Goal: Information Seeking & Learning: Learn about a topic

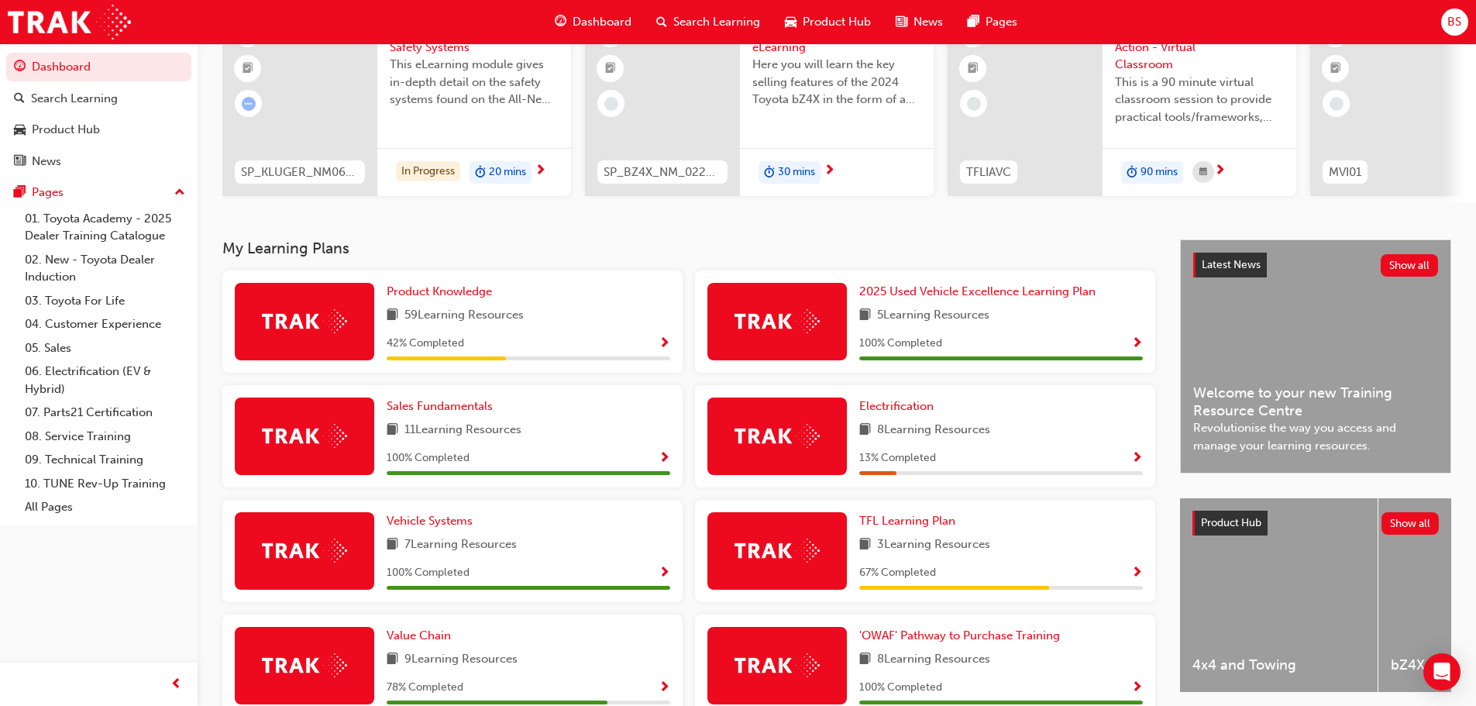
scroll to position [232, 0]
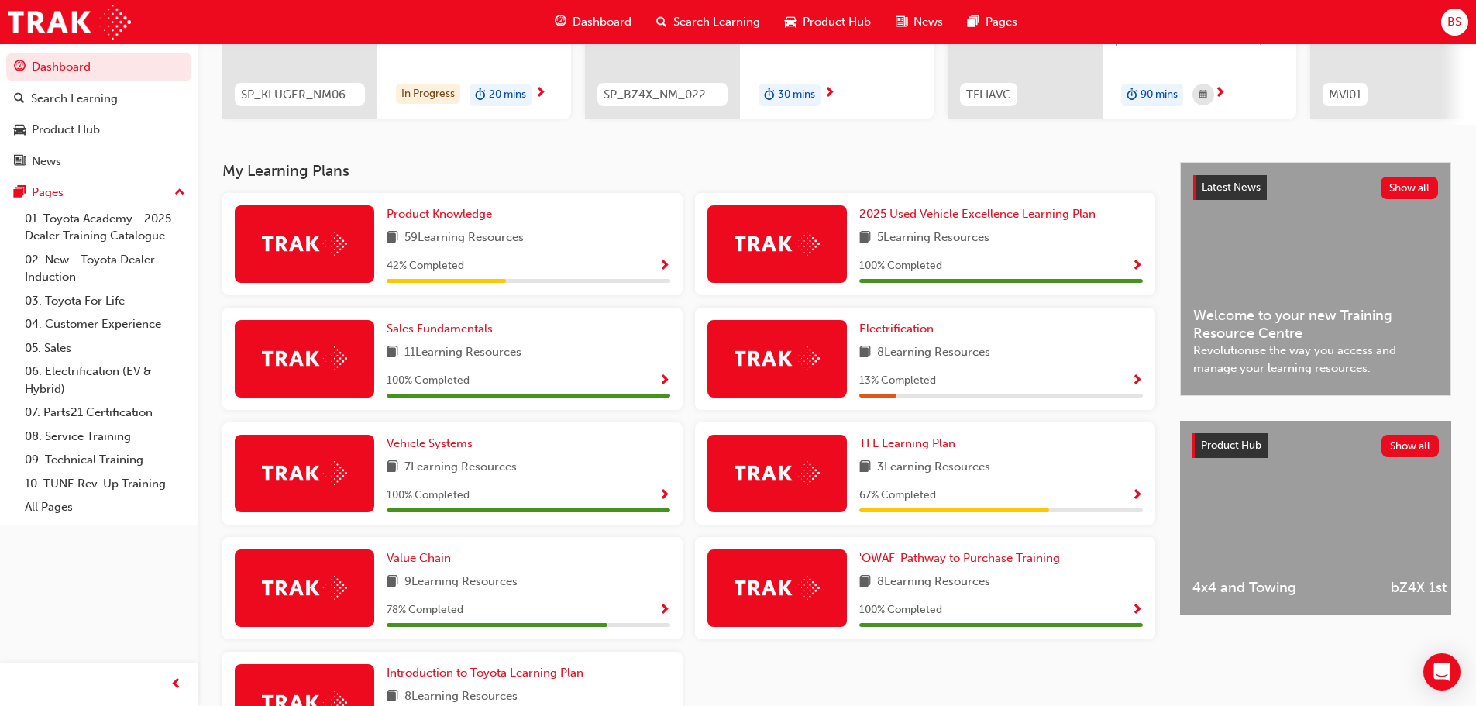
click at [422, 220] on span "Product Knowledge" at bounding box center [439, 214] width 105 height 14
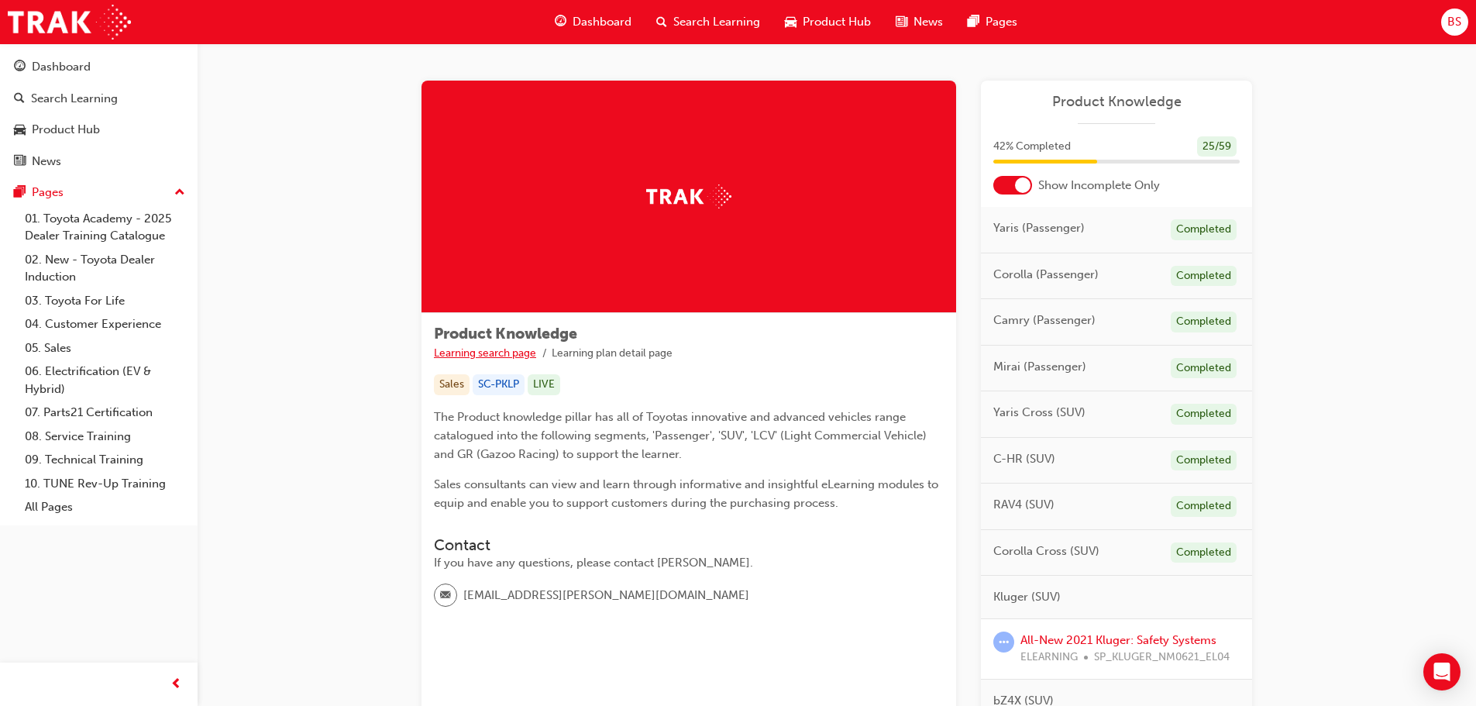
click at [477, 346] on link "Learning search page" at bounding box center [485, 352] width 102 height 13
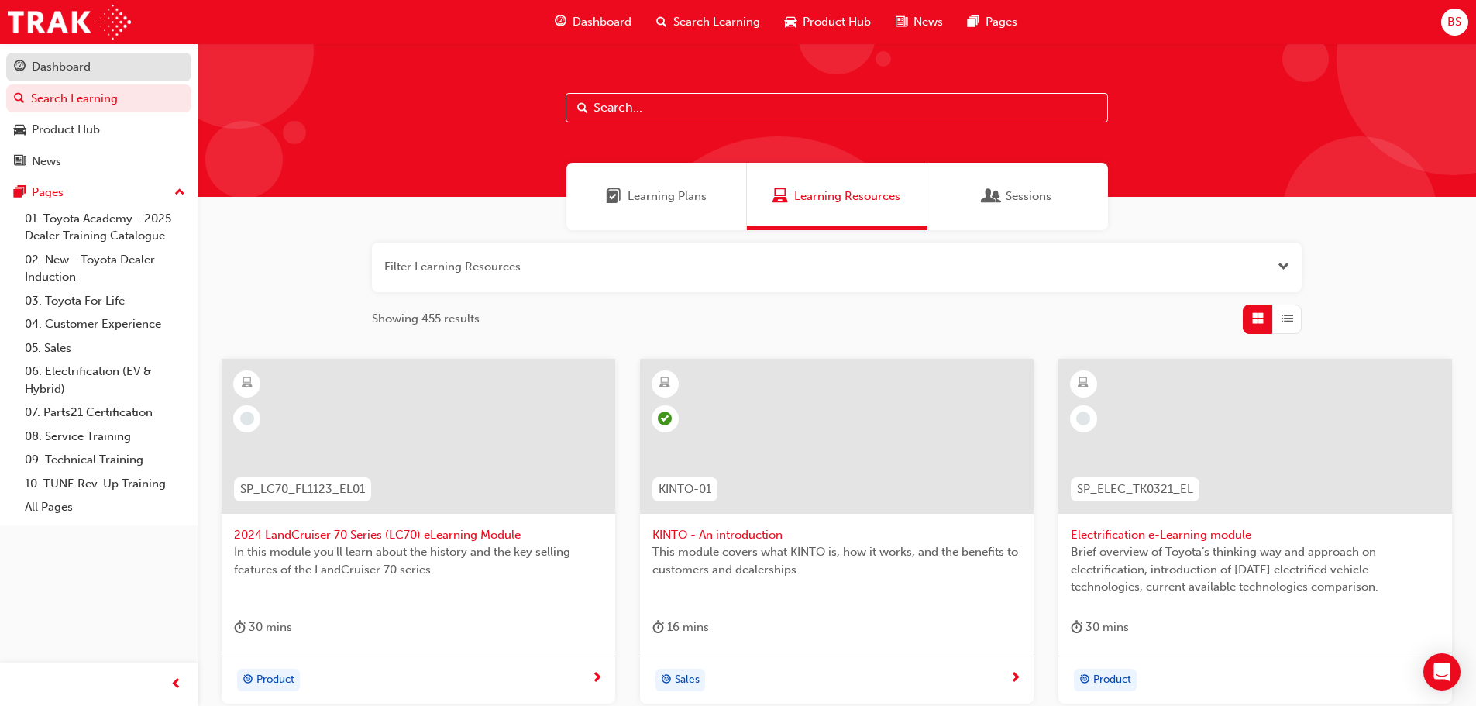
click at [56, 64] on div "Dashboard" at bounding box center [61, 67] width 59 height 18
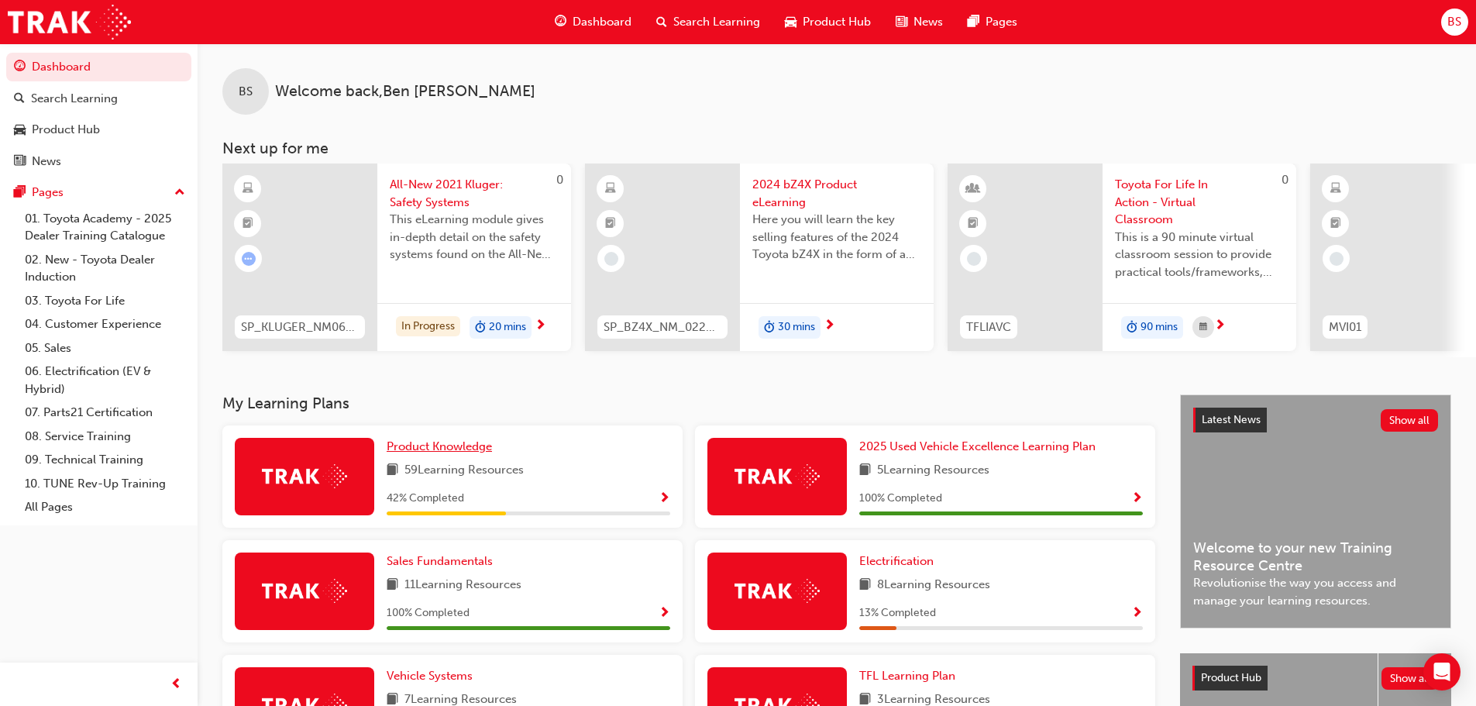
click at [444, 451] on span "Product Knowledge" at bounding box center [439, 446] width 105 height 14
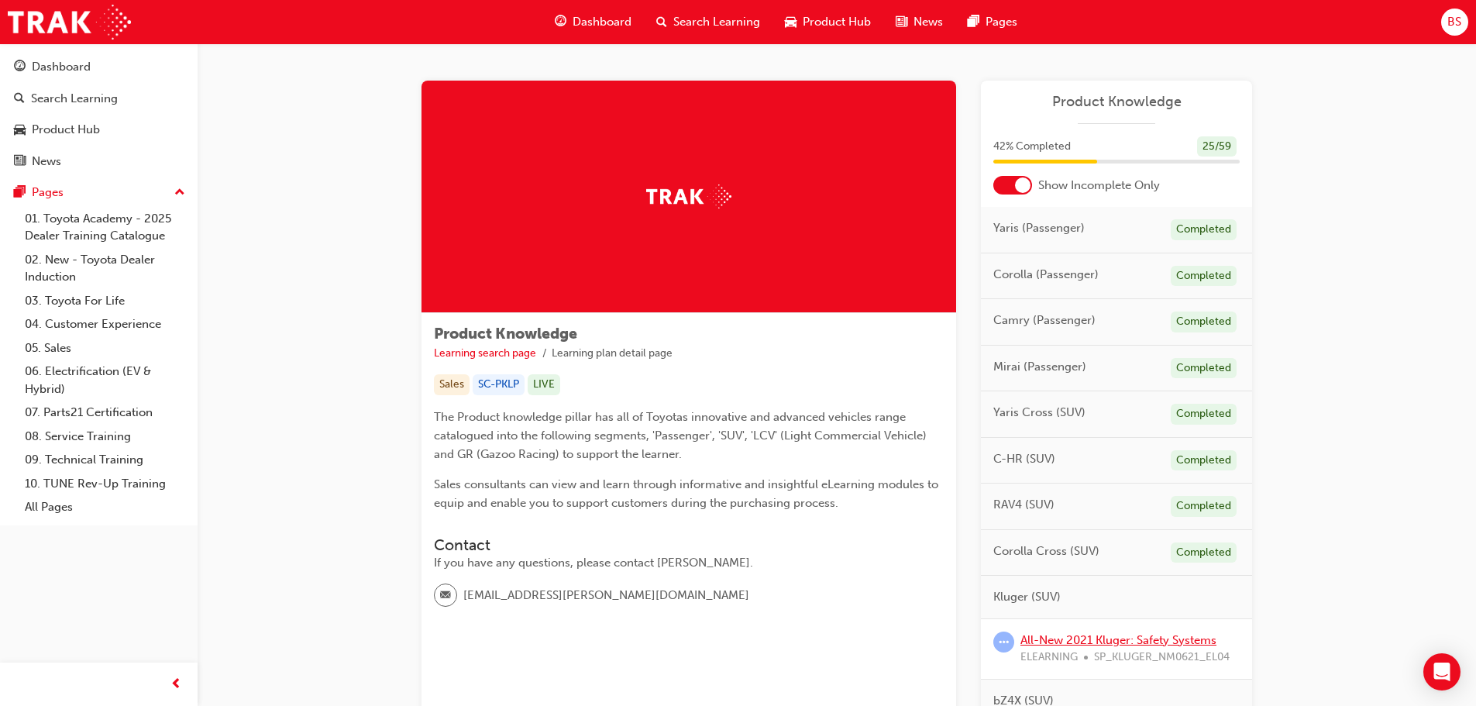
click at [1094, 642] on link "All-New 2021 Kluger: Safety Systems" at bounding box center [1118, 640] width 196 height 14
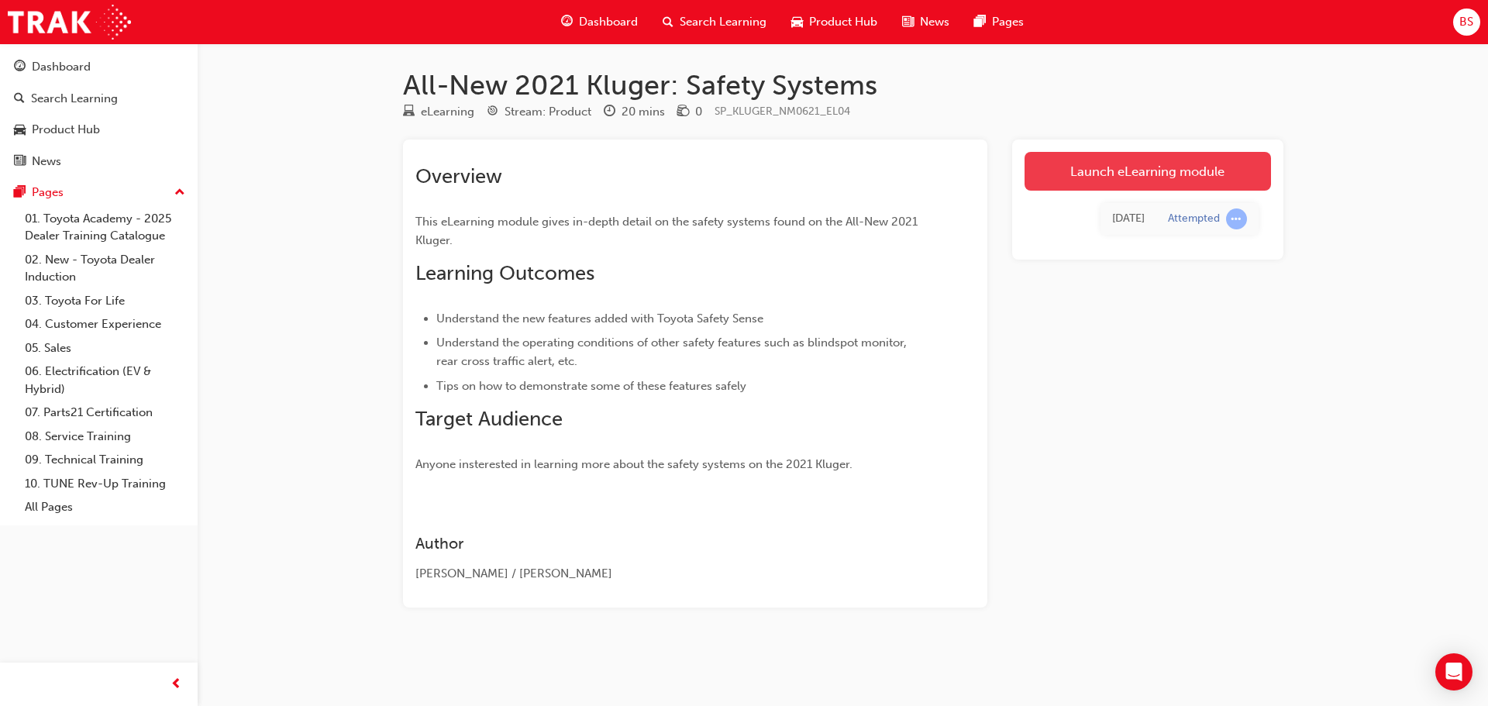
click at [1151, 174] on link "Launch eLearning module" at bounding box center [1147, 171] width 246 height 39
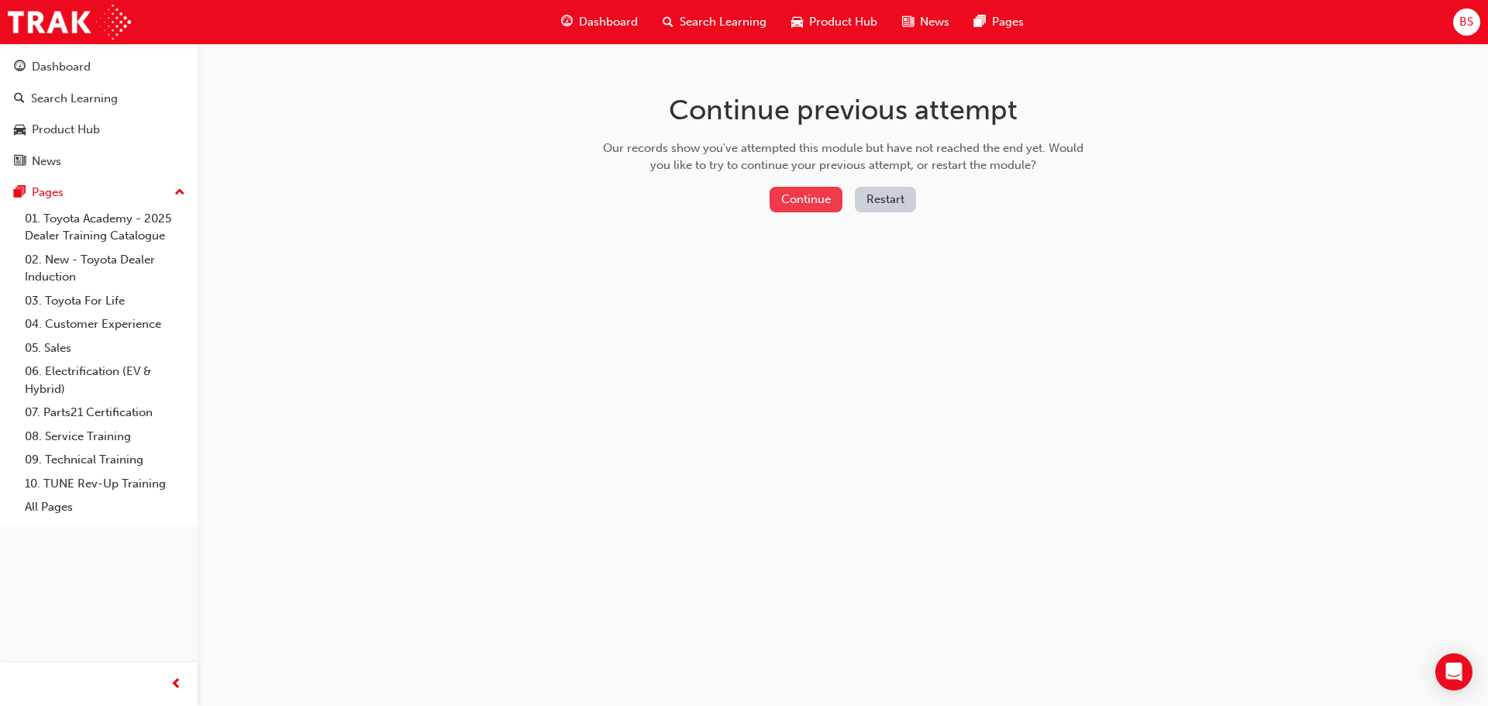
click at [812, 198] on button "Continue" at bounding box center [805, 200] width 73 height 26
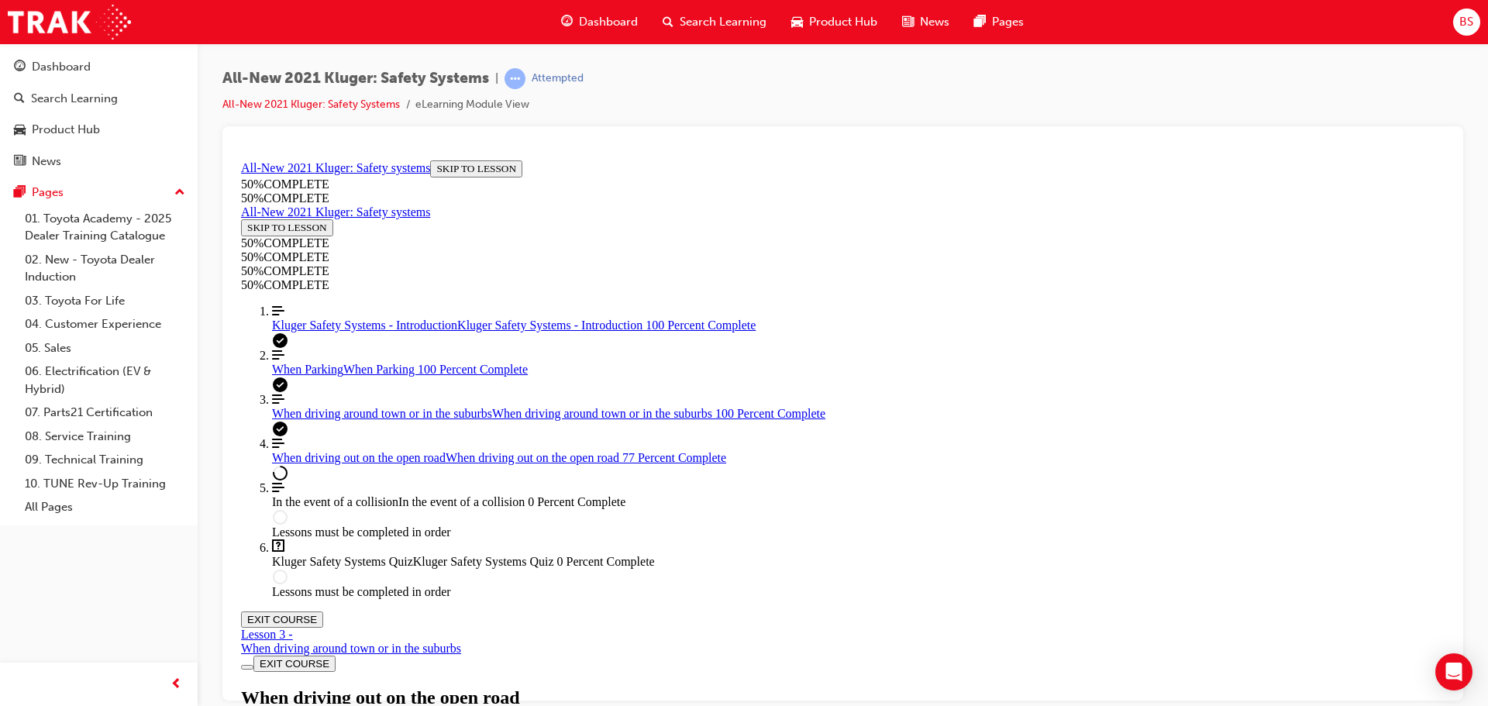
scroll to position [1836, 0]
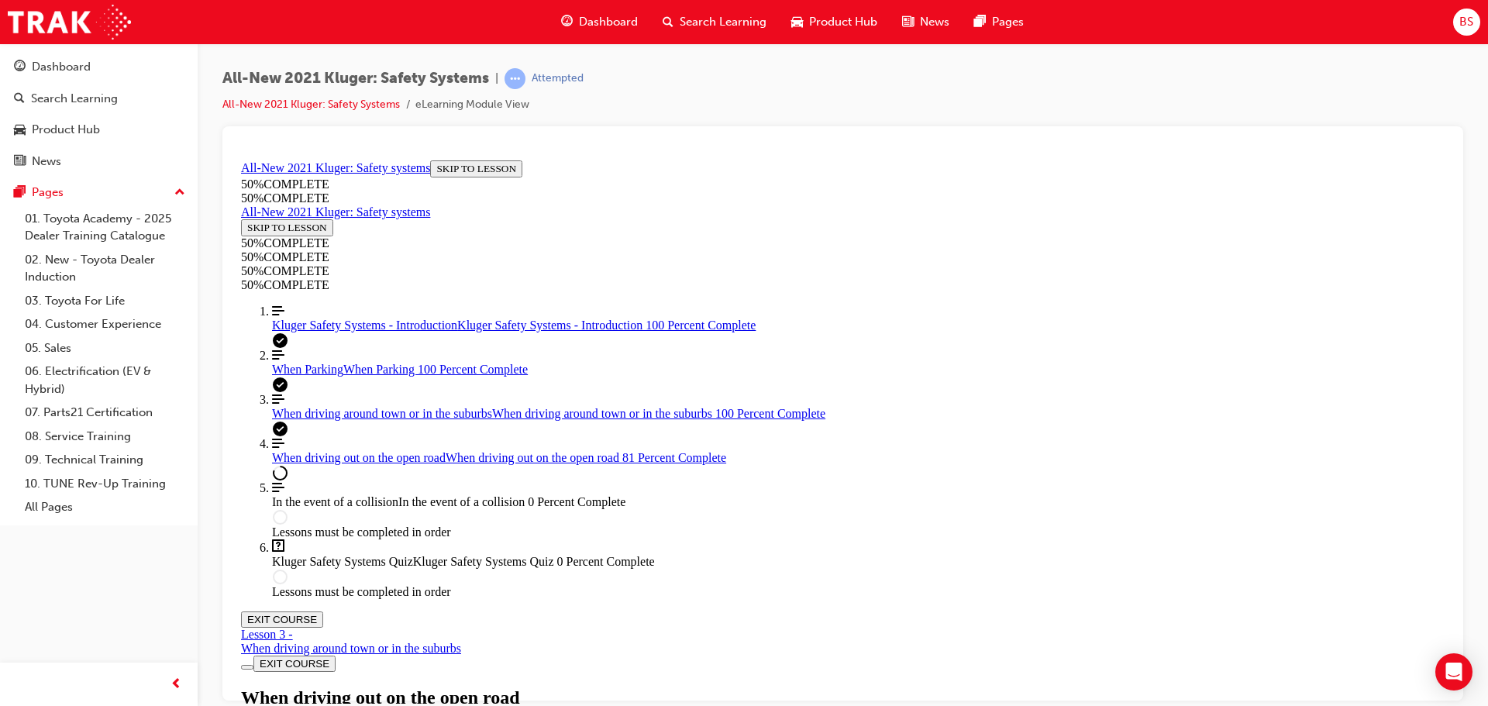
scroll to position [7551, 0]
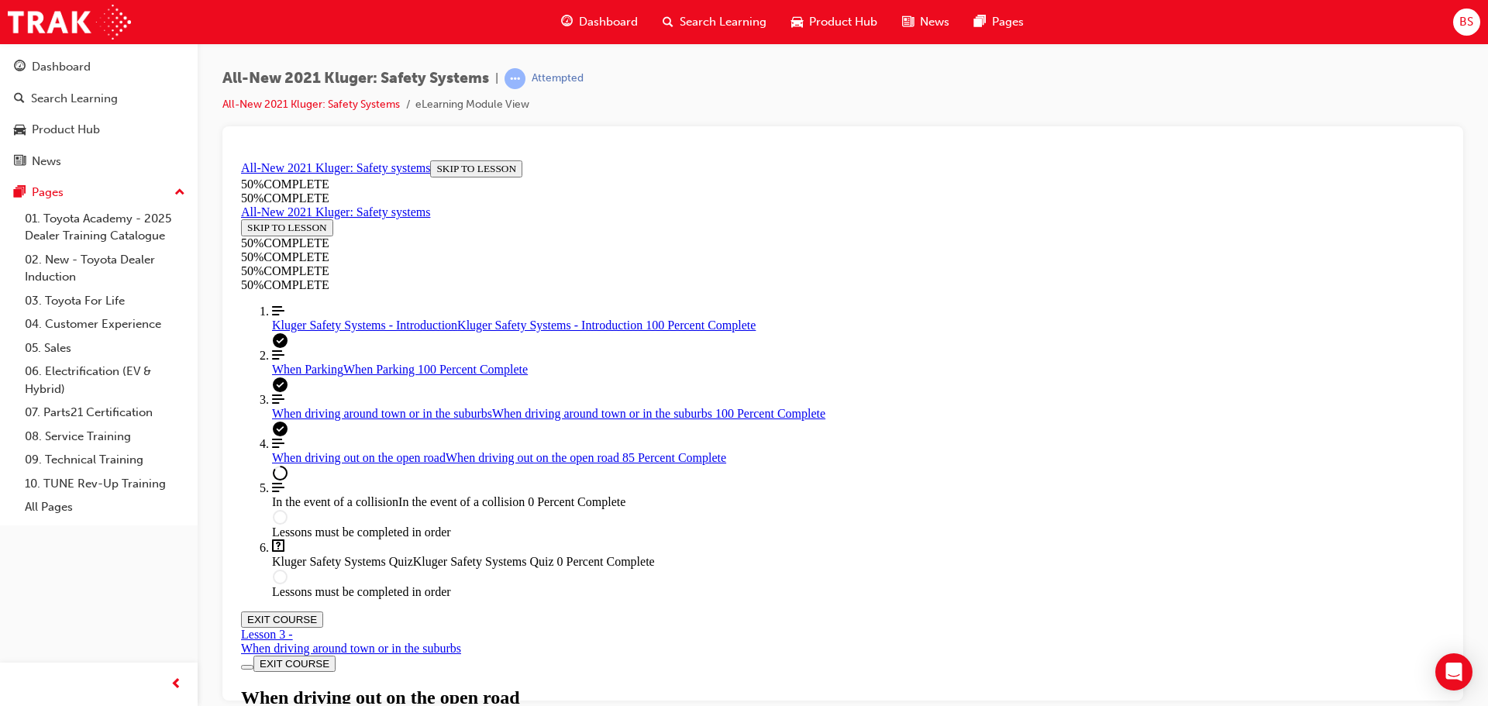
drag, startPoint x: 848, startPoint y: 457, endPoint x: 860, endPoint y: 456, distance: 12.5
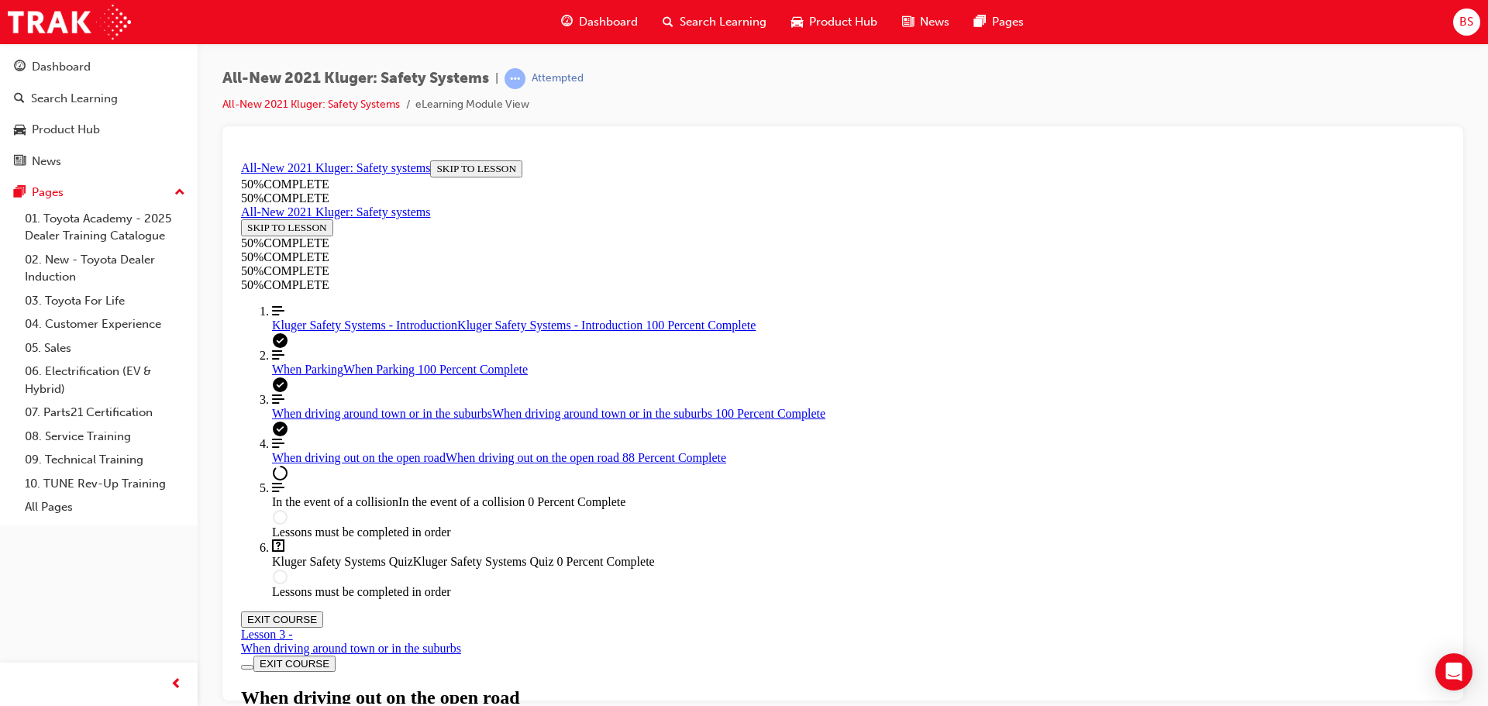
scroll to position [5734, 0]
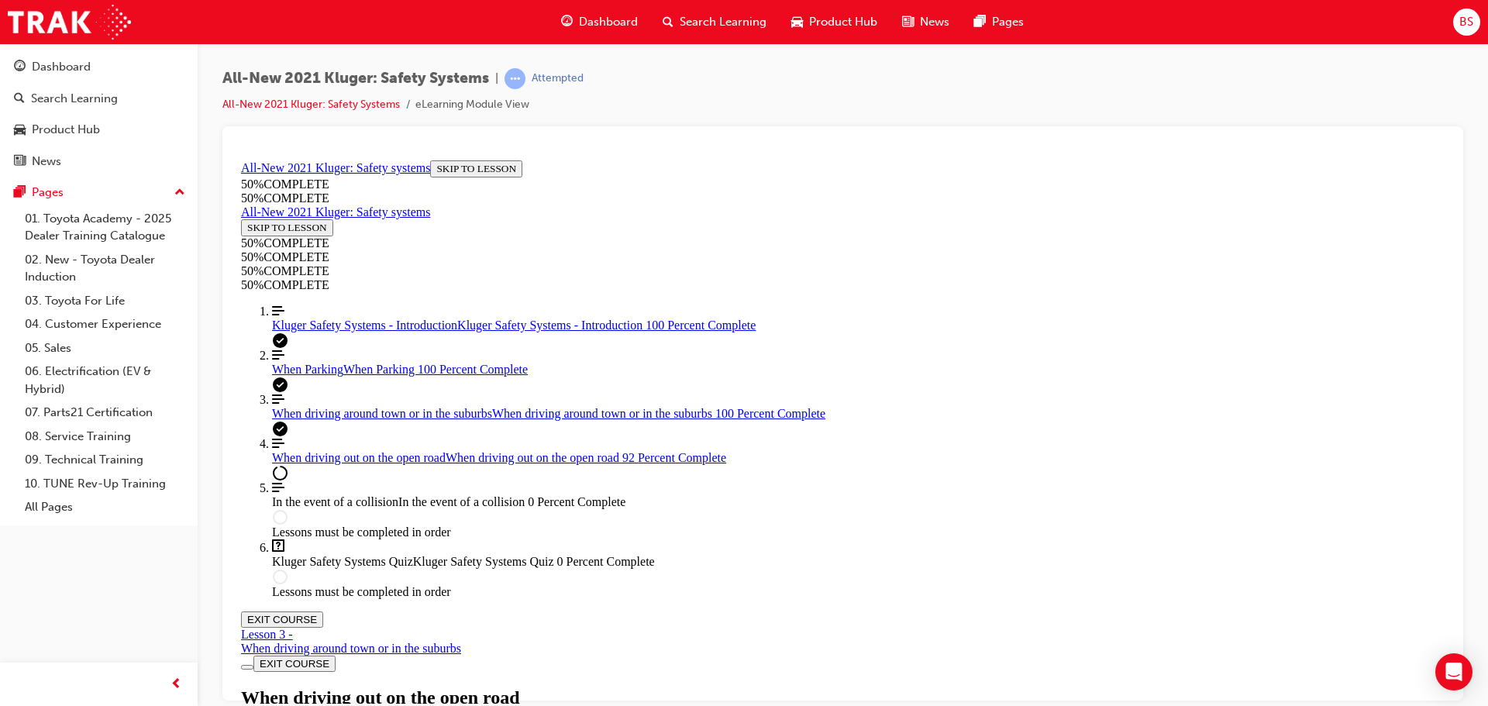
scroll to position [8817, 0]
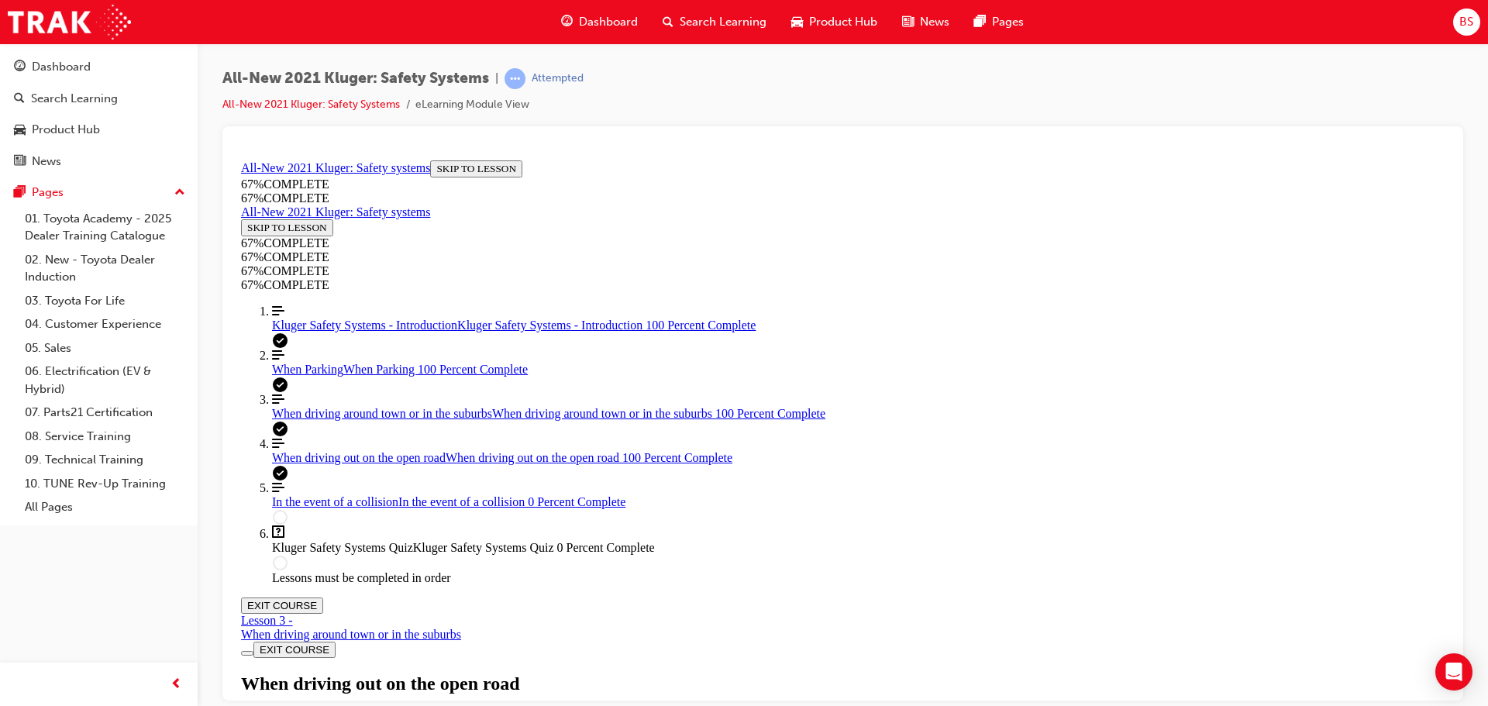
scroll to position [9203, 0]
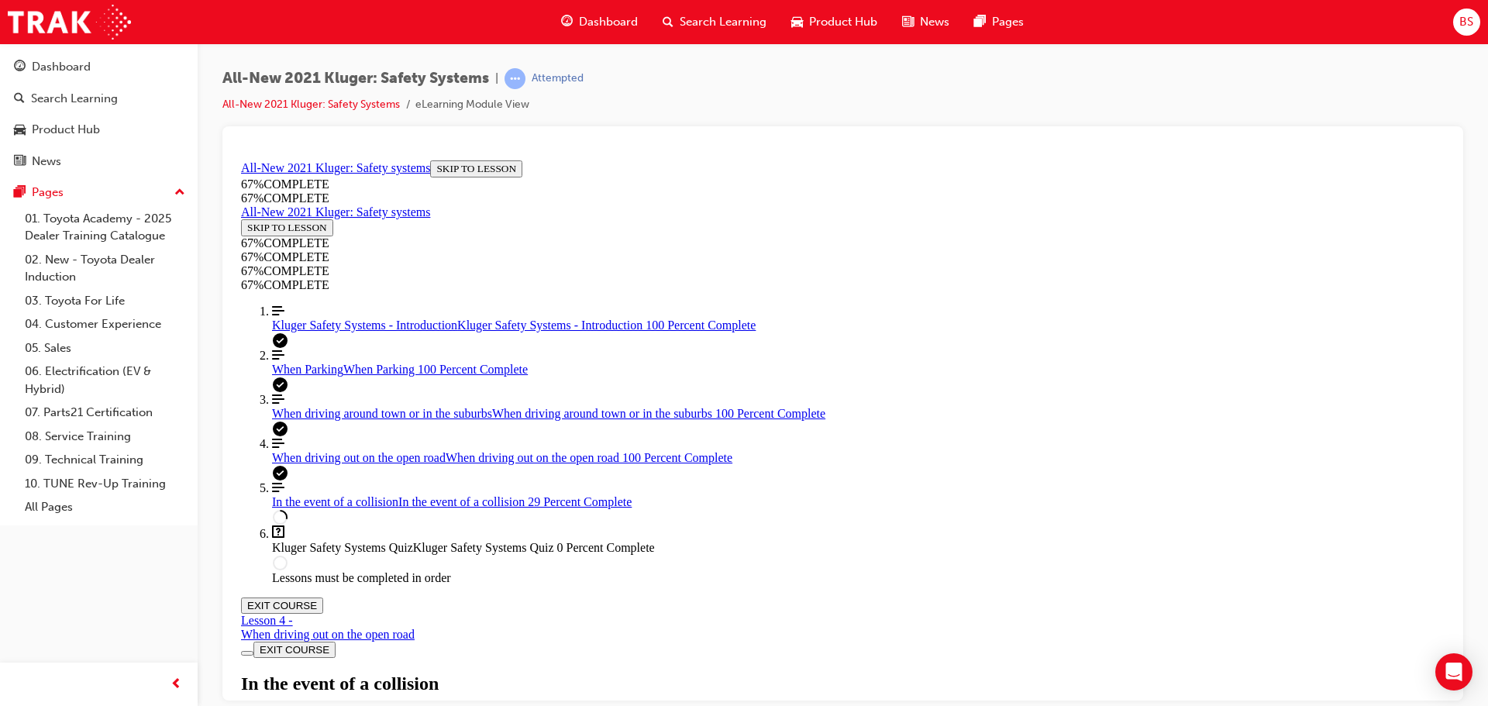
scroll to position [983, 0]
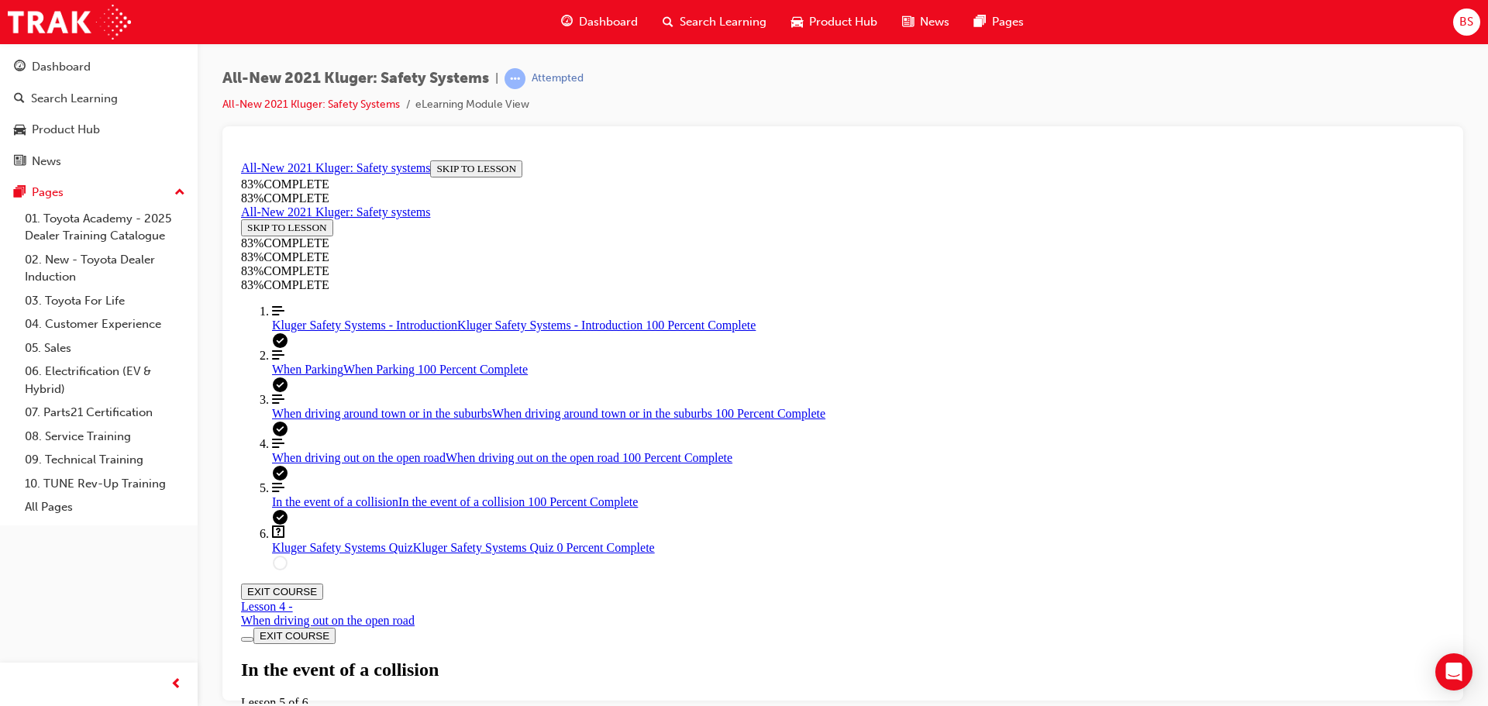
scroll to position [3668, 0]
drag, startPoint x: 917, startPoint y: 600, endPoint x: 923, endPoint y: 595, distance: 8.2
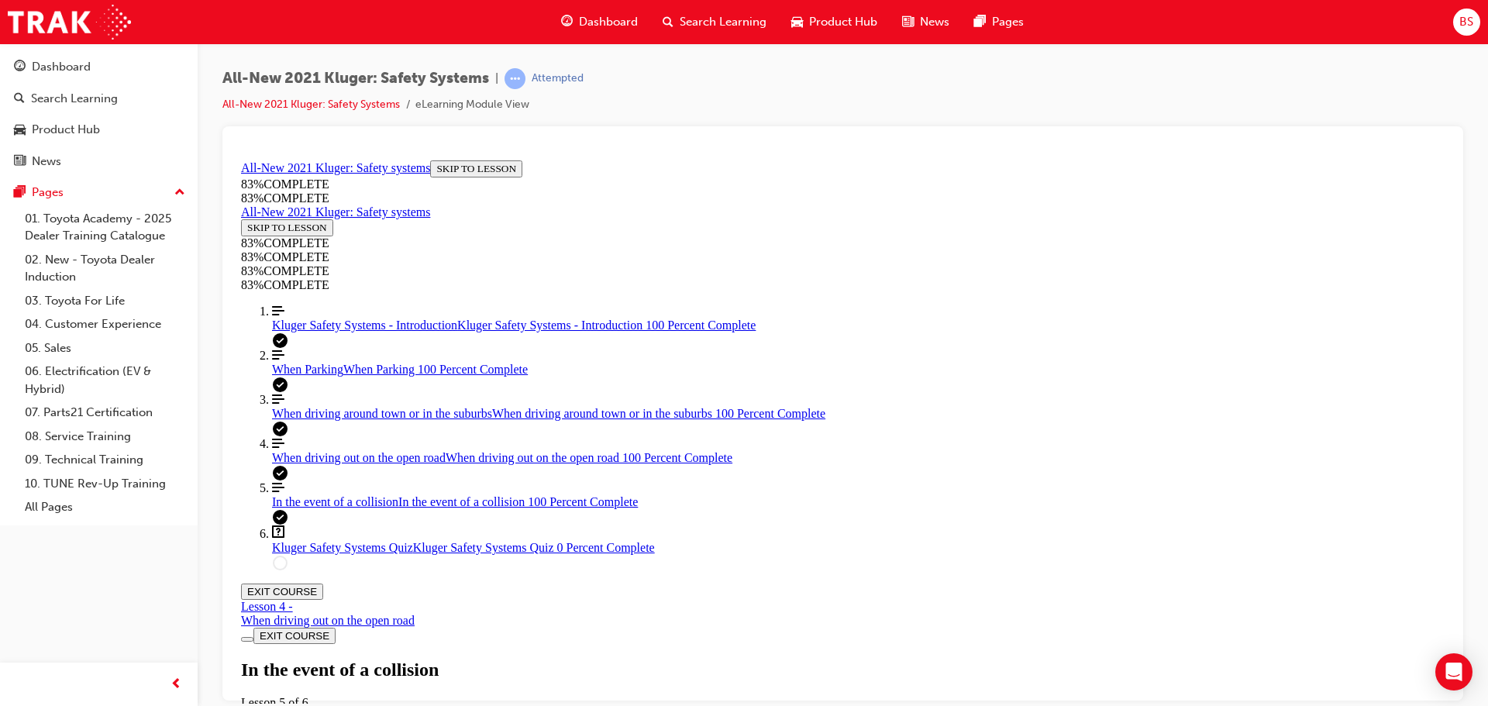
click at [723, 659] on div "Kluger Safety Systems Quiz Lesson 6 of 6 Now that you've gone through the Kluge…" at bounding box center [842, 712] width 1203 height 106
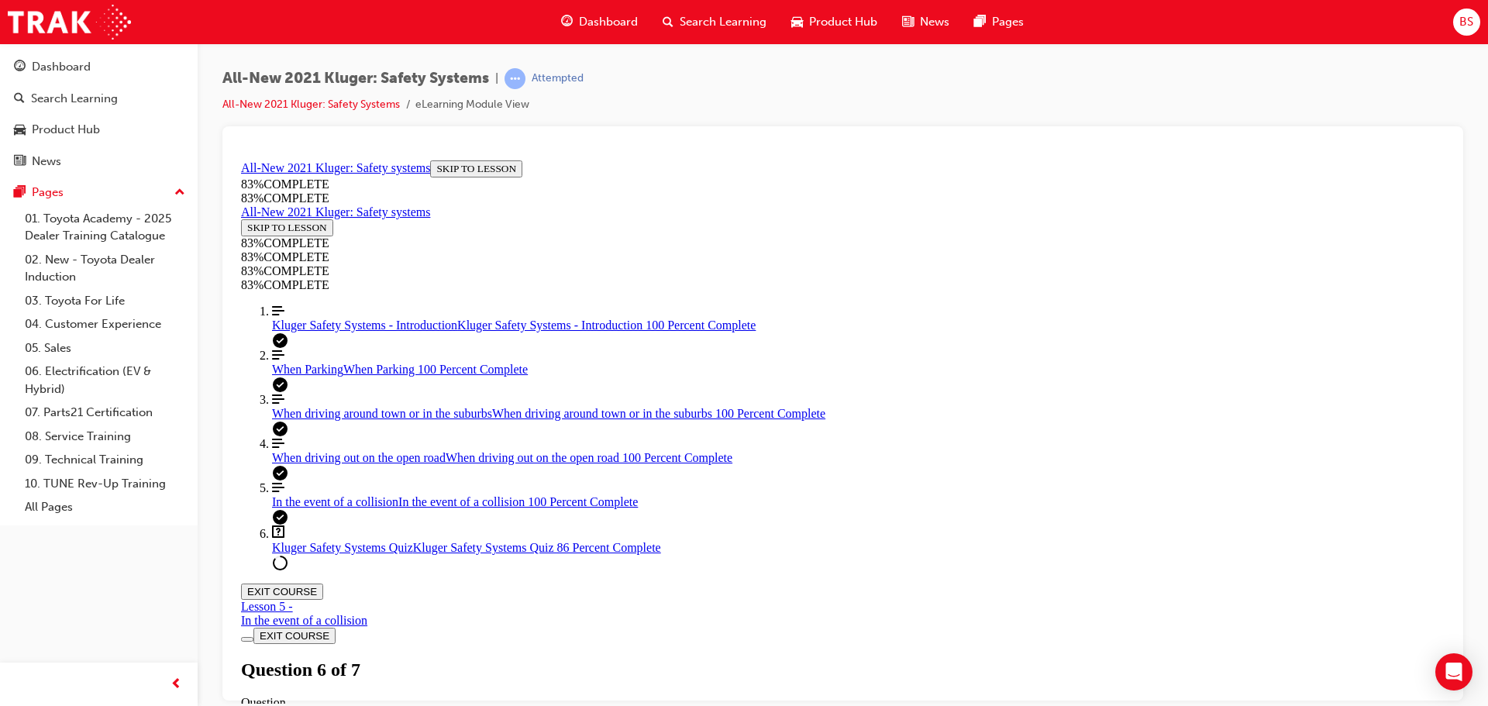
scroll to position [134, 0]
drag, startPoint x: 783, startPoint y: 613, endPoint x: 1083, endPoint y: 421, distance: 356.1
drag, startPoint x: 769, startPoint y: 513, endPoint x: 1070, endPoint y: 508, distance: 301.4
drag, startPoint x: 748, startPoint y: 614, endPoint x: 1063, endPoint y: 585, distance: 316.7
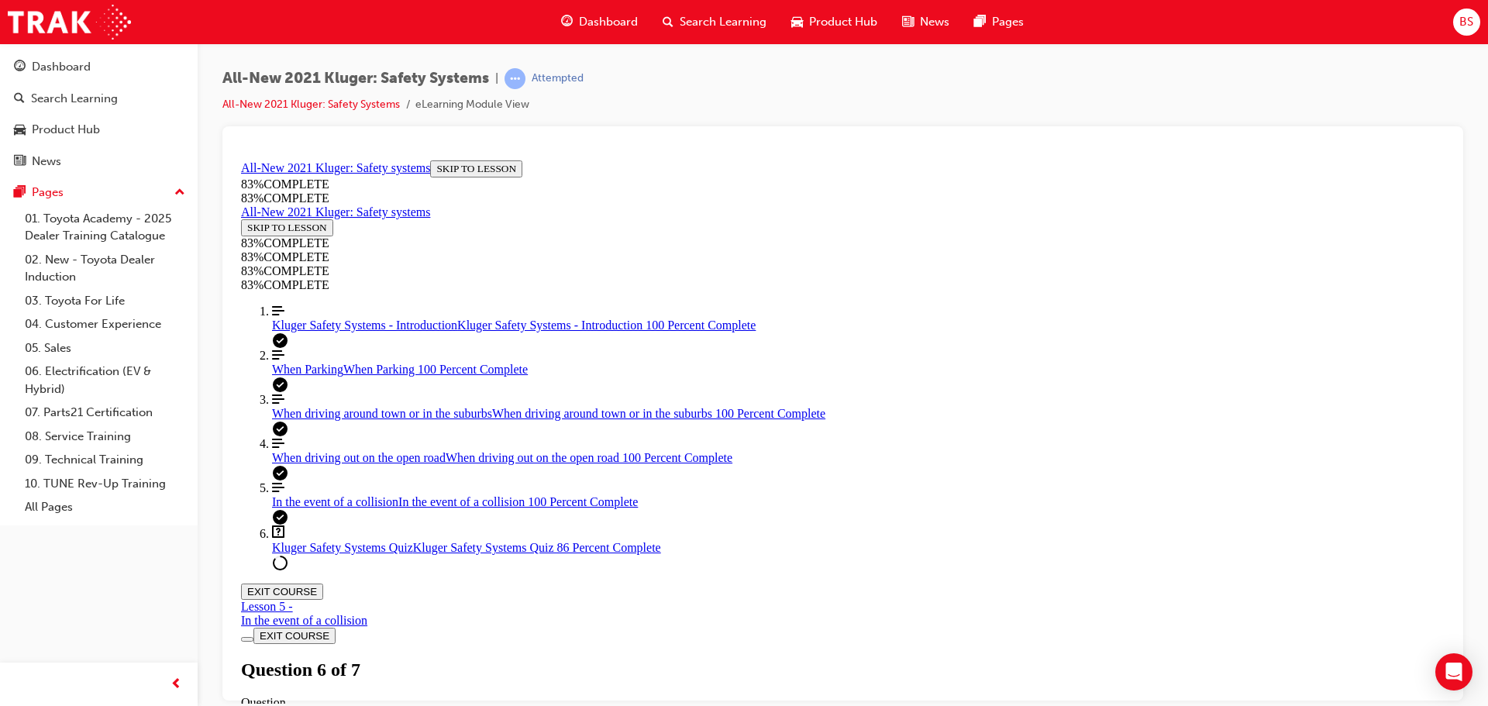
drag, startPoint x: 931, startPoint y: 704, endPoint x: 700, endPoint y: 545, distance: 280.7
click at [931, 704] on div "All-New 2021 Kluger: Safety Systems | Attempted All-New 2021 Kluger: Safety Sys…" at bounding box center [744, 353] width 1488 height 706
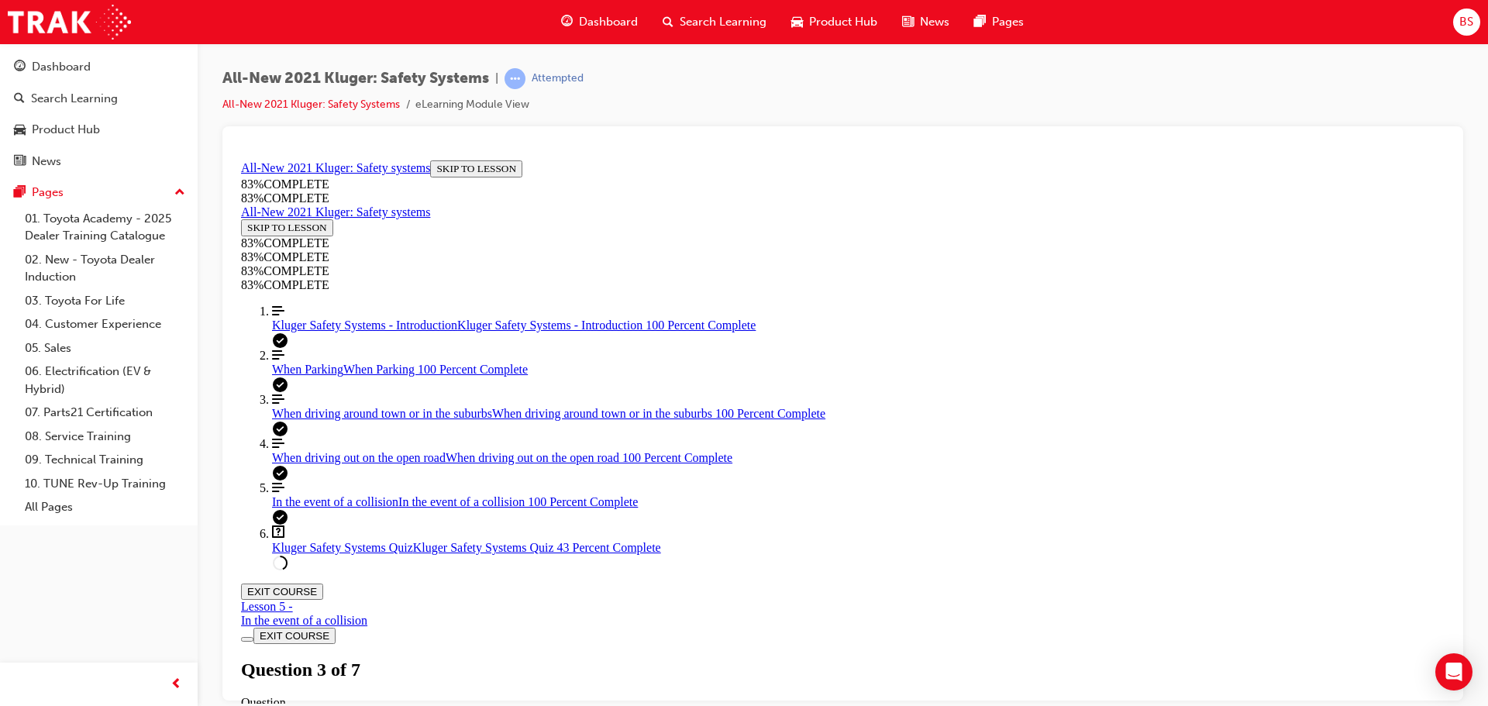
drag, startPoint x: 874, startPoint y: 391, endPoint x: 1069, endPoint y: 519, distance: 233.4
drag, startPoint x: 1020, startPoint y: 323, endPoint x: 1075, endPoint y: 316, distance: 55.5
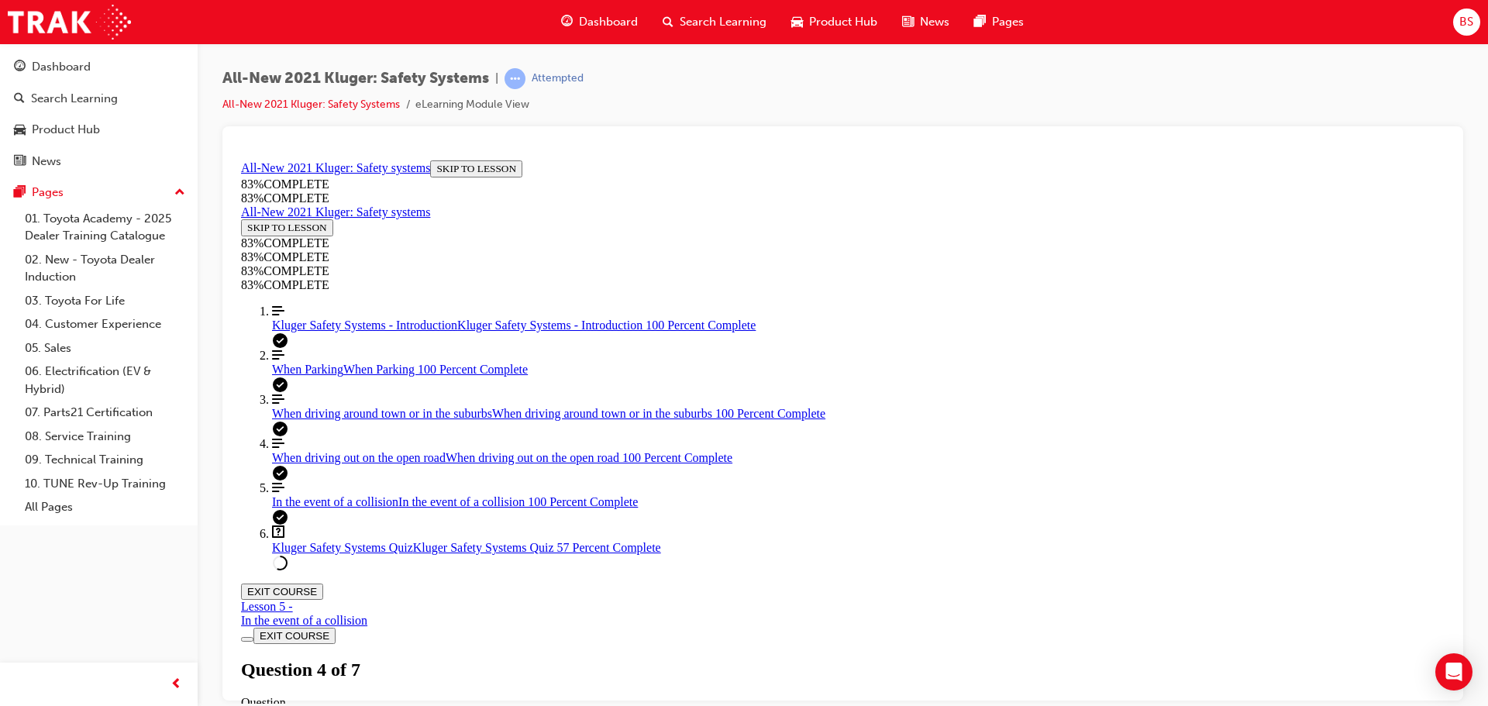
drag, startPoint x: 831, startPoint y: 442, endPoint x: 995, endPoint y: 428, distance: 164.9
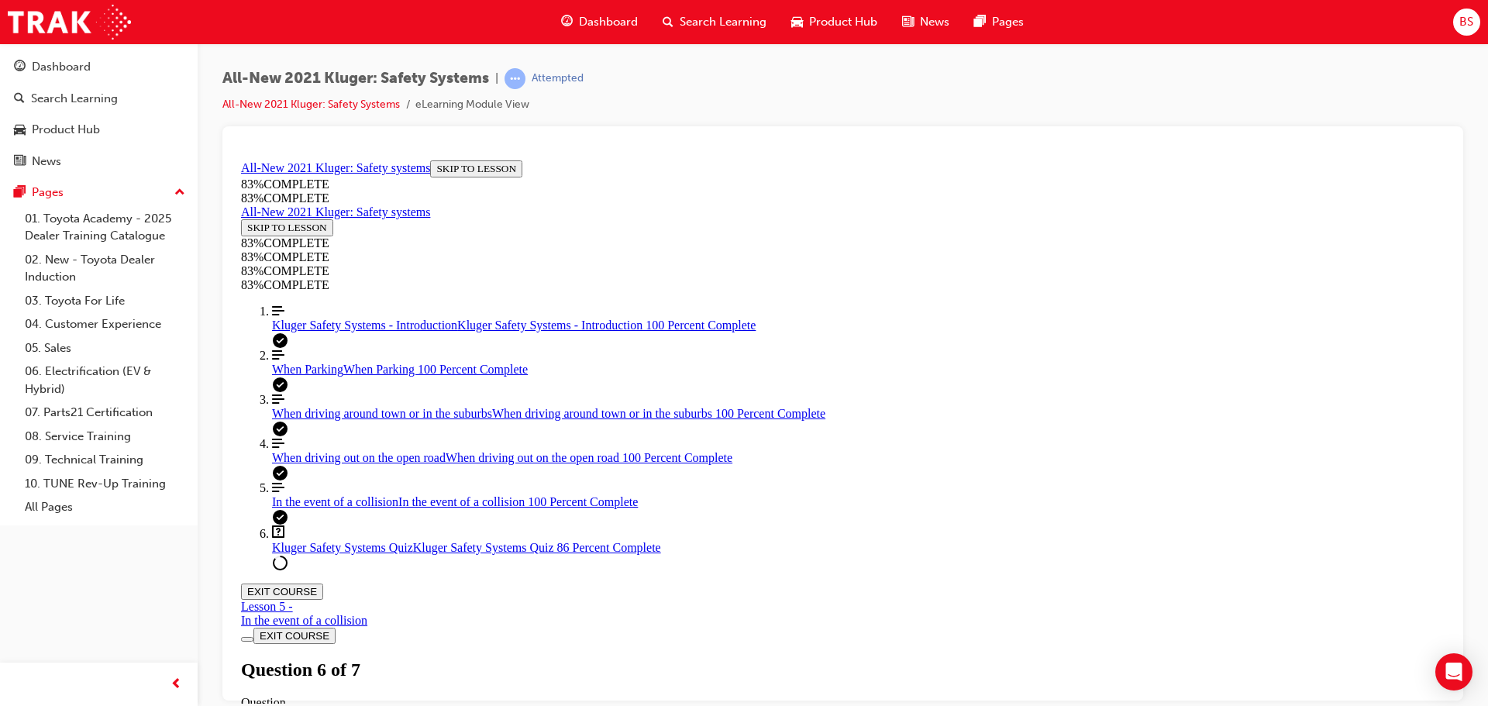
drag, startPoint x: 935, startPoint y: 672, endPoint x: 1007, endPoint y: 673, distance: 72.1
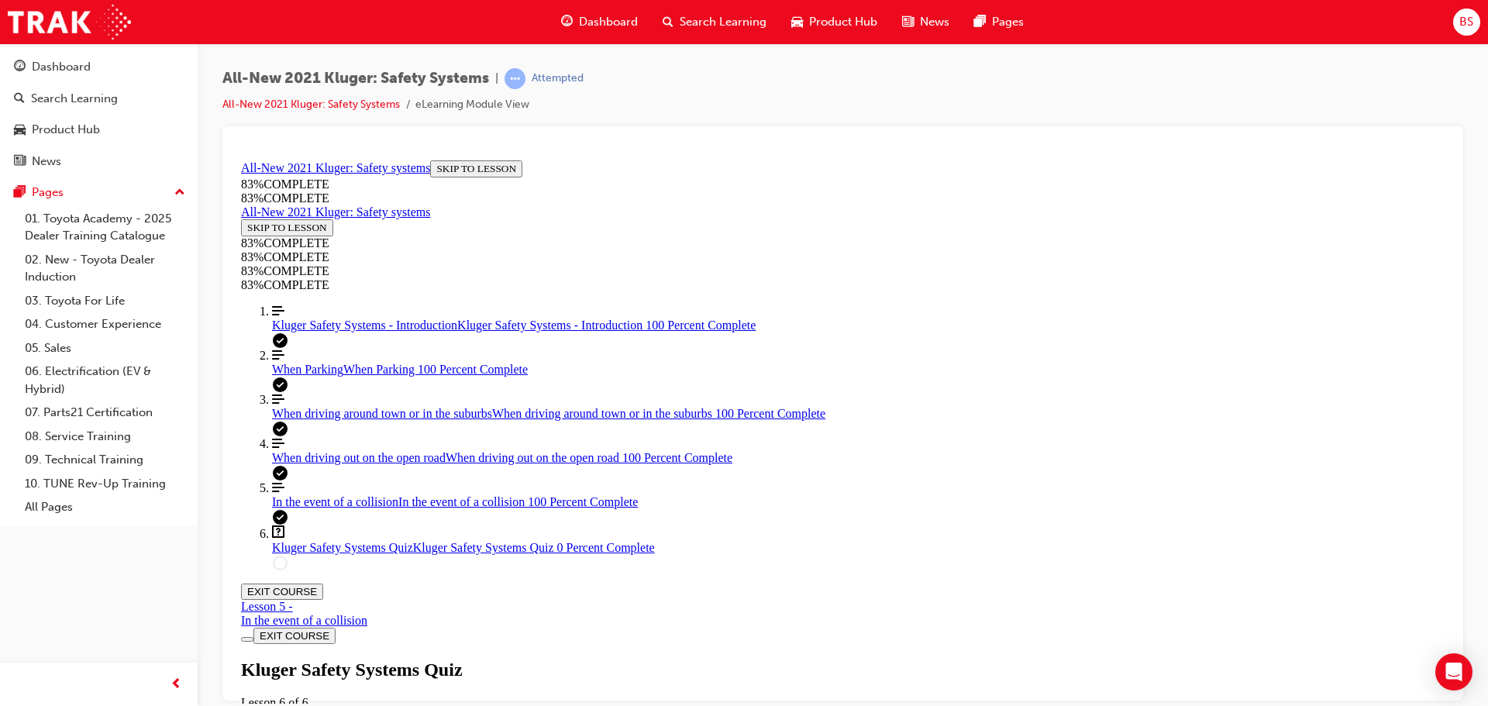
click at [722, 659] on div "Kluger Safety Systems Quiz Lesson 6 of 6 Now that you've gone through the Kluge…" at bounding box center [842, 712] width 1203 height 106
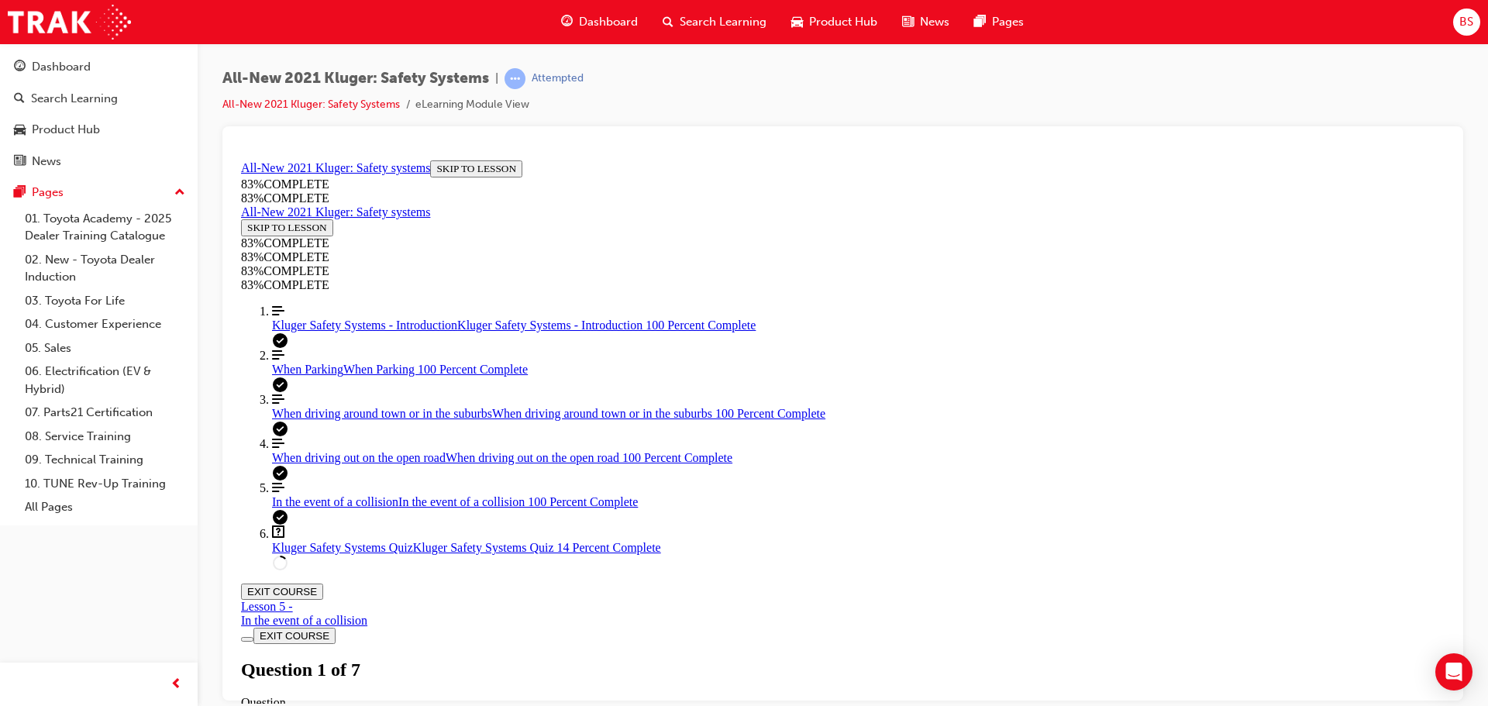
scroll to position [134, 0]
click at [280, 419] on span "When driving around town or in the suburbs" at bounding box center [382, 412] width 220 height 13
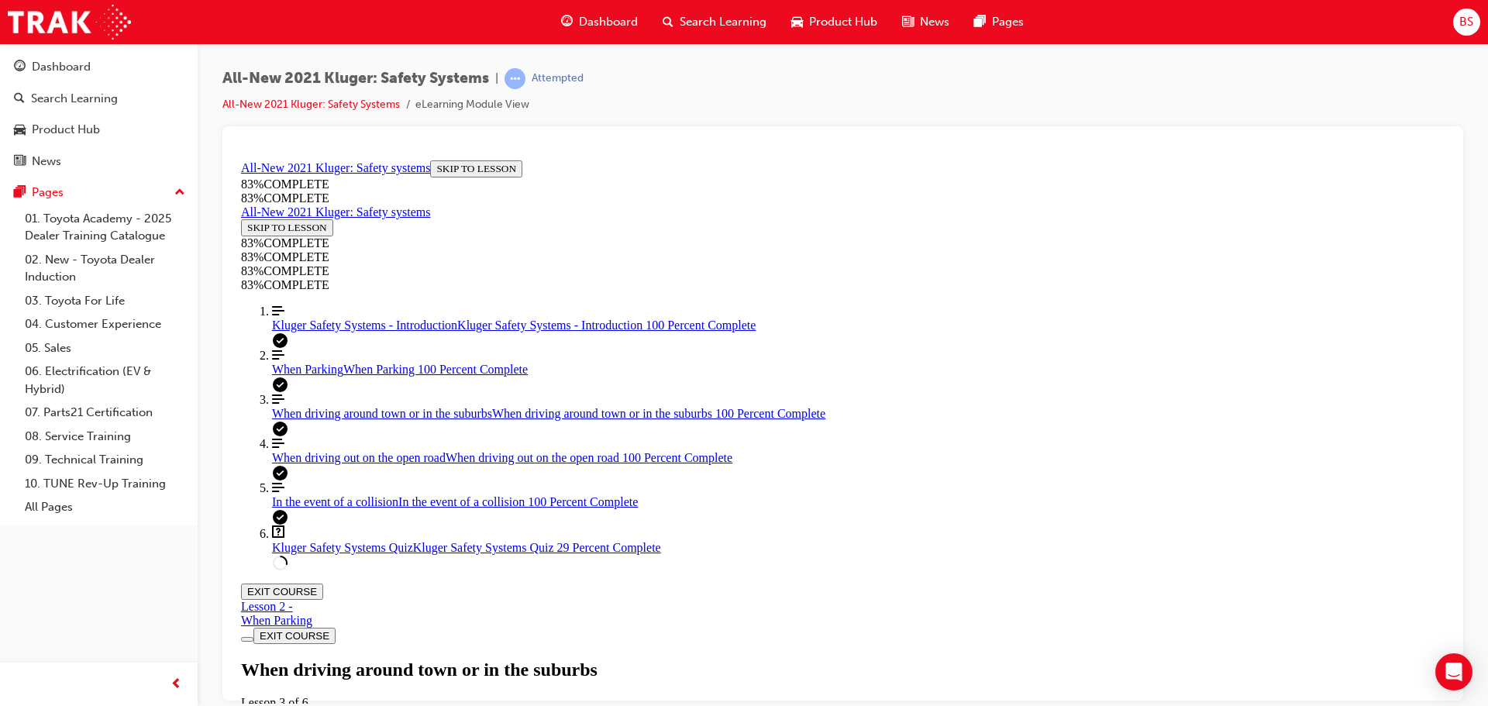
scroll to position [3295, 0]
drag, startPoint x: 329, startPoint y: 648, endPoint x: 338, endPoint y: 648, distance: 9.3
click at [330, 553] on span "Kluger Safety Systems Quiz" at bounding box center [342, 546] width 141 height 13
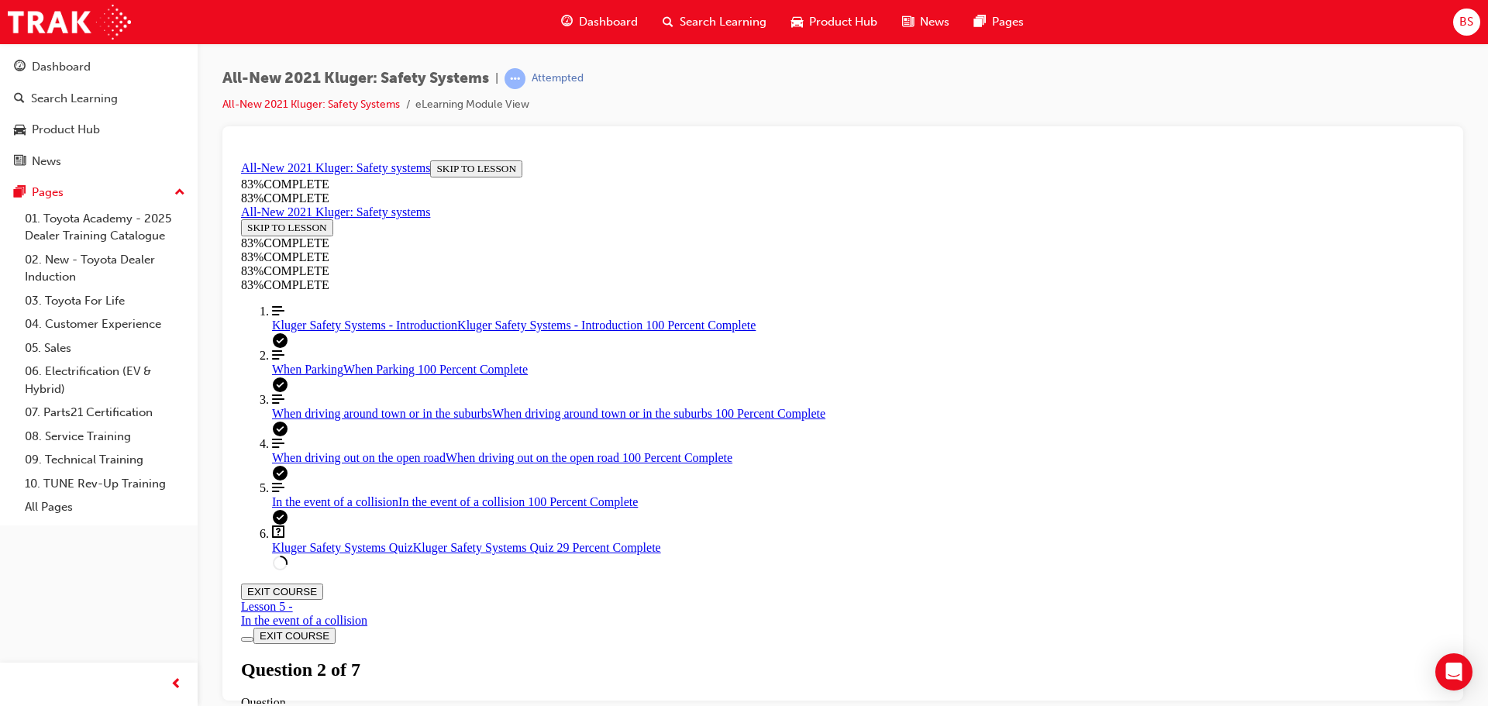
scroll to position [219, 0]
drag, startPoint x: 774, startPoint y: 528, endPoint x: 783, endPoint y: 528, distance: 8.5
drag, startPoint x: 878, startPoint y: 393, endPoint x: 1051, endPoint y: 532, distance: 222.0
drag, startPoint x: 797, startPoint y: 335, endPoint x: 1055, endPoint y: 446, distance: 281.8
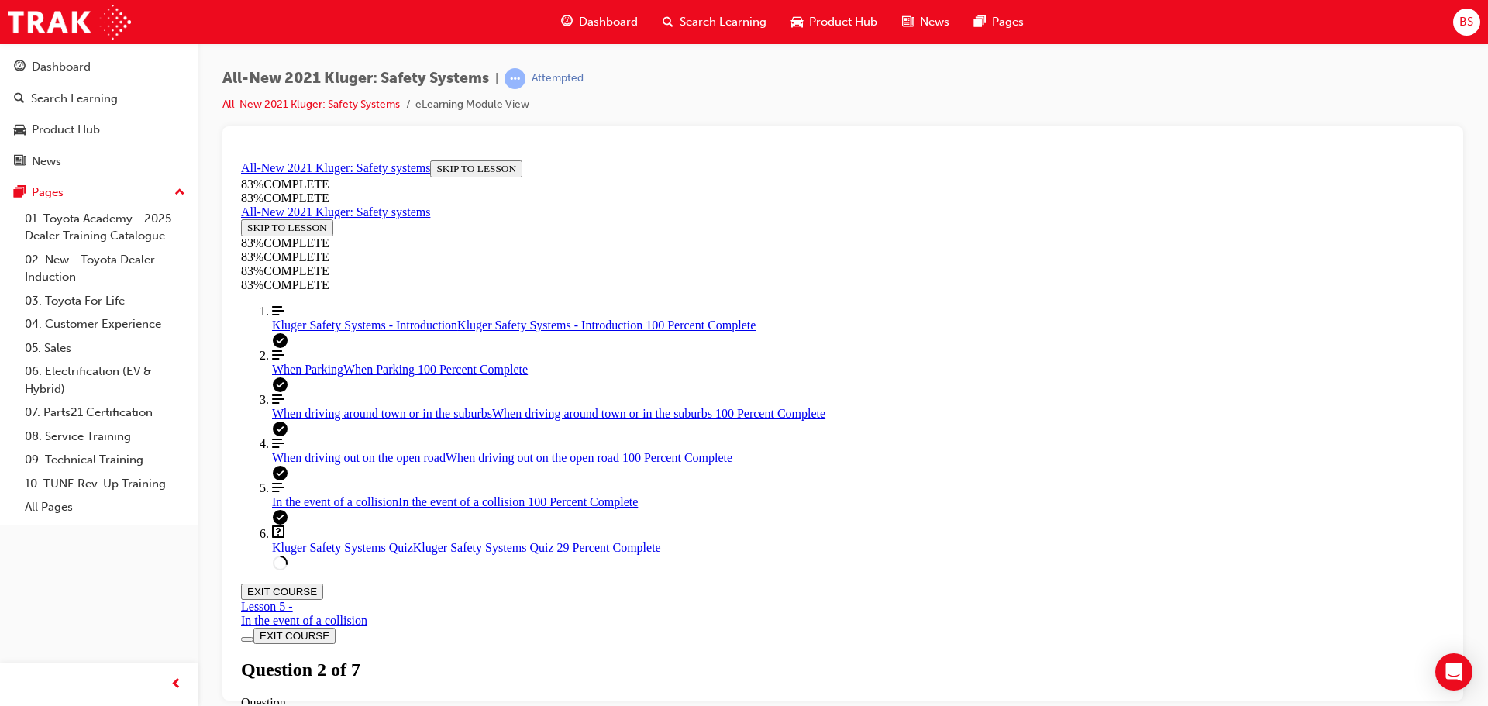
drag, startPoint x: 982, startPoint y: 338, endPoint x: 1022, endPoint y: 331, distance: 40.9
click at [323, 463] on span "When driving out on the open road" at bounding box center [359, 456] width 174 height 13
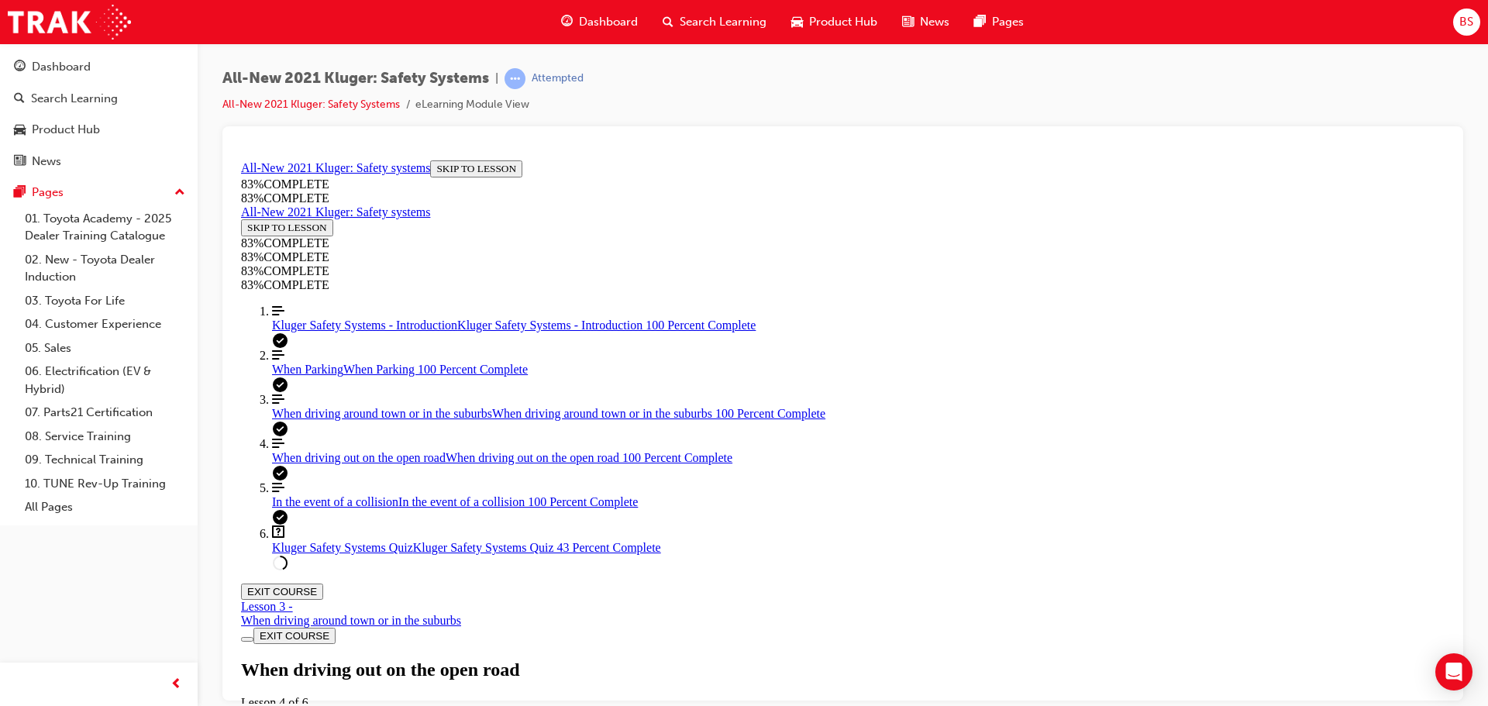
scroll to position [2843, 0]
click at [339, 553] on span "Kluger Safety Systems Quiz" at bounding box center [342, 546] width 141 height 13
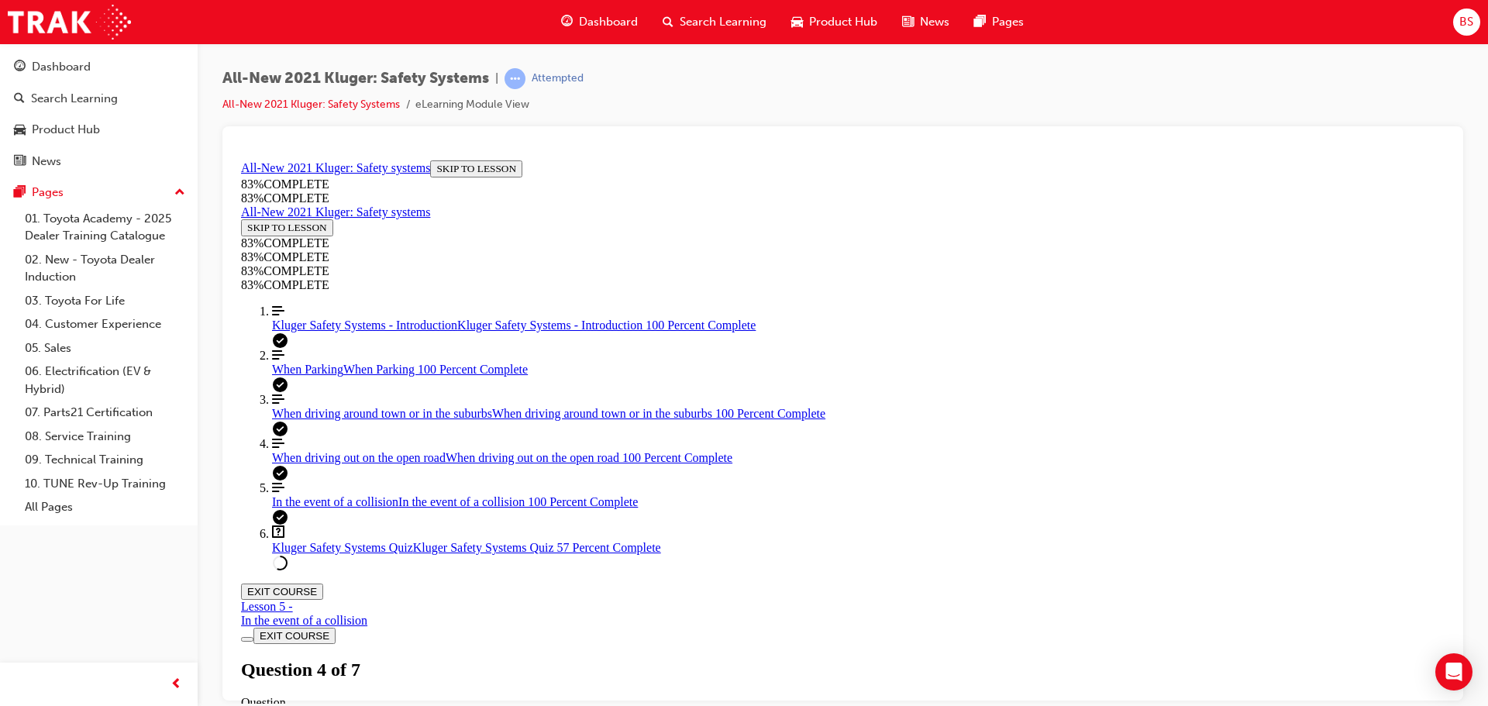
scroll to position [457, 0]
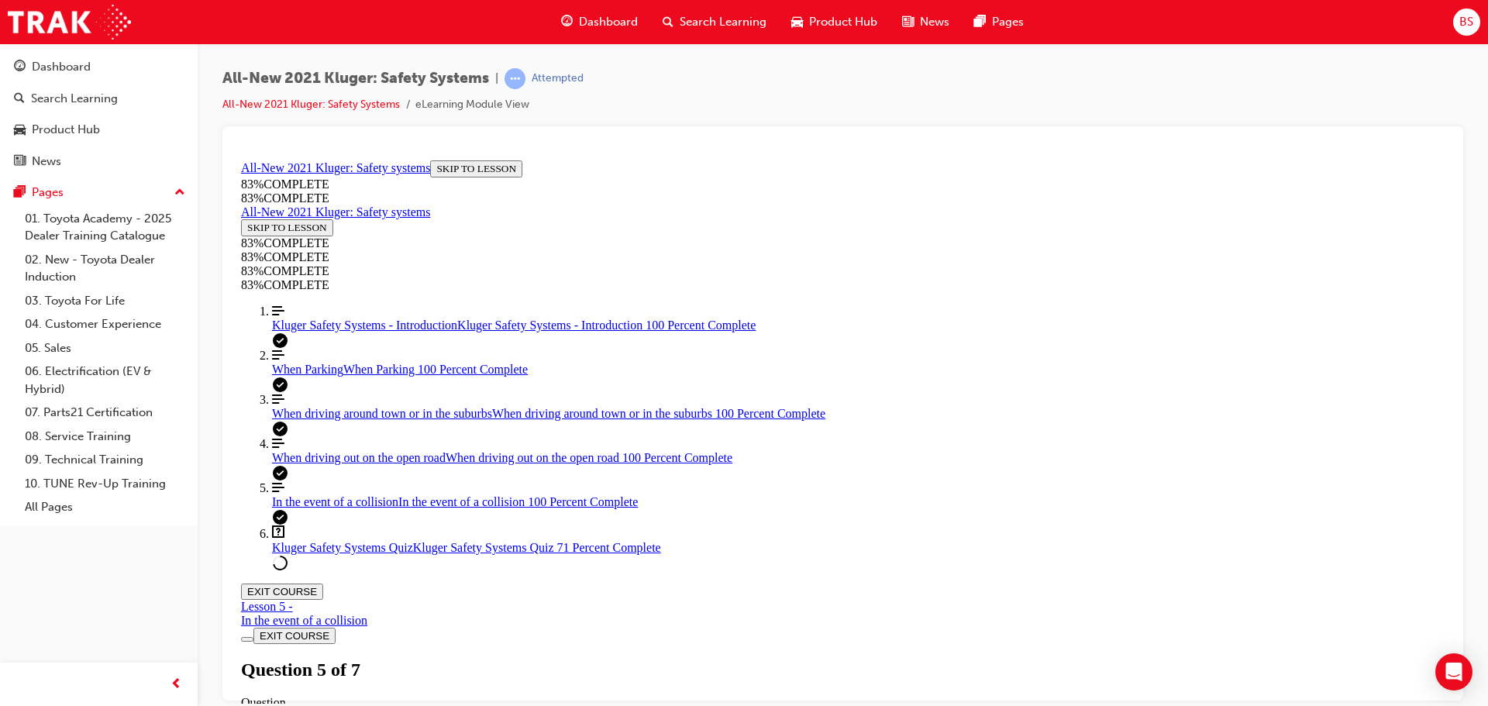
scroll to position [289, 0]
drag, startPoint x: 826, startPoint y: 577, endPoint x: 826, endPoint y: 511, distance: 65.9
drag, startPoint x: 817, startPoint y: 456, endPoint x: 826, endPoint y: 456, distance: 9.3
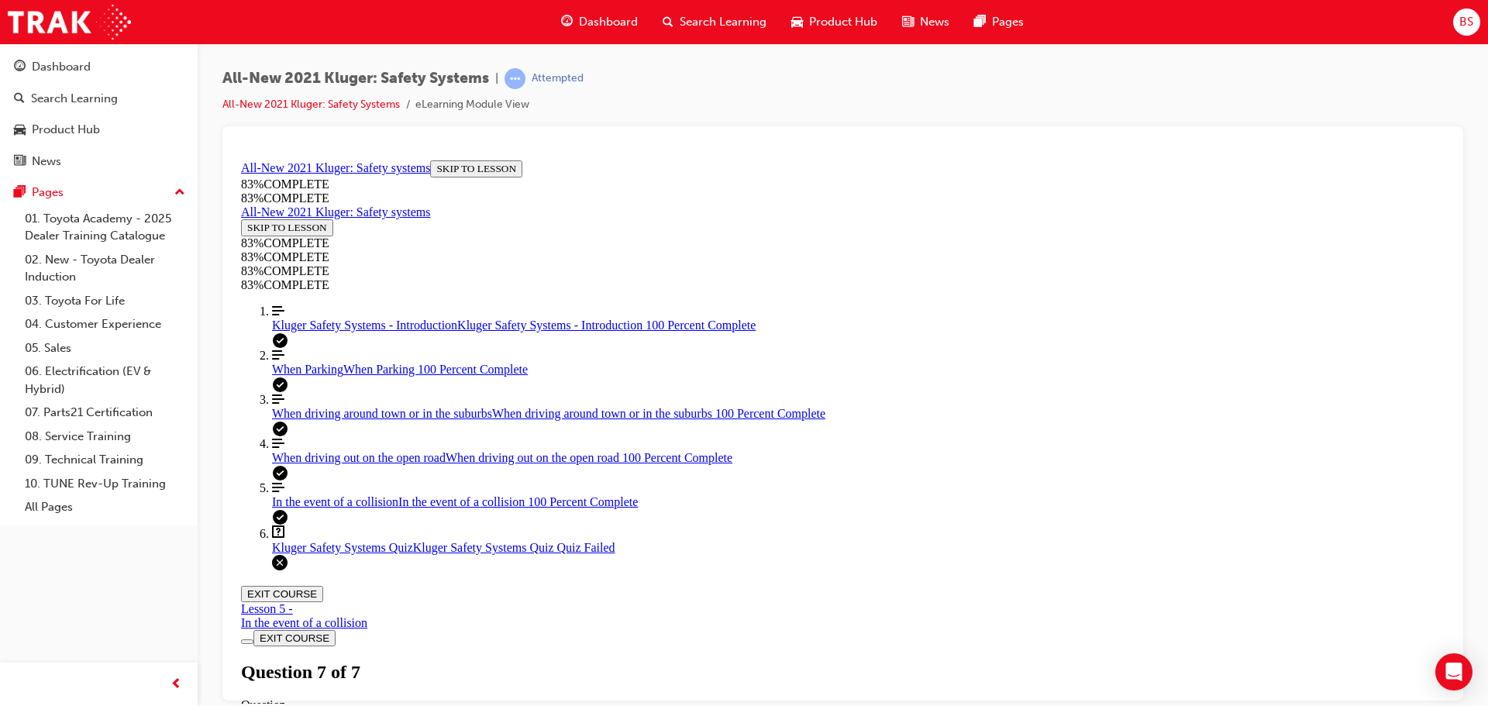
click at [322, 463] on span "When driving out on the open road" at bounding box center [359, 456] width 174 height 13
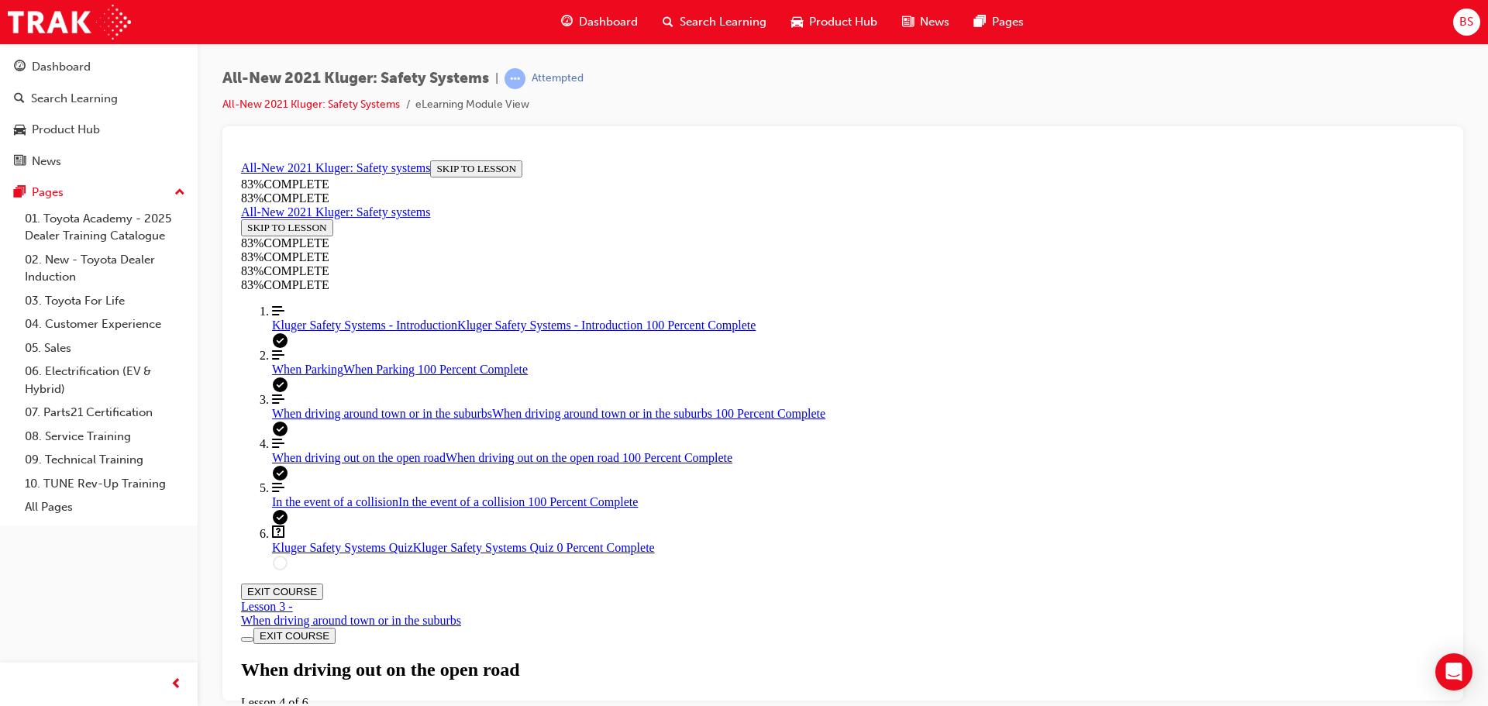
scroll to position [2765, 0]
click at [310, 553] on span "Kluger Safety Systems Quiz" at bounding box center [342, 546] width 141 height 13
drag, startPoint x: 772, startPoint y: 358, endPoint x: 1099, endPoint y: 378, distance: 327.6
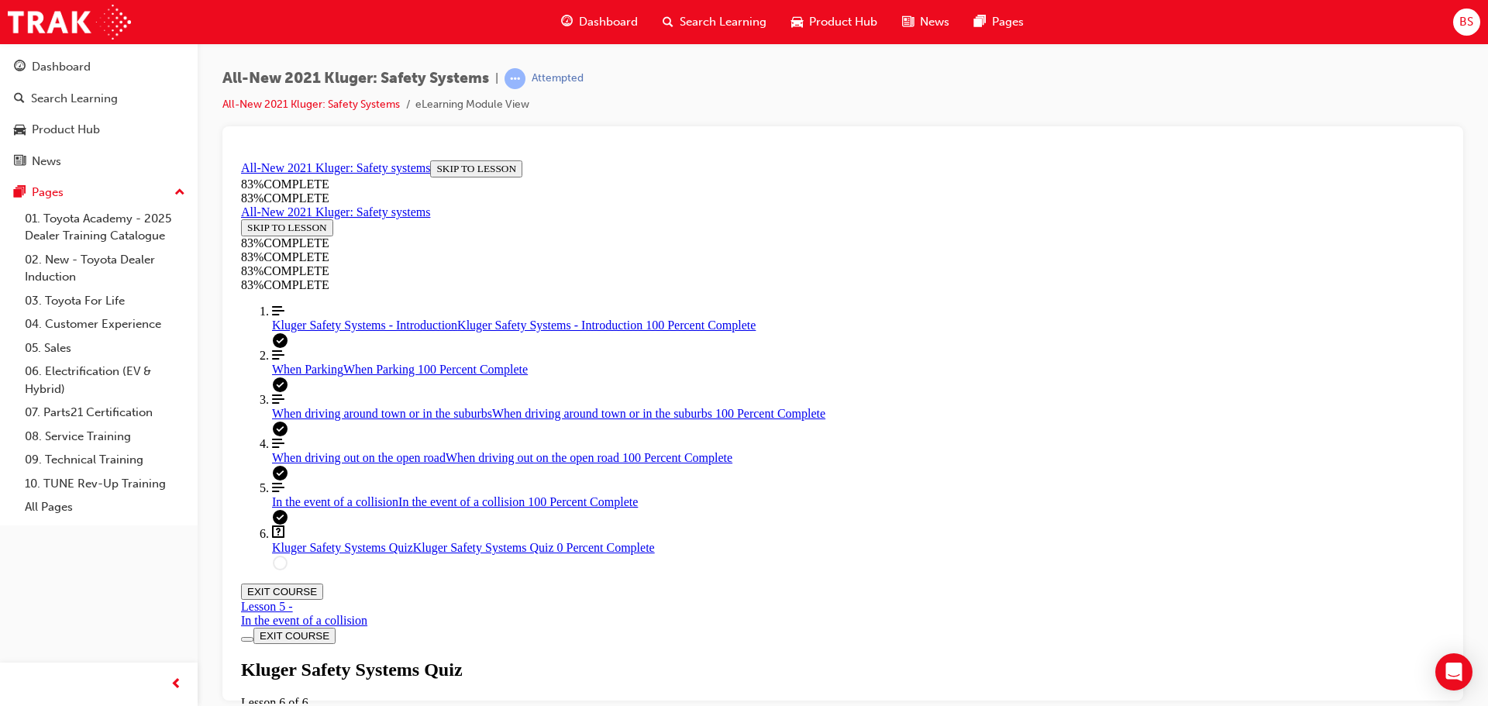
drag, startPoint x: 731, startPoint y: 446, endPoint x: 1003, endPoint y: 442, distance: 272.8
drag, startPoint x: 757, startPoint y: 534, endPoint x: 1043, endPoint y: 526, distance: 286.0
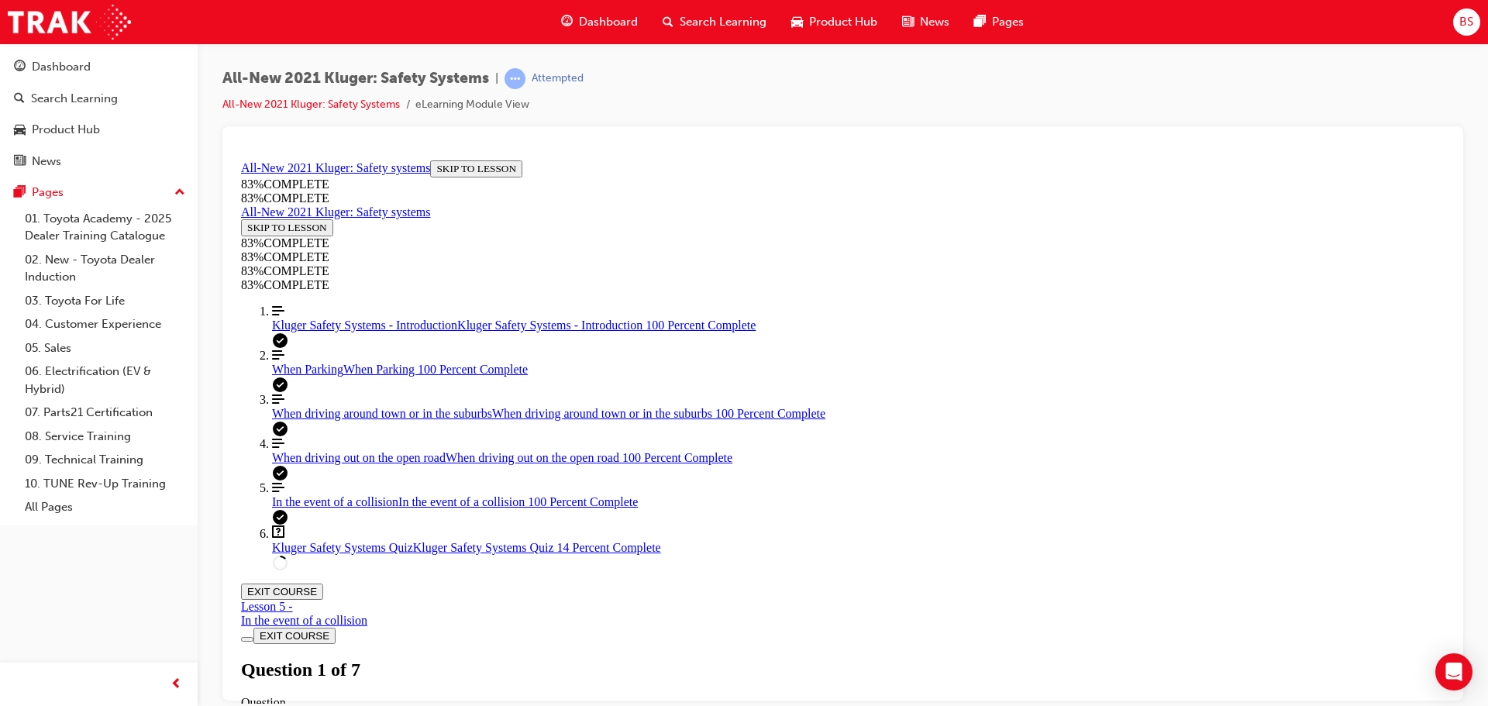
scroll to position [212, 0]
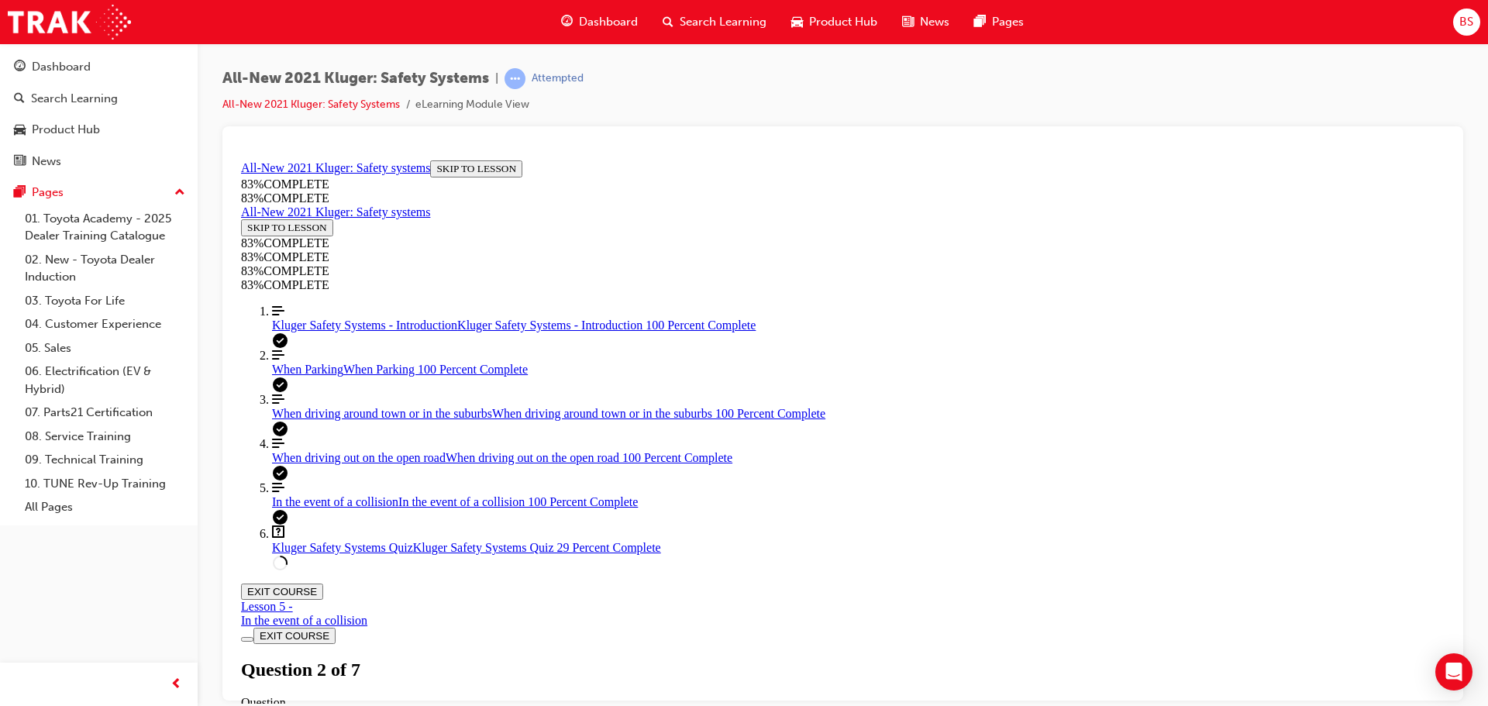
click at [311, 463] on span "When driving out on the open road" at bounding box center [359, 456] width 174 height 13
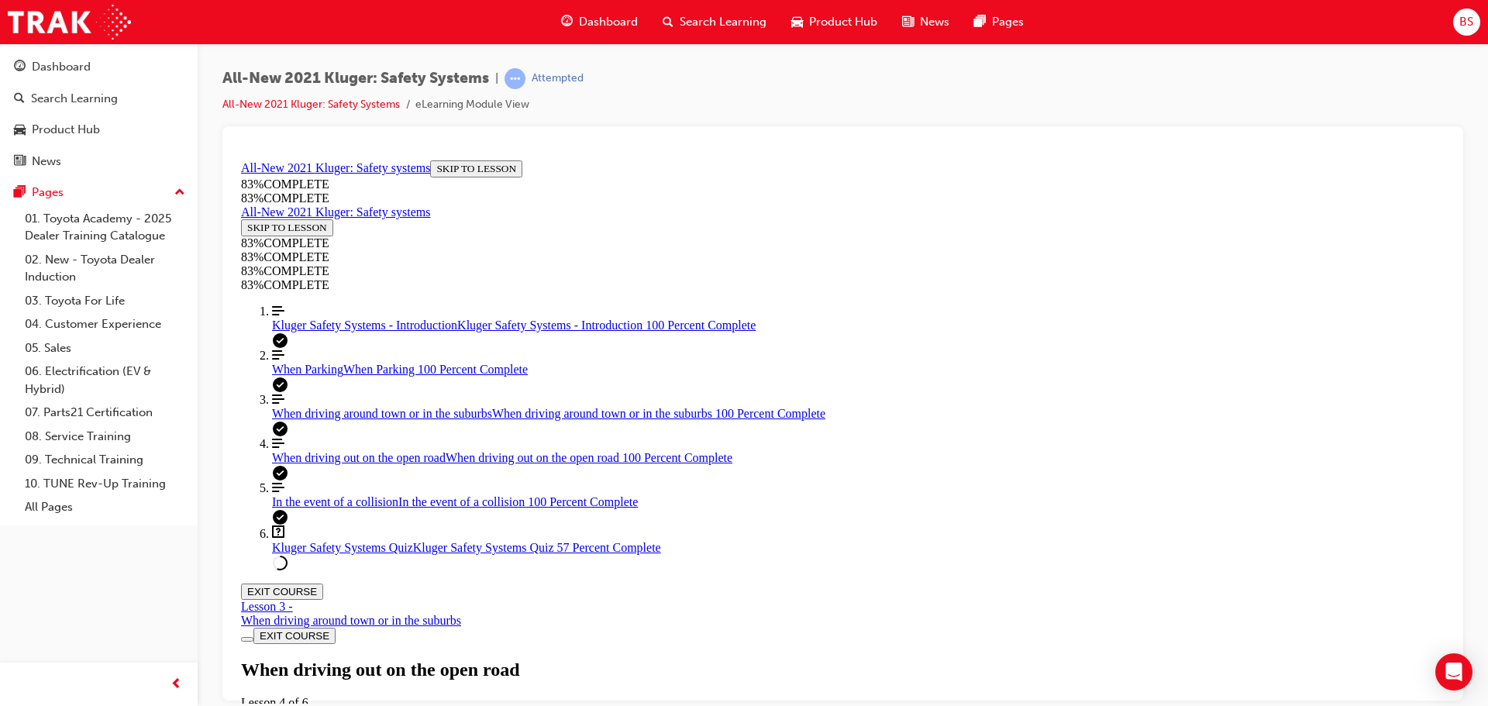
scroll to position [4238, 0]
click at [313, 553] on span "Kluger Safety Systems Quiz" at bounding box center [342, 546] width 141 height 13
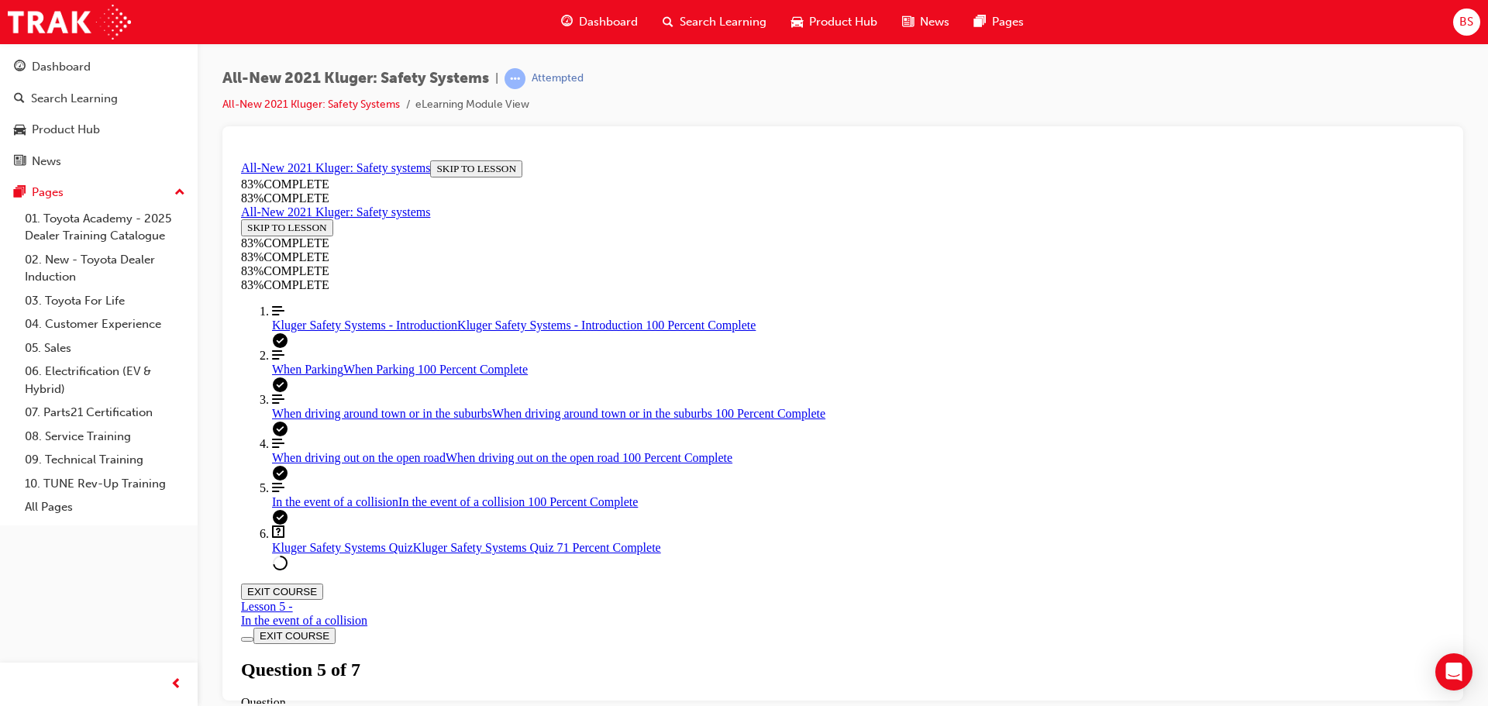
scroll to position [212, 0]
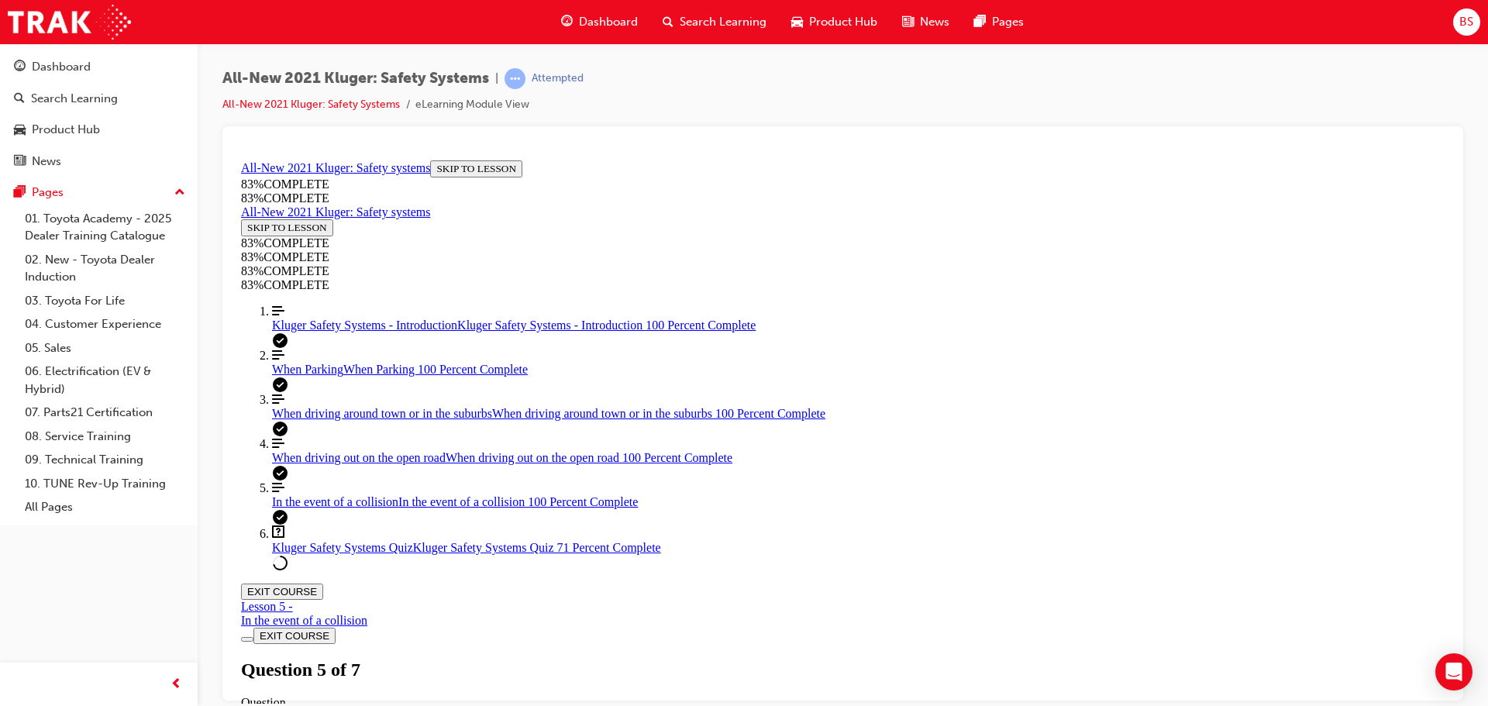
click at [301, 419] on span "When driving around town or in the suburbs" at bounding box center [382, 412] width 220 height 13
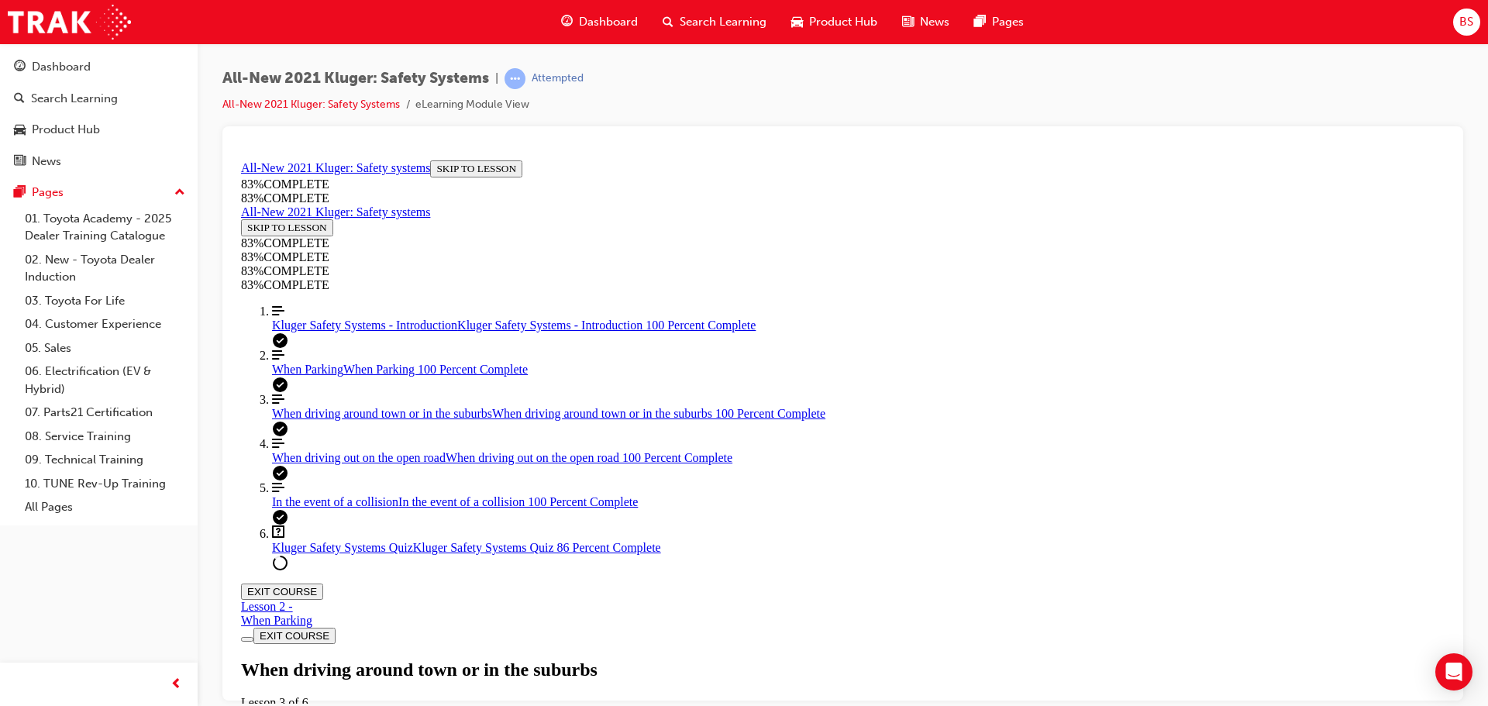
scroll to position [3295, 0]
click at [314, 463] on span "When driving out on the open road" at bounding box center [359, 456] width 174 height 13
click at [334, 508] on span "In the event of a collision" at bounding box center [335, 500] width 126 height 13
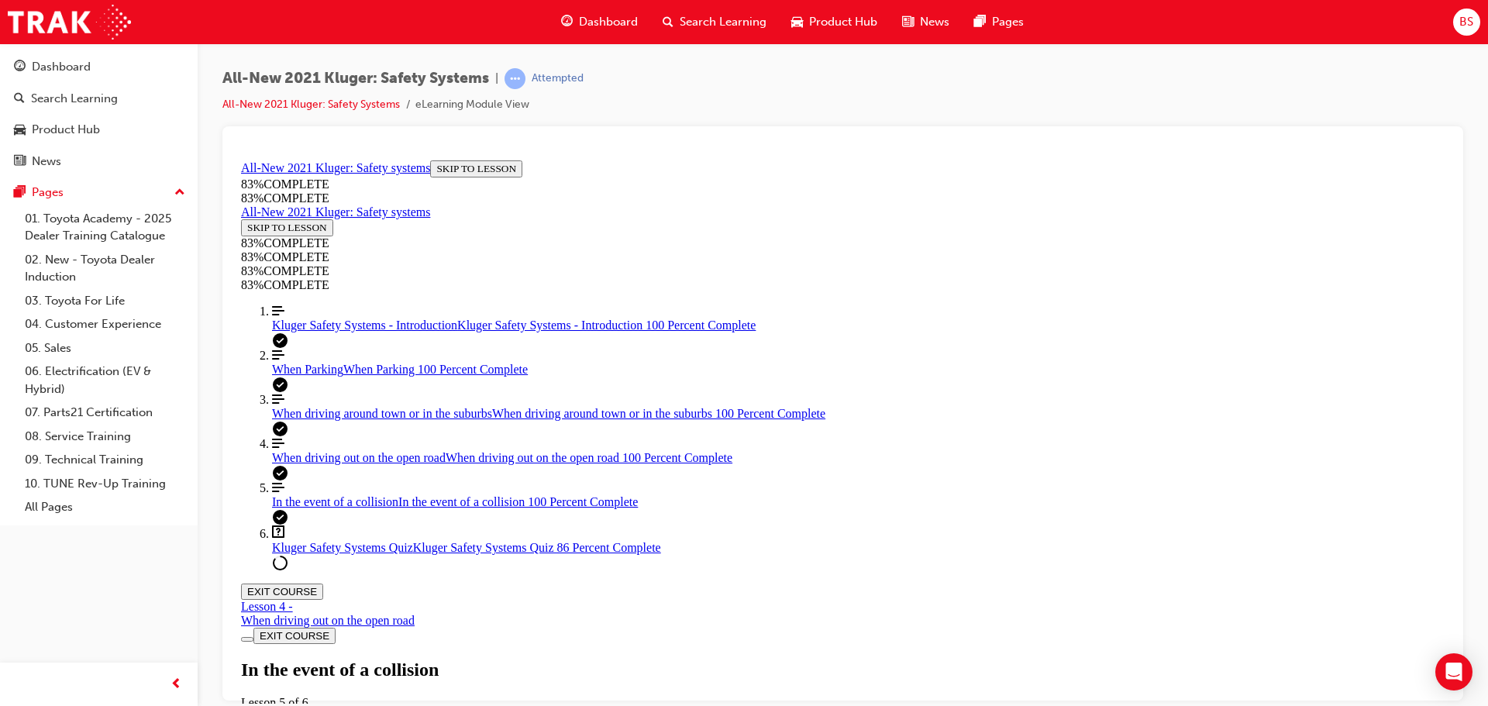
click at [308, 463] on span "When driving out on the open road" at bounding box center [359, 456] width 174 height 13
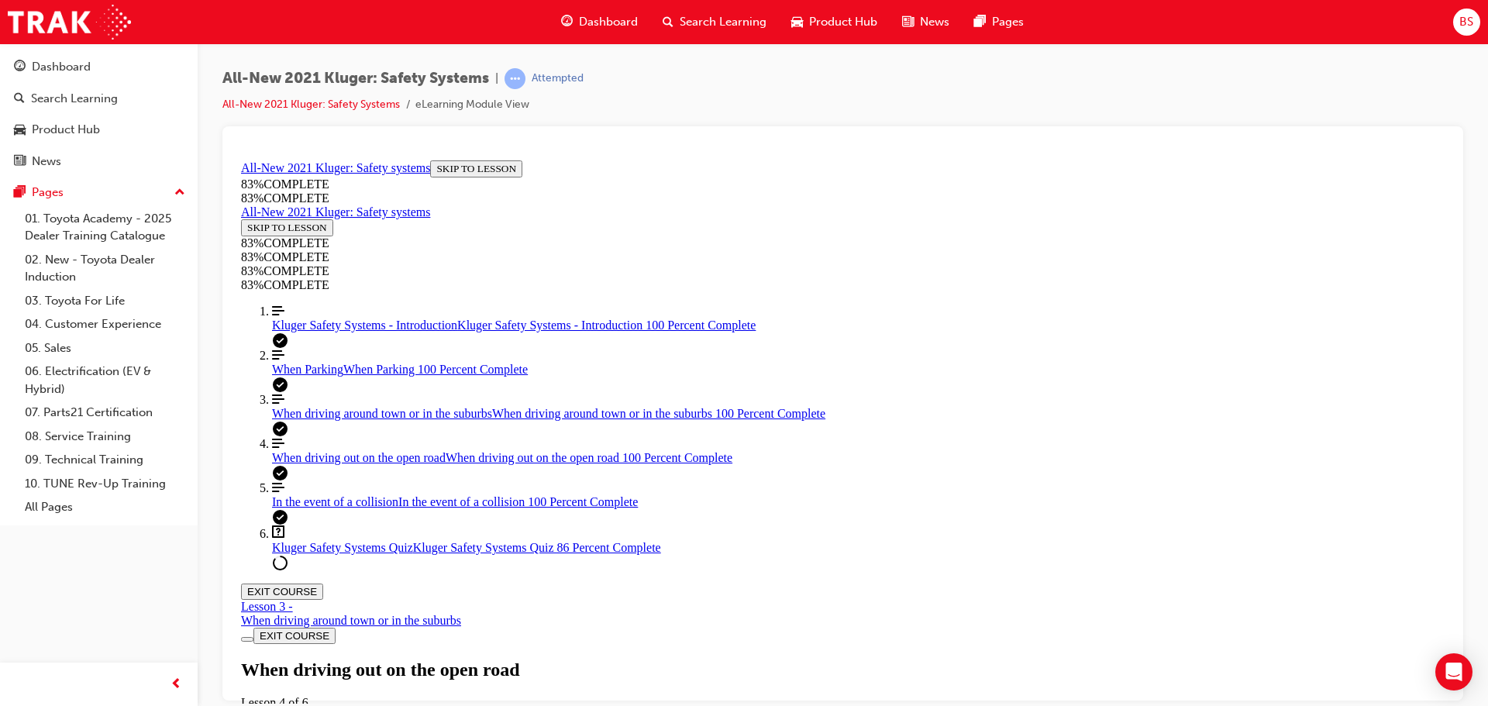
scroll to position [2688, 0]
click at [342, 553] on span "Kluger Safety Systems Quiz" at bounding box center [342, 546] width 141 height 13
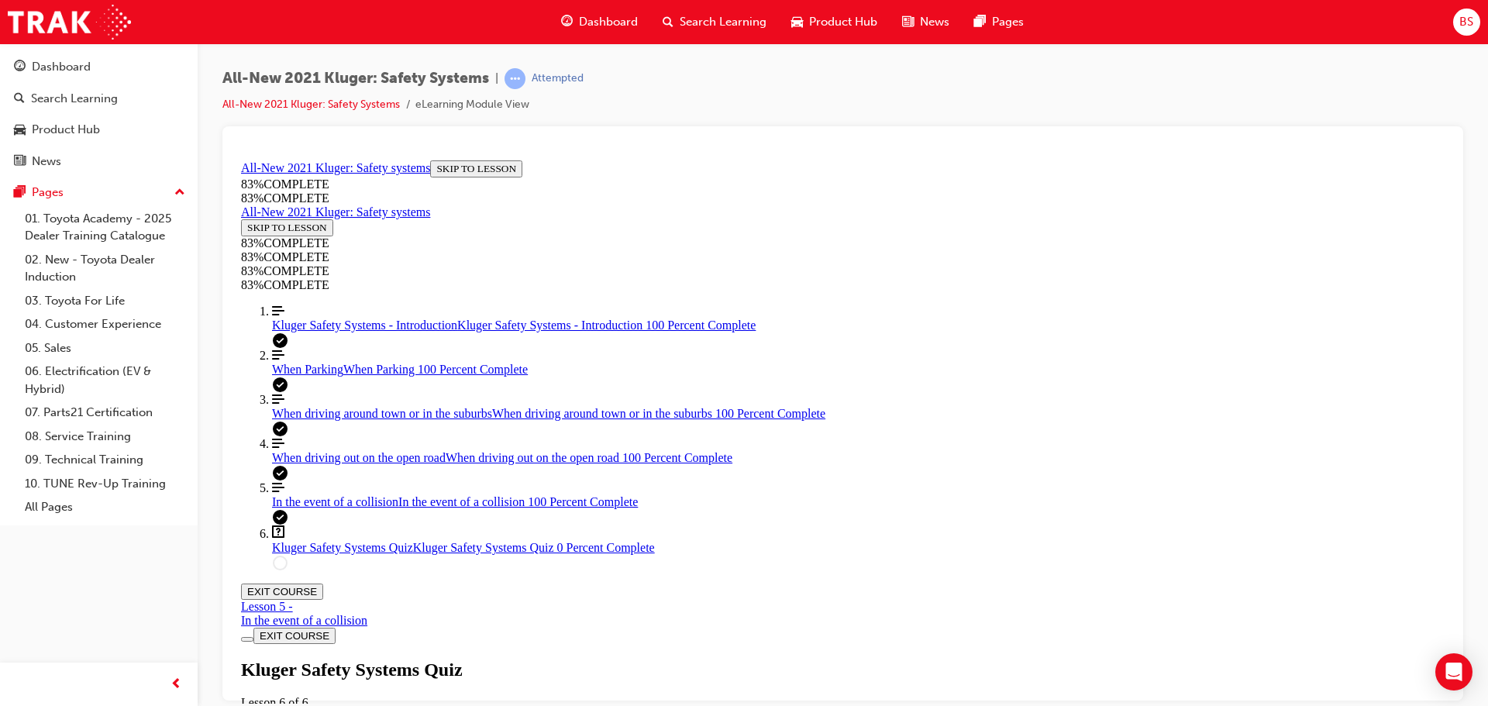
drag, startPoint x: 779, startPoint y: 390, endPoint x: 1063, endPoint y: 528, distance: 316.0
drag, startPoint x: 813, startPoint y: 405, endPoint x: 983, endPoint y: 393, distance: 170.9
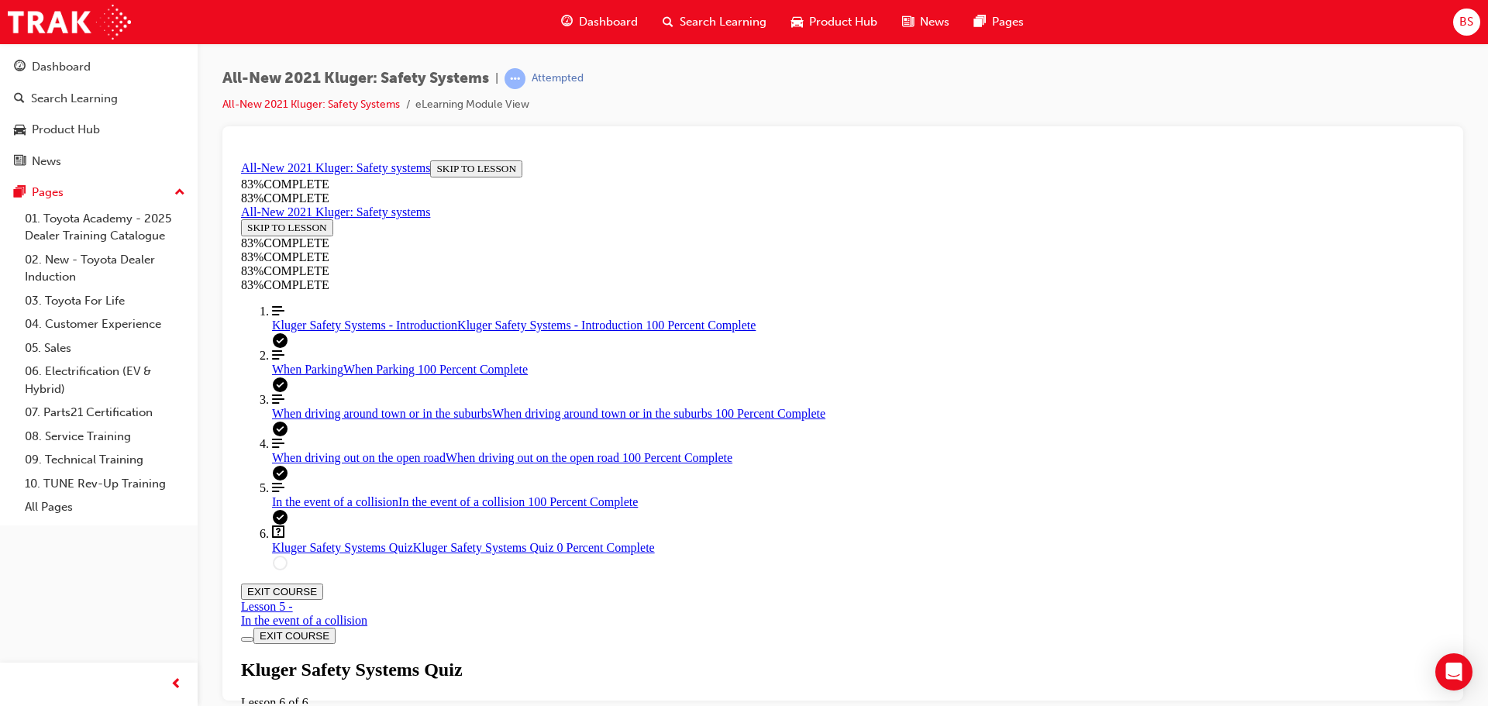
drag, startPoint x: 920, startPoint y: 469, endPoint x: 1007, endPoint y: 466, distance: 86.8
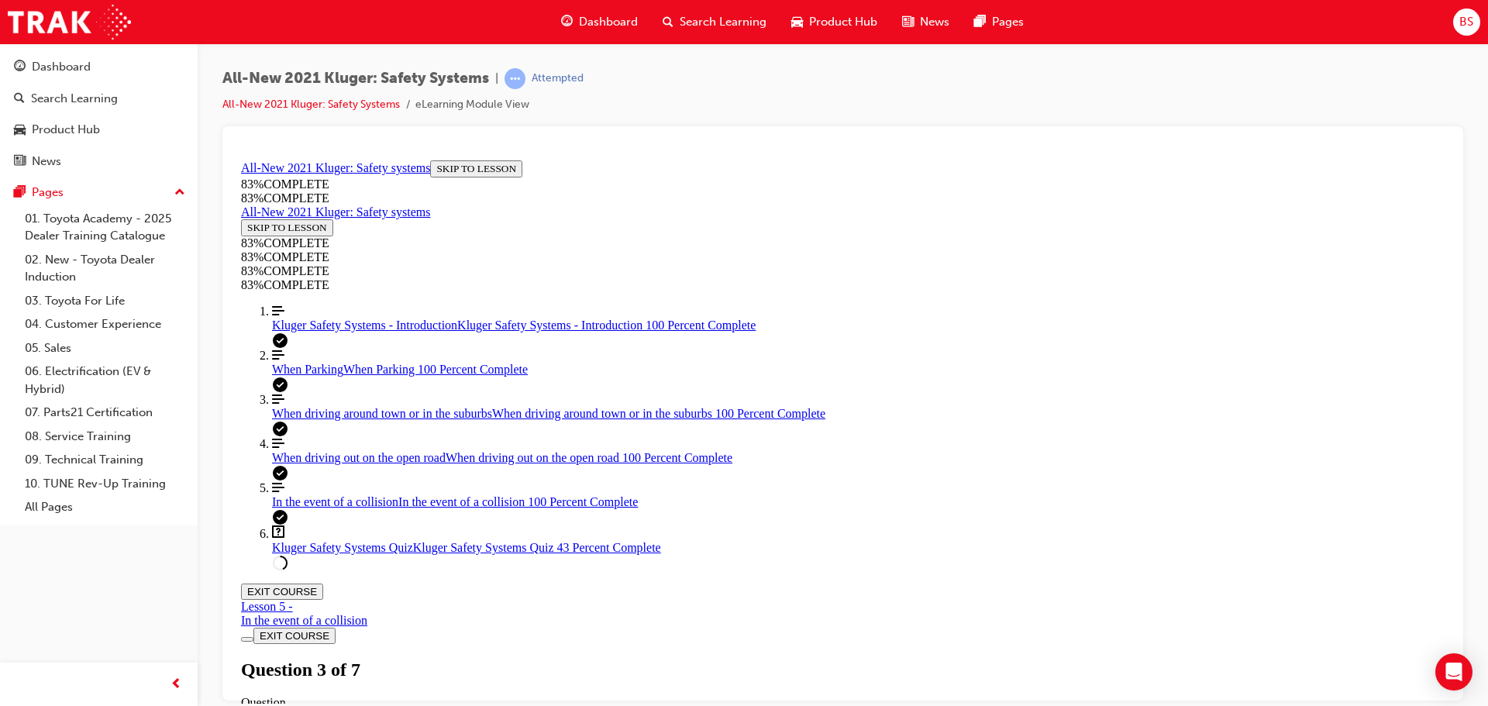
drag, startPoint x: 745, startPoint y: 532, endPoint x: 801, endPoint y: 564, distance: 65.3
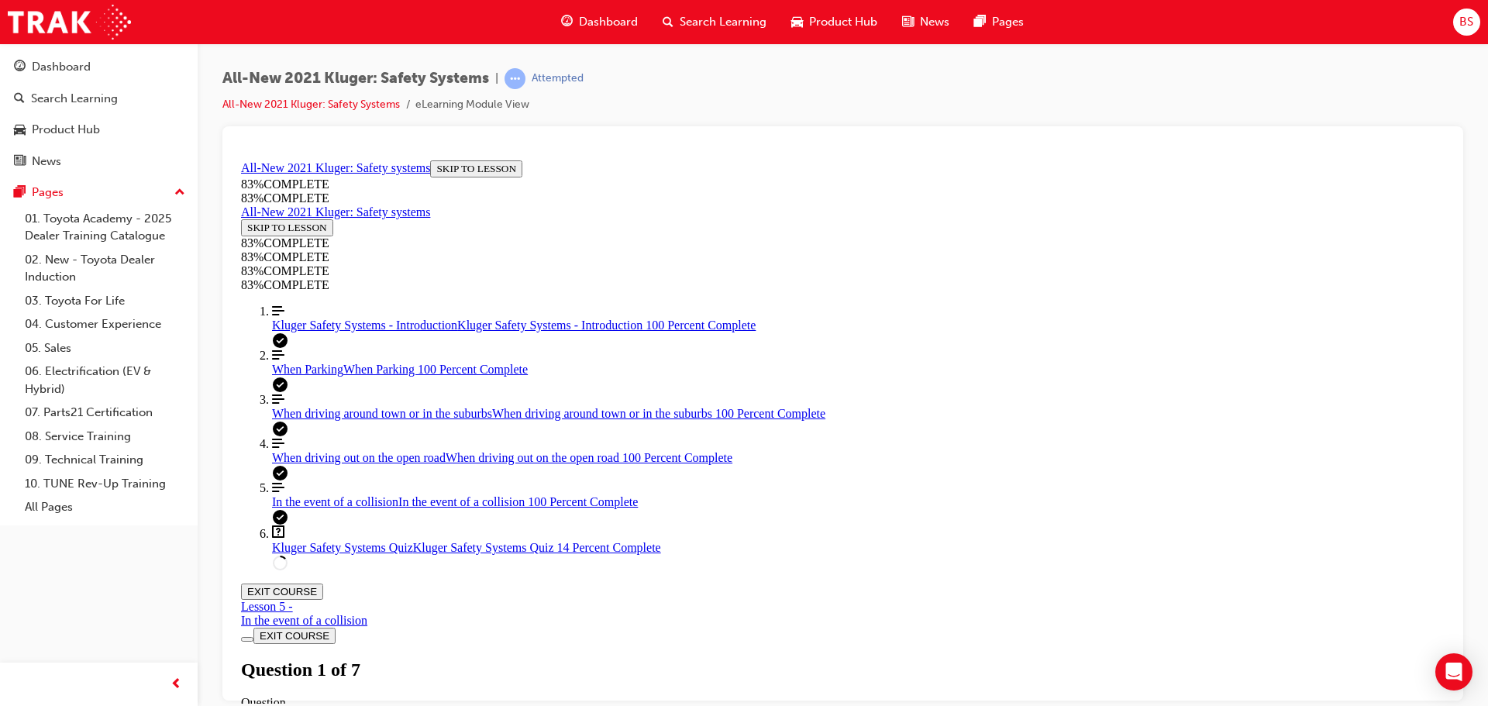
click at [327, 419] on span "When driving around town or in the suburbs" at bounding box center [382, 412] width 220 height 13
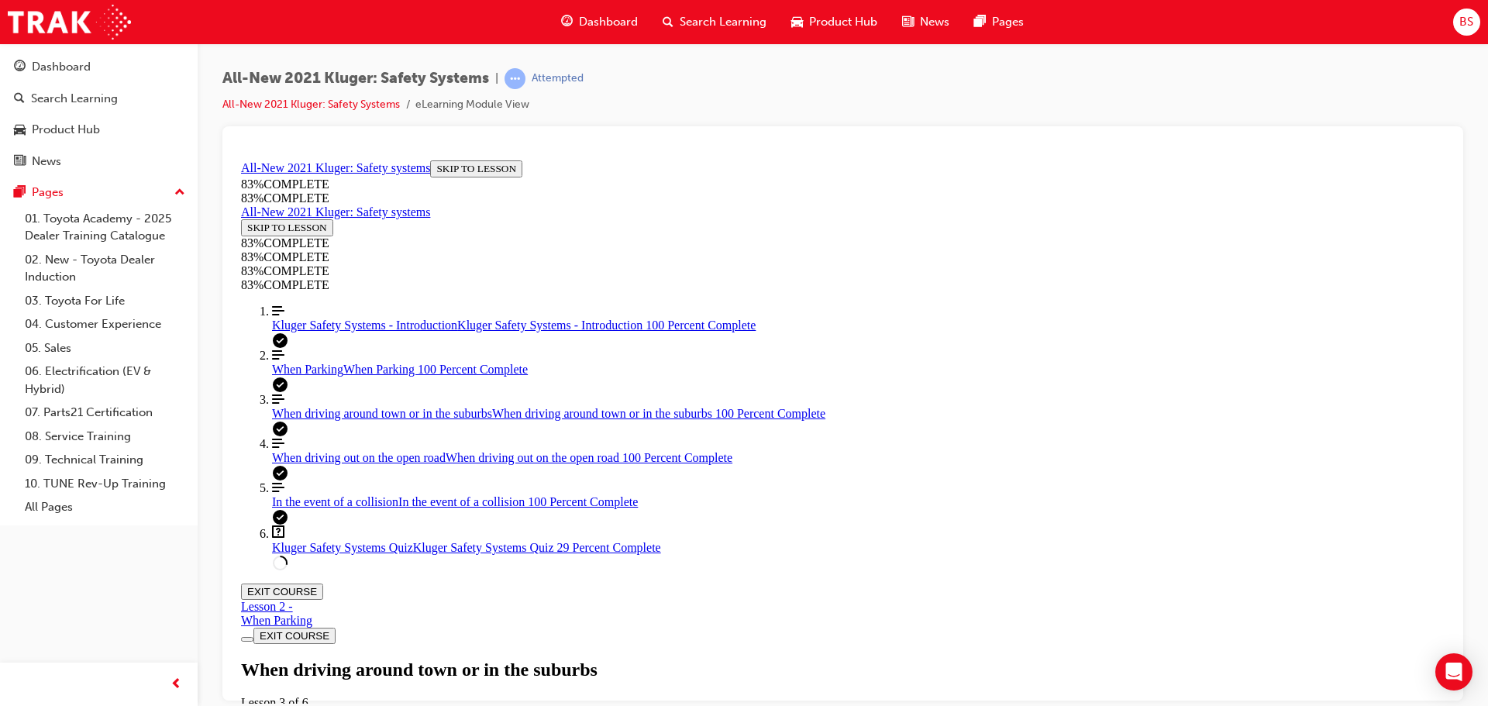
click at [340, 553] on span "Kluger Safety Systems Quiz" at bounding box center [342, 546] width 141 height 13
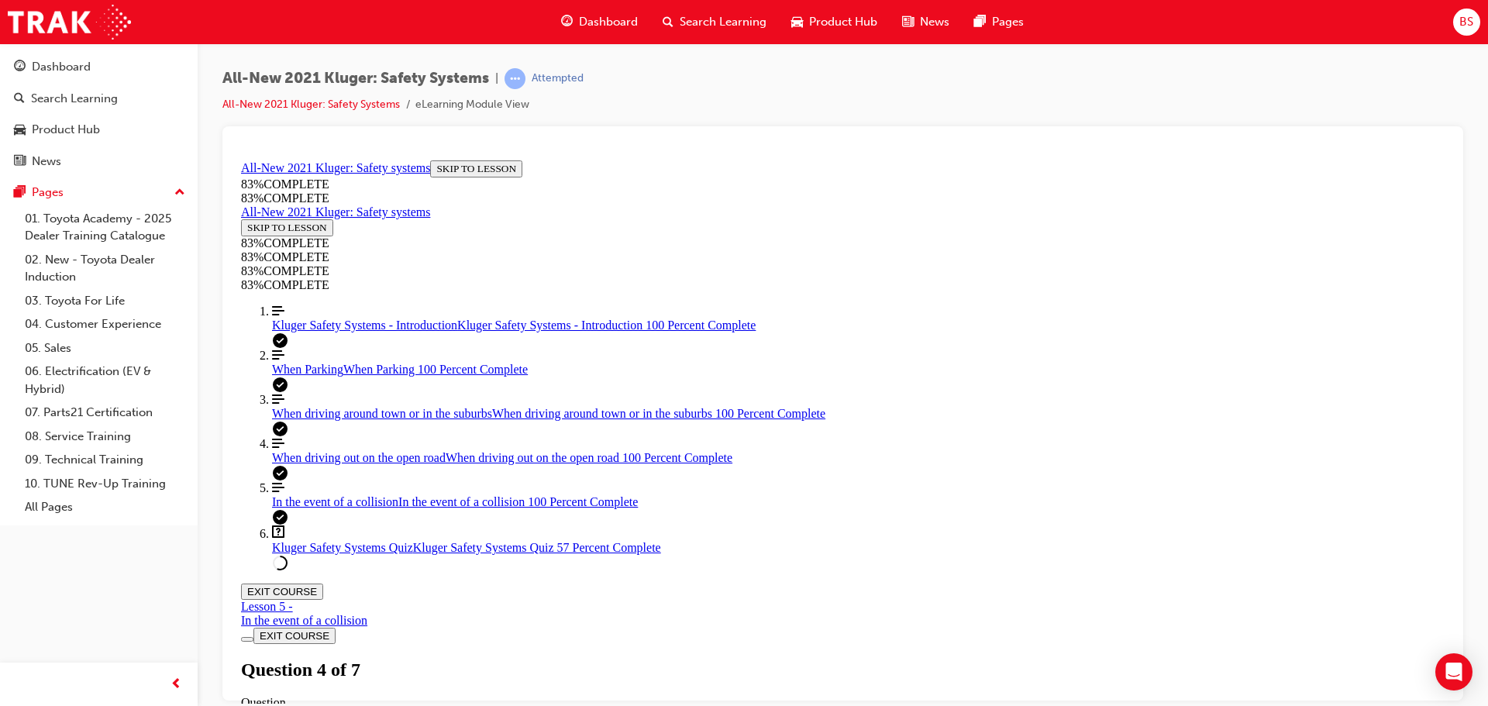
scroll to position [535, 0]
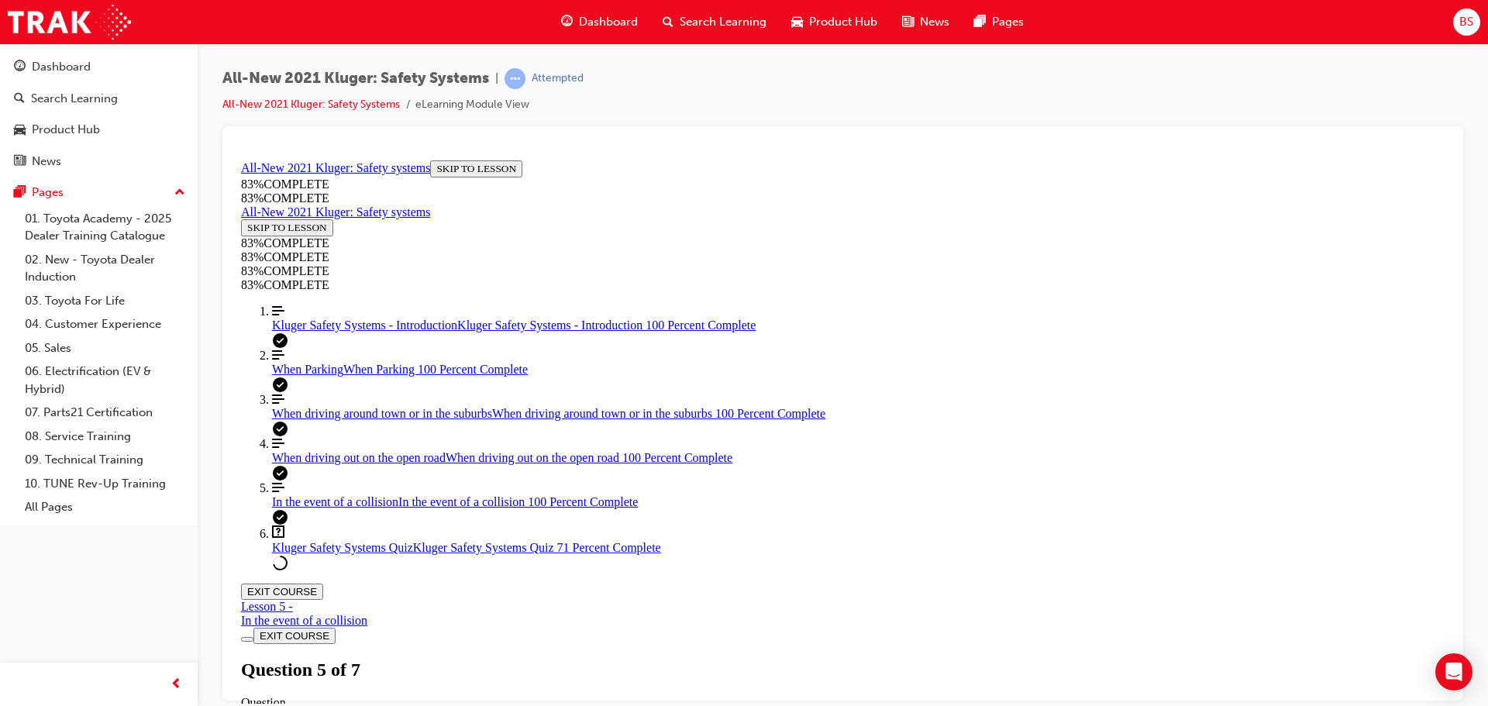
drag, startPoint x: 779, startPoint y: 425, endPoint x: 1079, endPoint y: 518, distance: 314.7
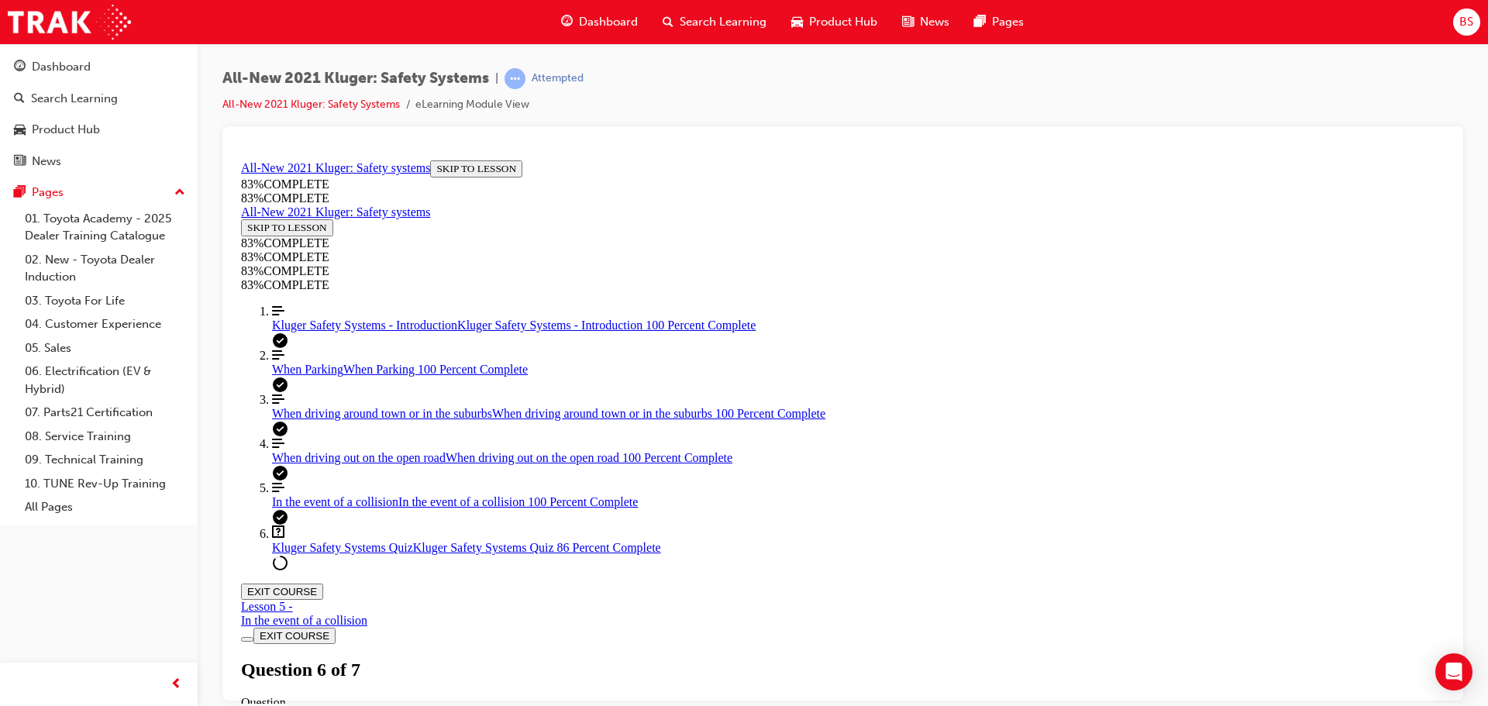
drag, startPoint x: 792, startPoint y: 433, endPoint x: 1050, endPoint y: 422, distance: 258.3
drag, startPoint x: 786, startPoint y: 320, endPoint x: 1101, endPoint y: 305, distance: 314.9
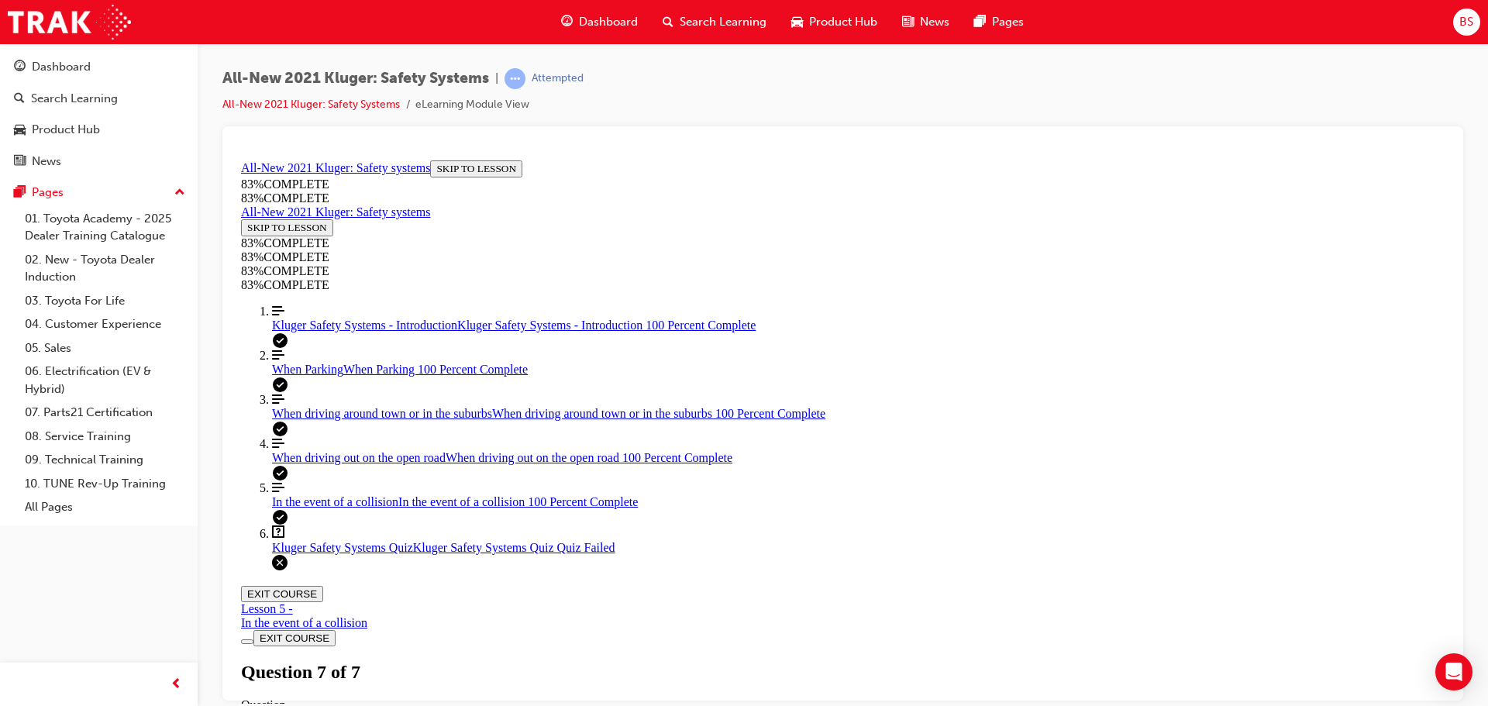
scroll to position [252, 0]
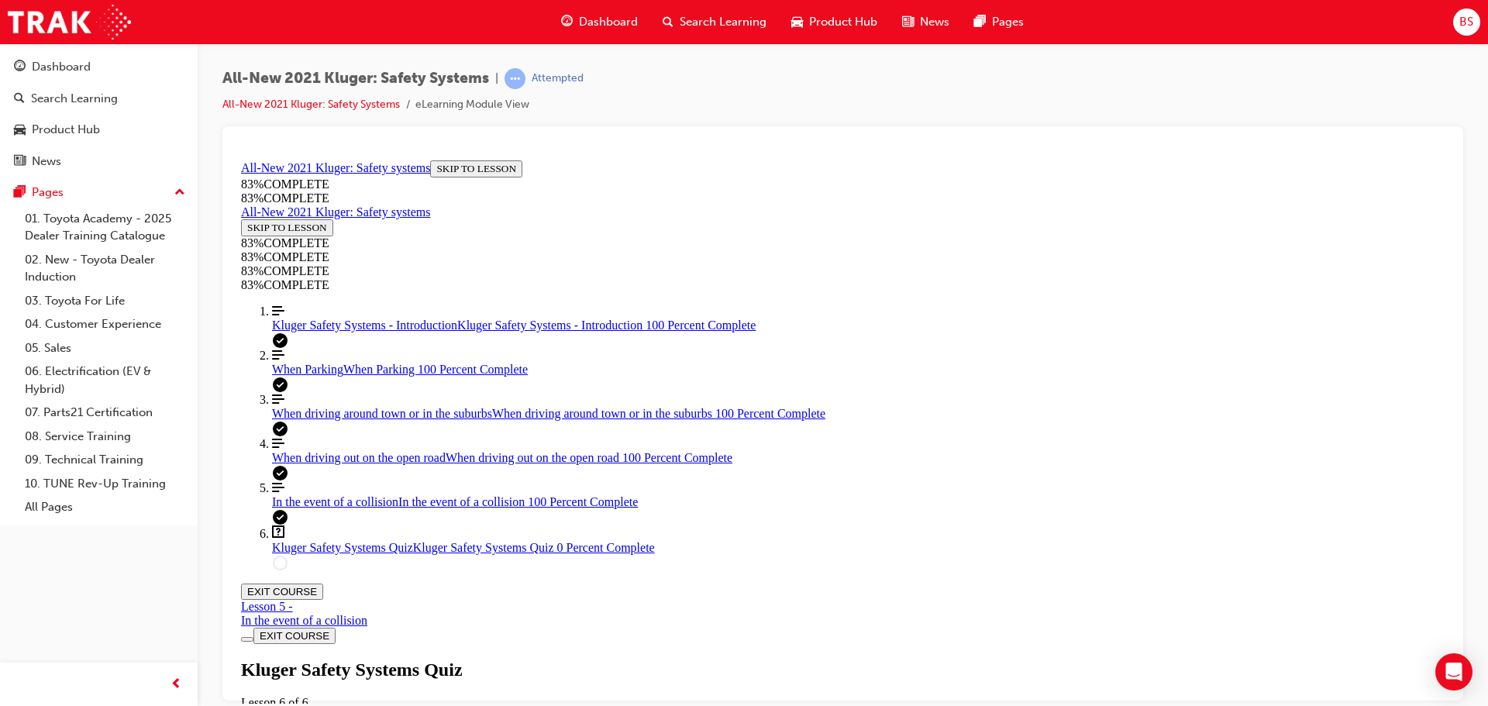
click at [298, 419] on span "When driving around town or in the suburbs" at bounding box center [382, 412] width 220 height 13
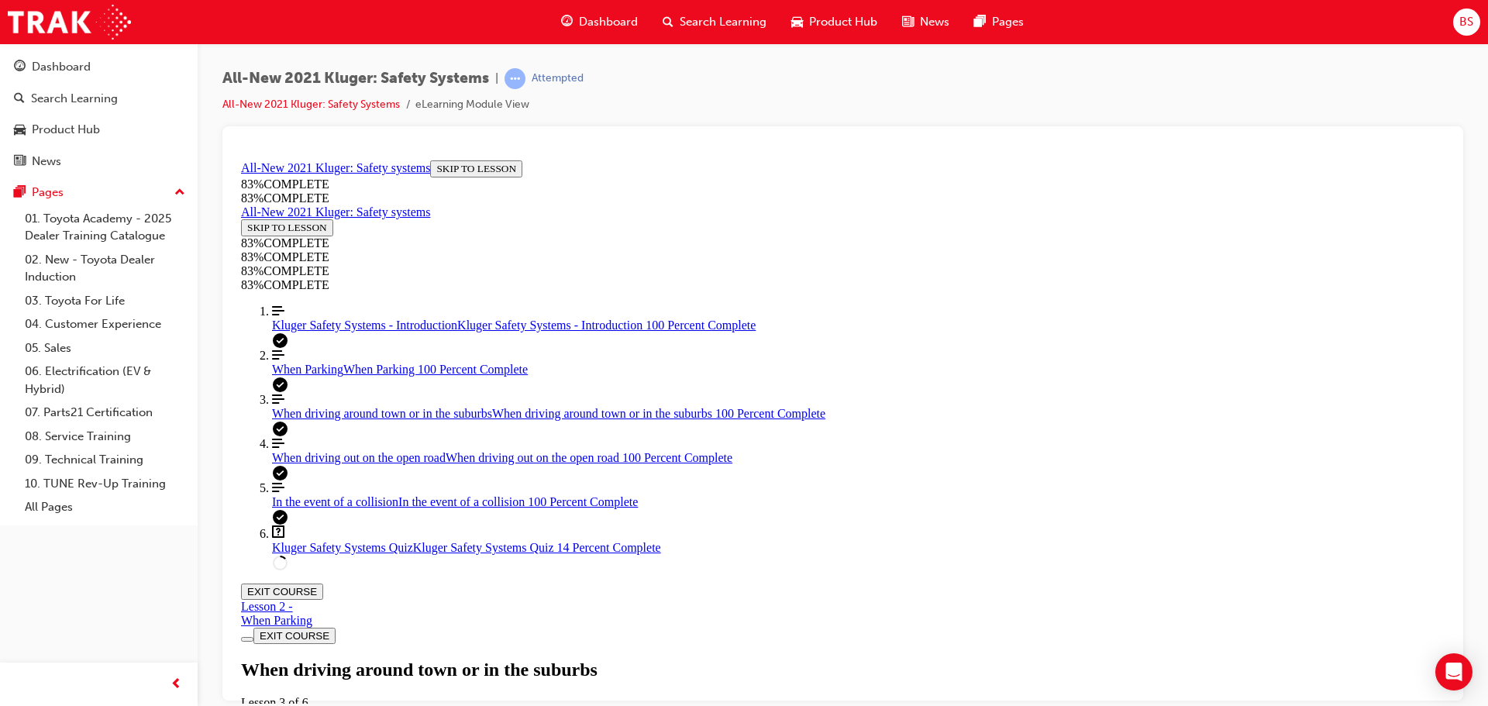
click at [295, 464] on div "When driving out on the open road When driving out on the open road 100 Percent…" at bounding box center [858, 457] width 1172 height 14
click at [318, 553] on span "Kluger Safety Systems Quiz" at bounding box center [342, 546] width 141 height 13
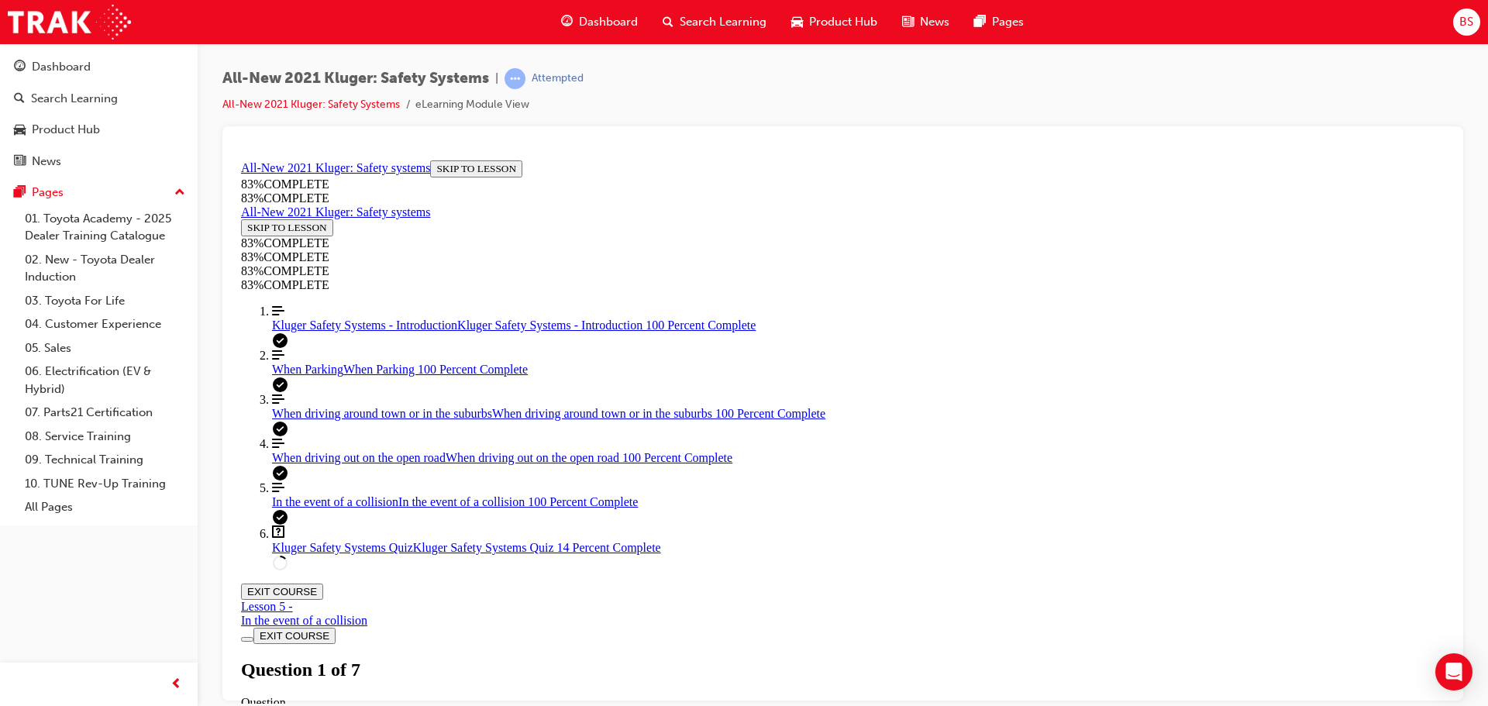
scroll to position [363, 0]
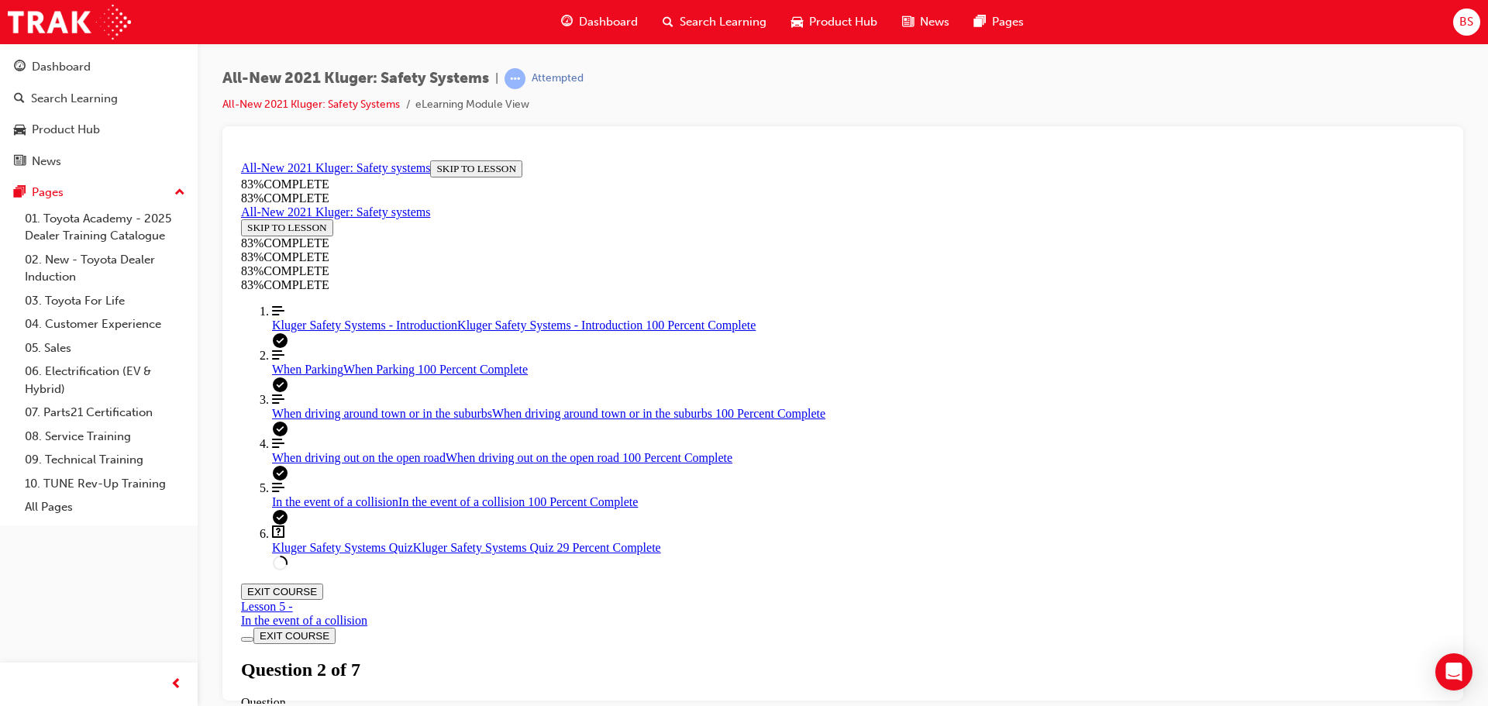
click at [314, 419] on span "When driving around town or in the suburbs" at bounding box center [382, 412] width 220 height 13
click at [301, 553] on span "Kluger Safety Systems Quiz" at bounding box center [342, 546] width 141 height 13
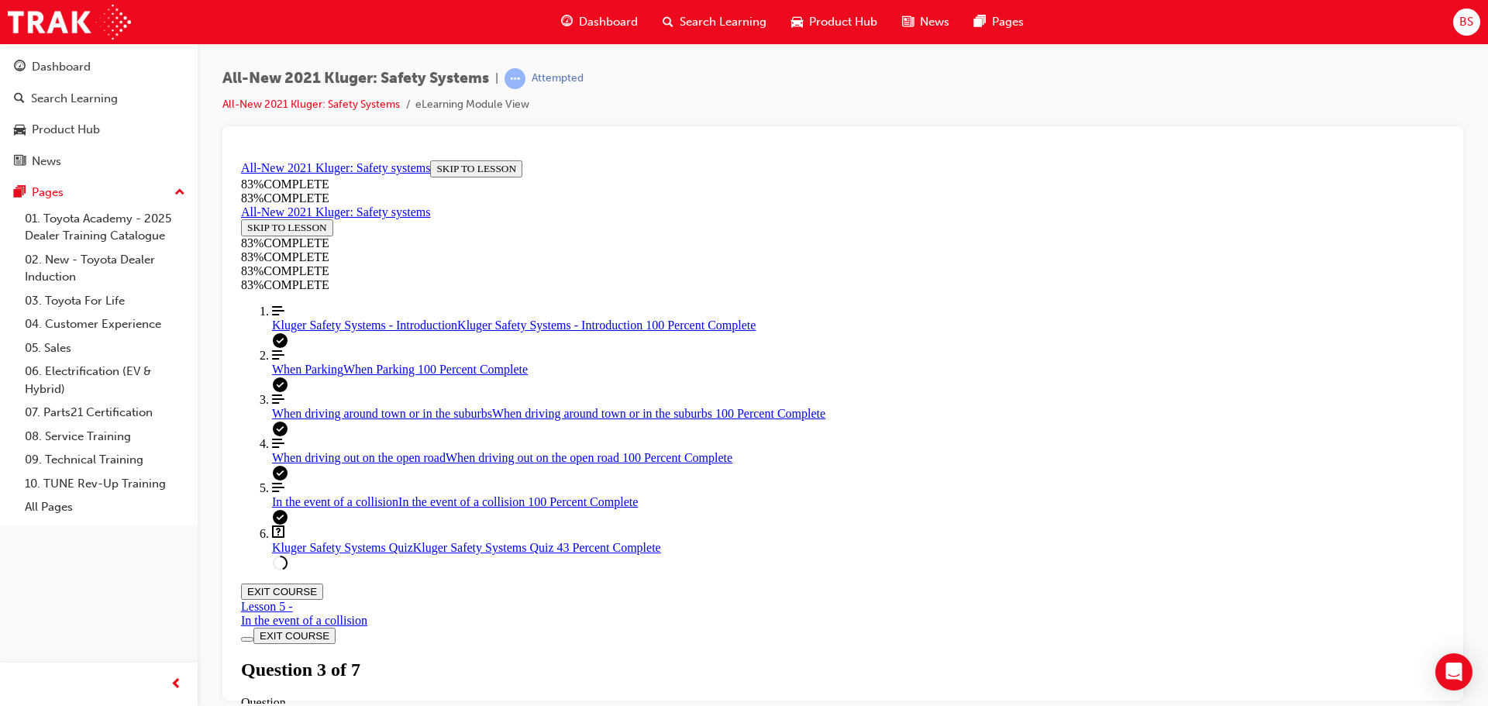
scroll to position [141, 0]
drag, startPoint x: 788, startPoint y: 604, endPoint x: 969, endPoint y: 401, distance: 271.7
drag, startPoint x: 772, startPoint y: 493, endPoint x: 1013, endPoint y: 480, distance: 241.3
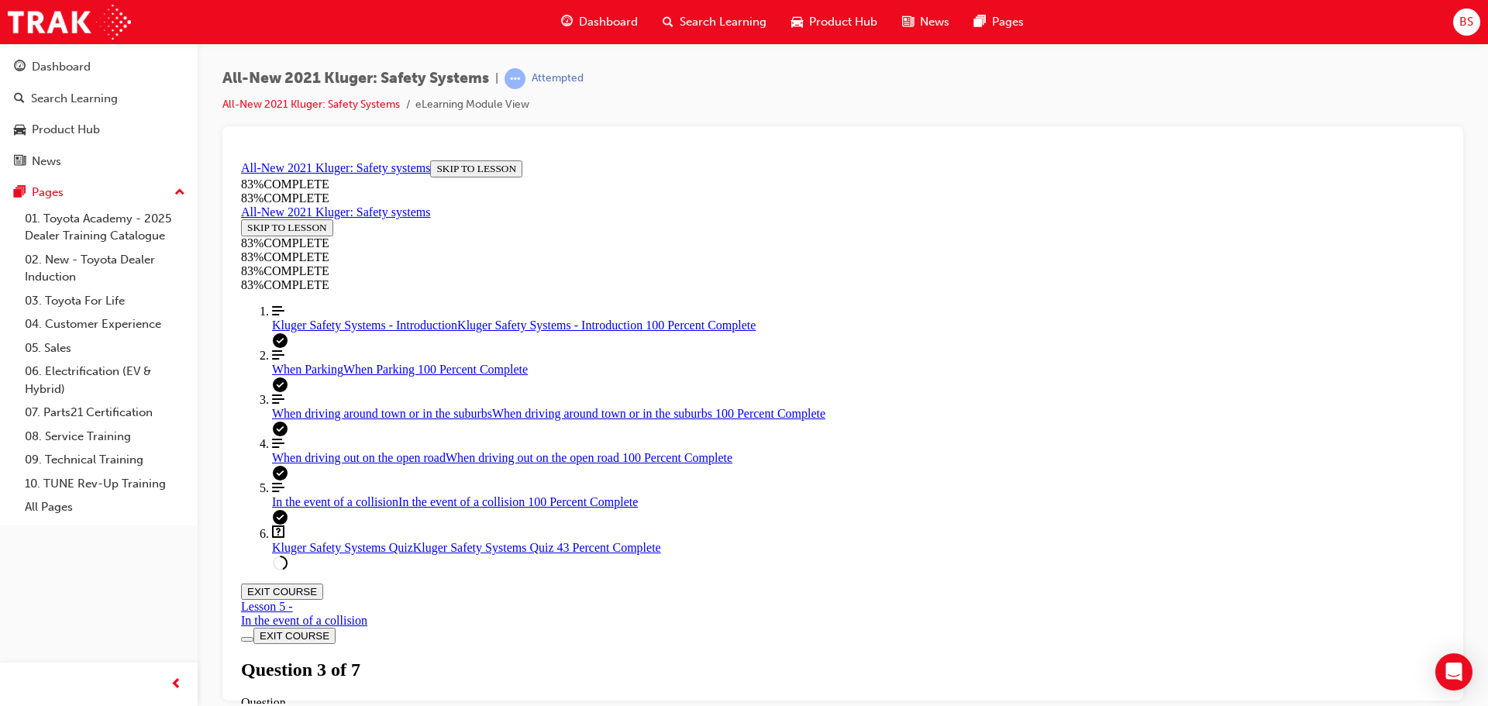
drag, startPoint x: 796, startPoint y: 583, endPoint x: 1015, endPoint y: 568, distance: 219.8
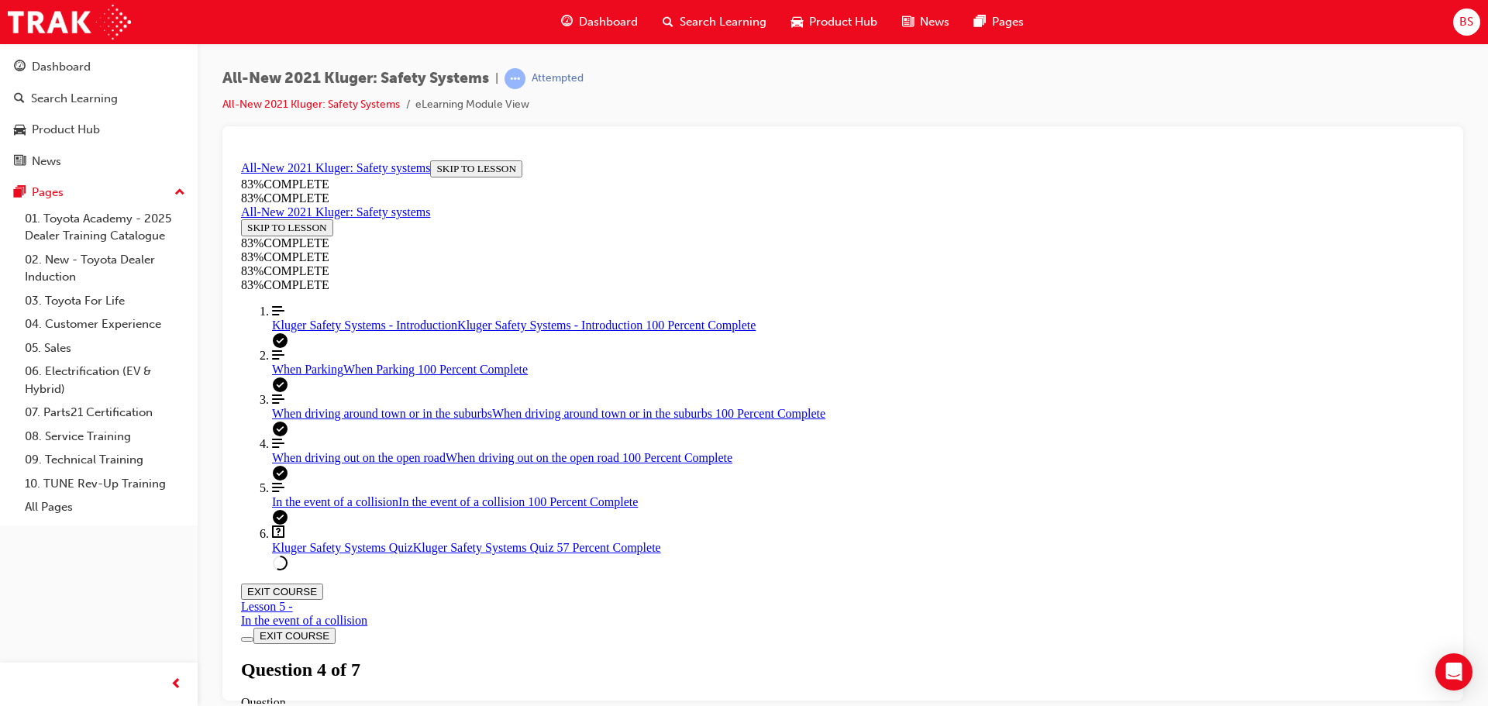
scroll to position [454, 0]
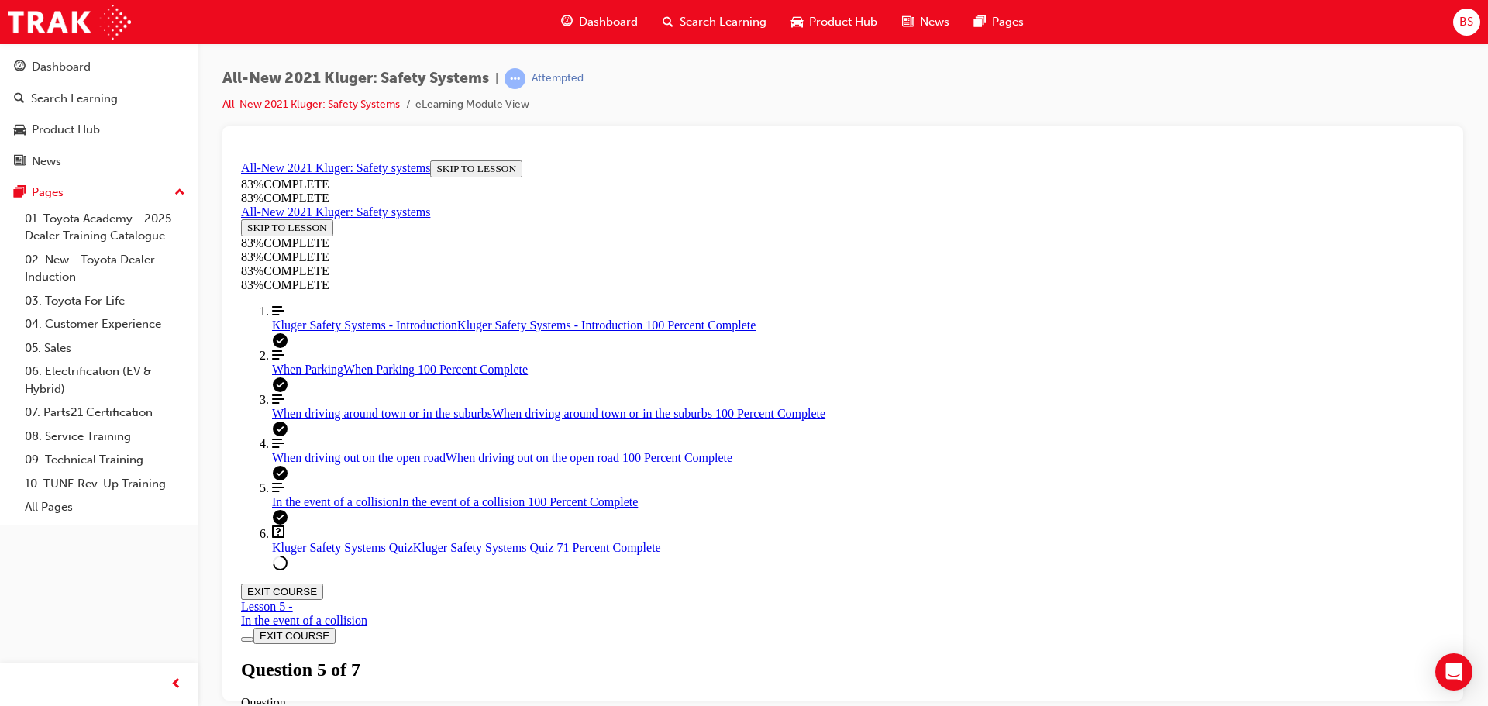
drag, startPoint x: 341, startPoint y: 525, endPoint x: 356, endPoint y: 527, distance: 14.8
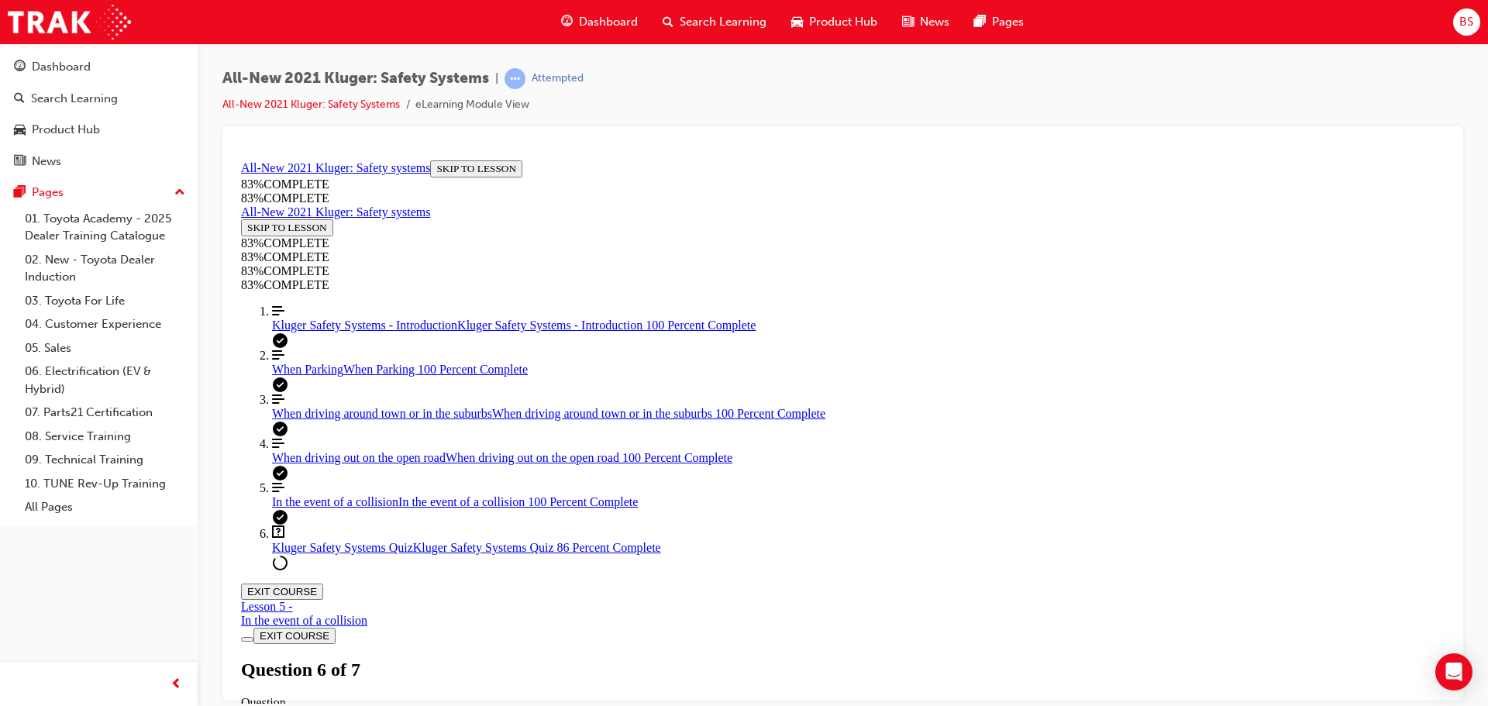
click at [341, 463] on span "When driving out on the open road" at bounding box center [359, 456] width 174 height 13
click at [305, 553] on span "Kluger Safety Systems Quiz" at bounding box center [342, 546] width 141 height 13
drag, startPoint x: 305, startPoint y: 637, endPoint x: 317, endPoint y: 628, distance: 15.0
click at [305, 553] on span "Kluger Safety Systems Quiz" at bounding box center [342, 546] width 141 height 13
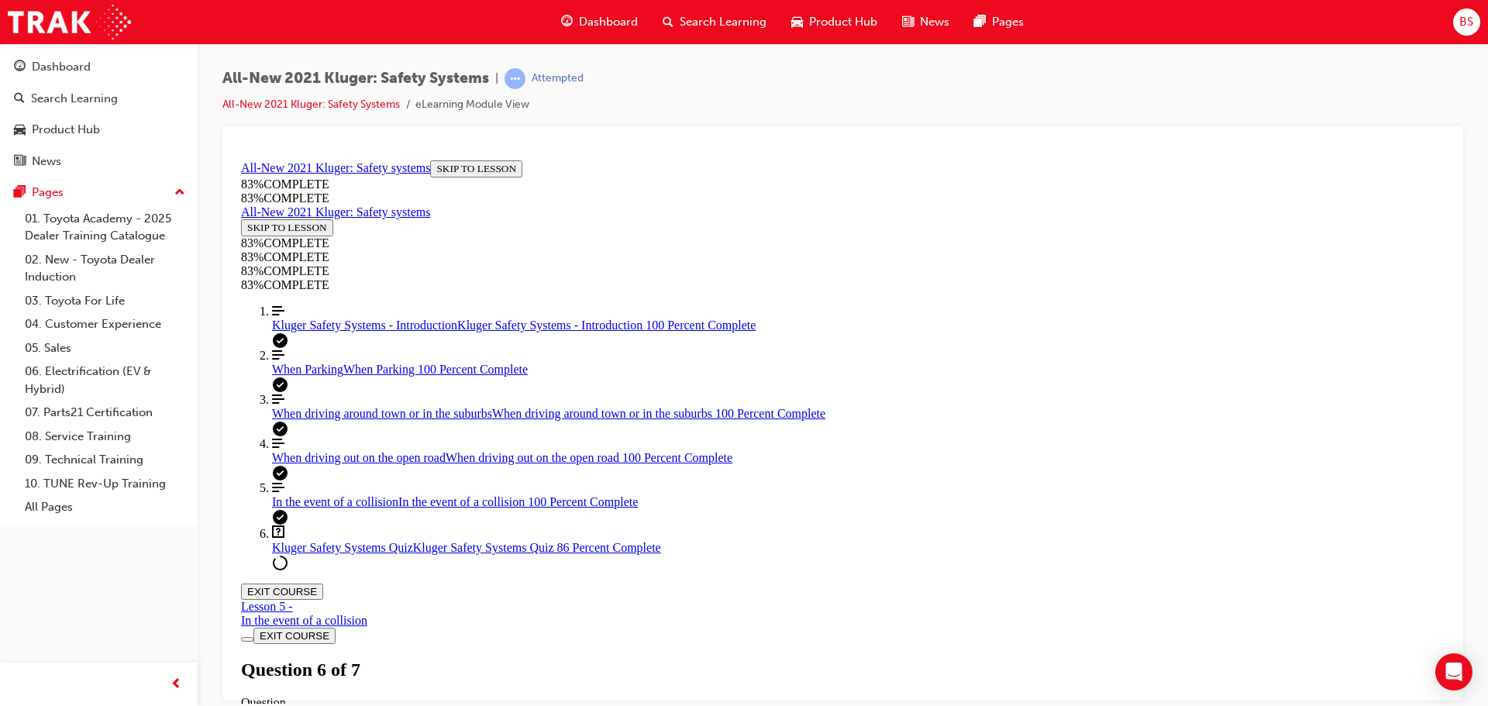
scroll to position [363, 0]
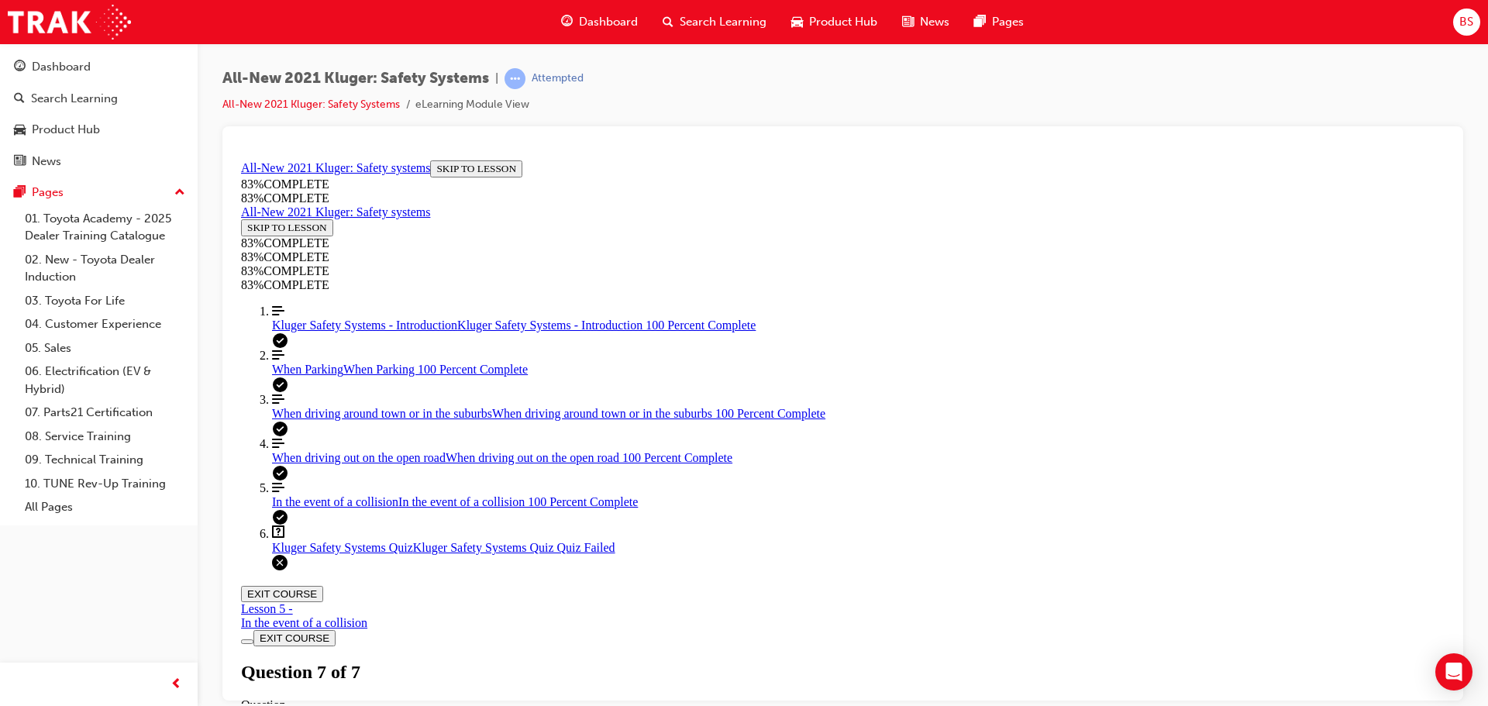
scroll to position [56, 0]
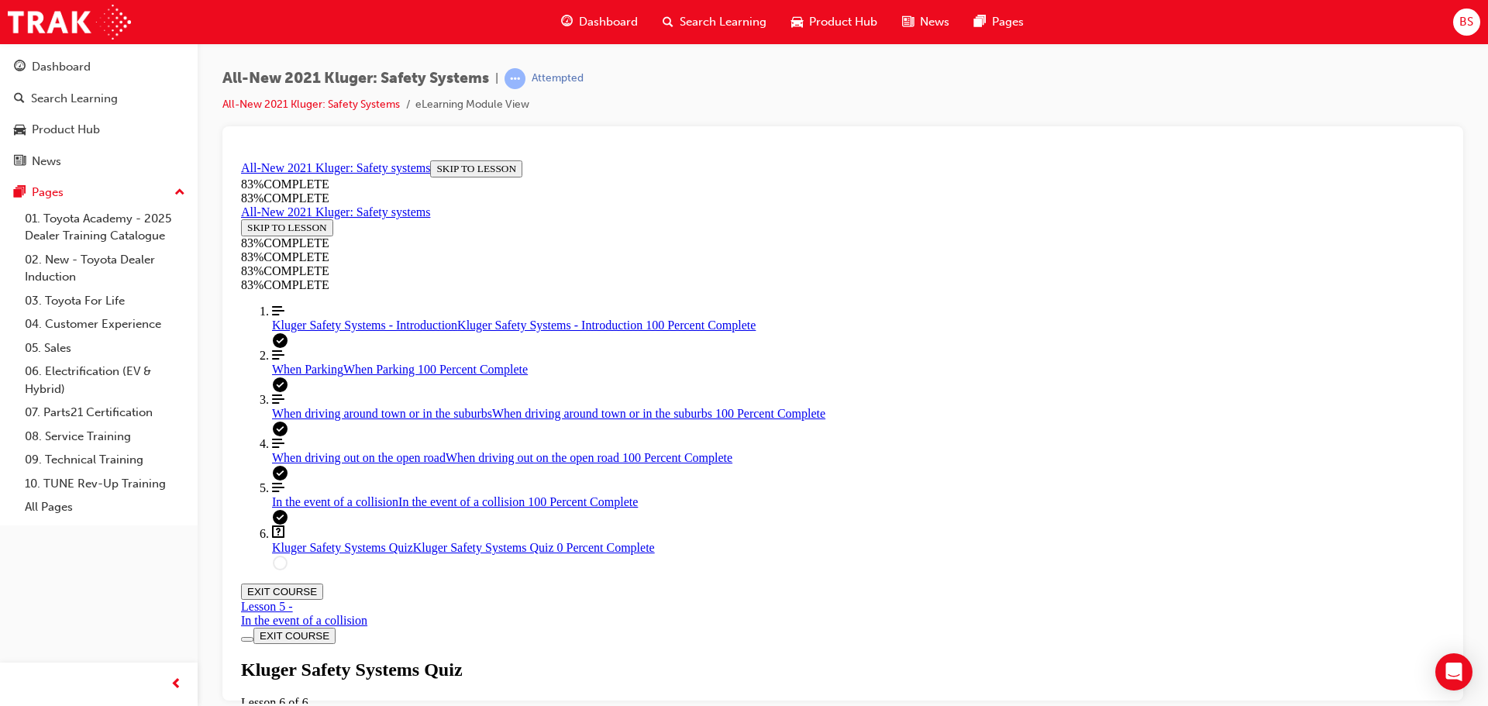
drag, startPoint x: 902, startPoint y: 371, endPoint x: 1131, endPoint y: 424, distance: 235.3
drag, startPoint x: 993, startPoint y: 425, endPoint x: 1096, endPoint y: 499, distance: 126.5
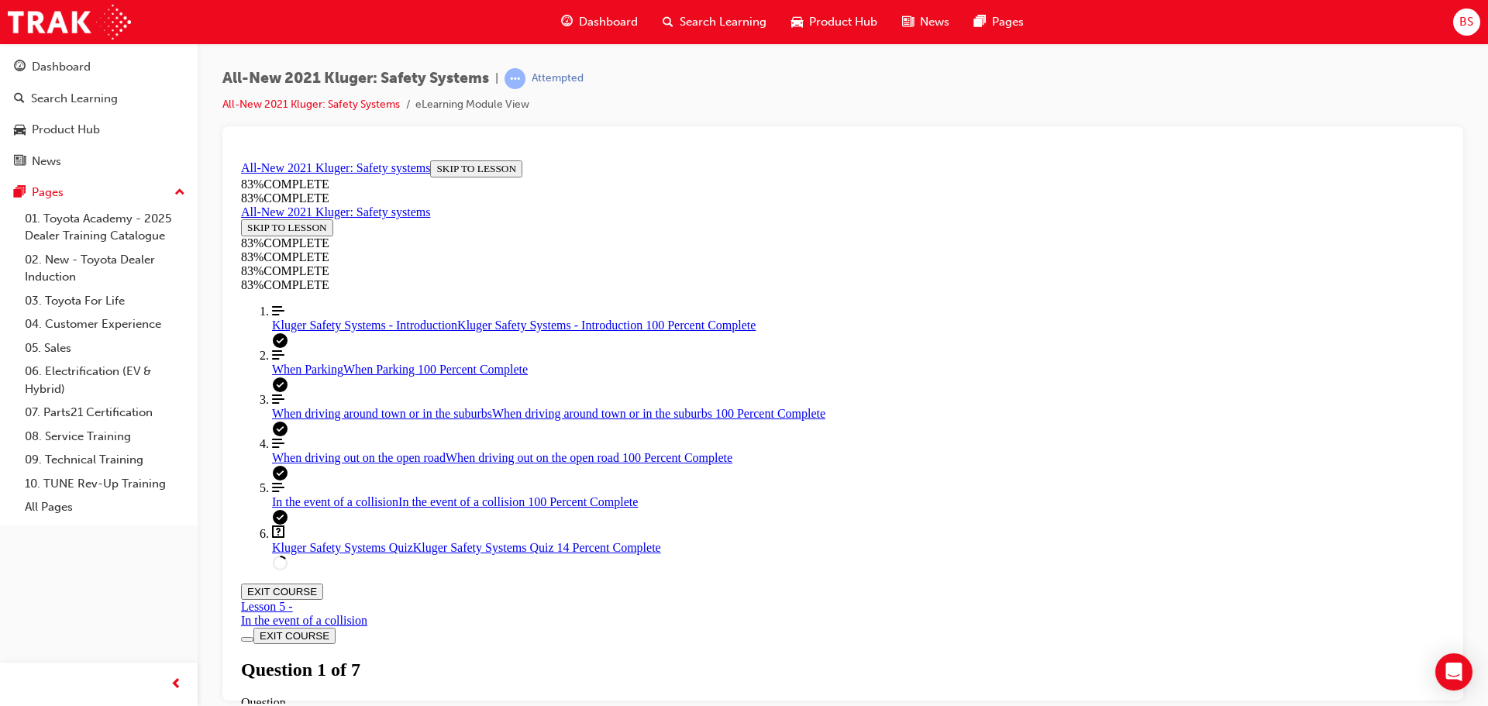
drag, startPoint x: 846, startPoint y: 512, endPoint x: 803, endPoint y: 511, distance: 42.6
drag, startPoint x: 768, startPoint y: 324, endPoint x: 964, endPoint y: 308, distance: 196.7
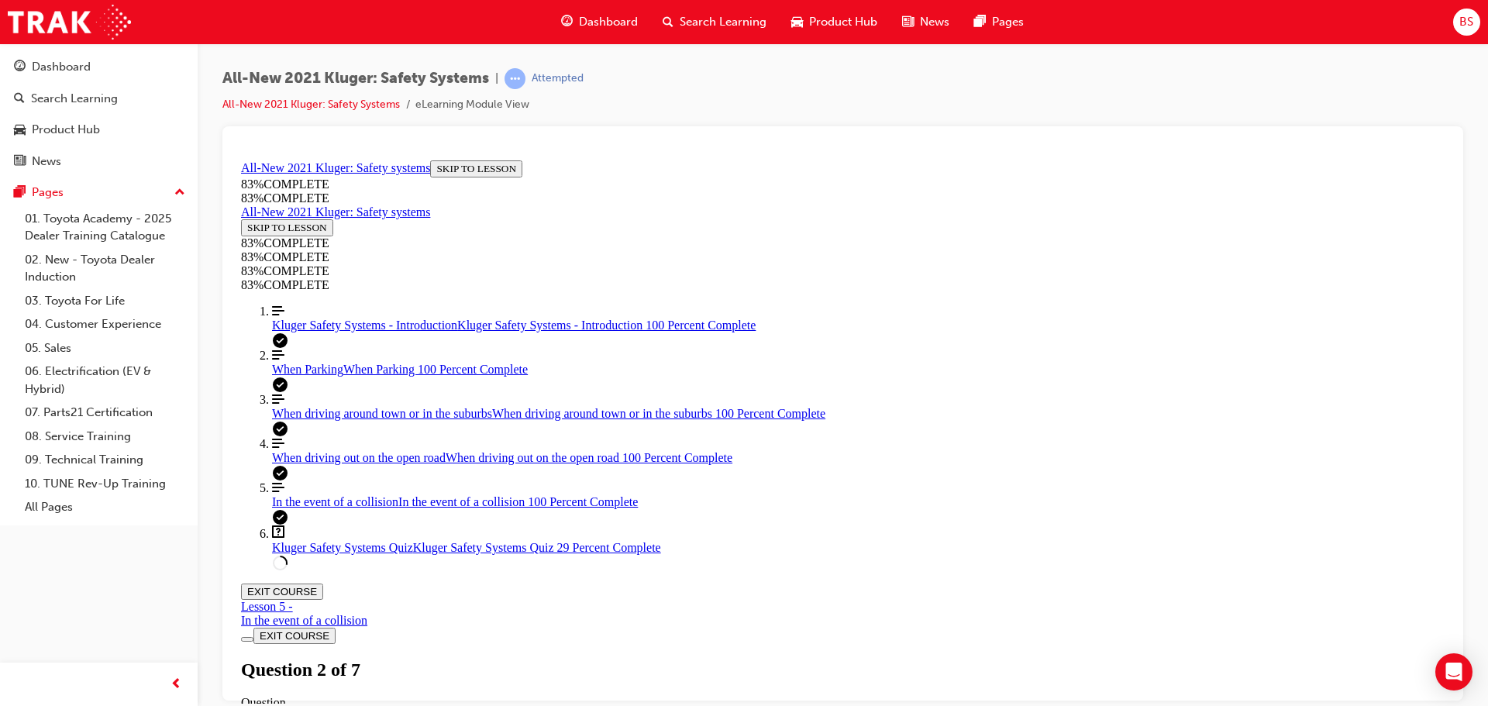
scroll to position [57, 0]
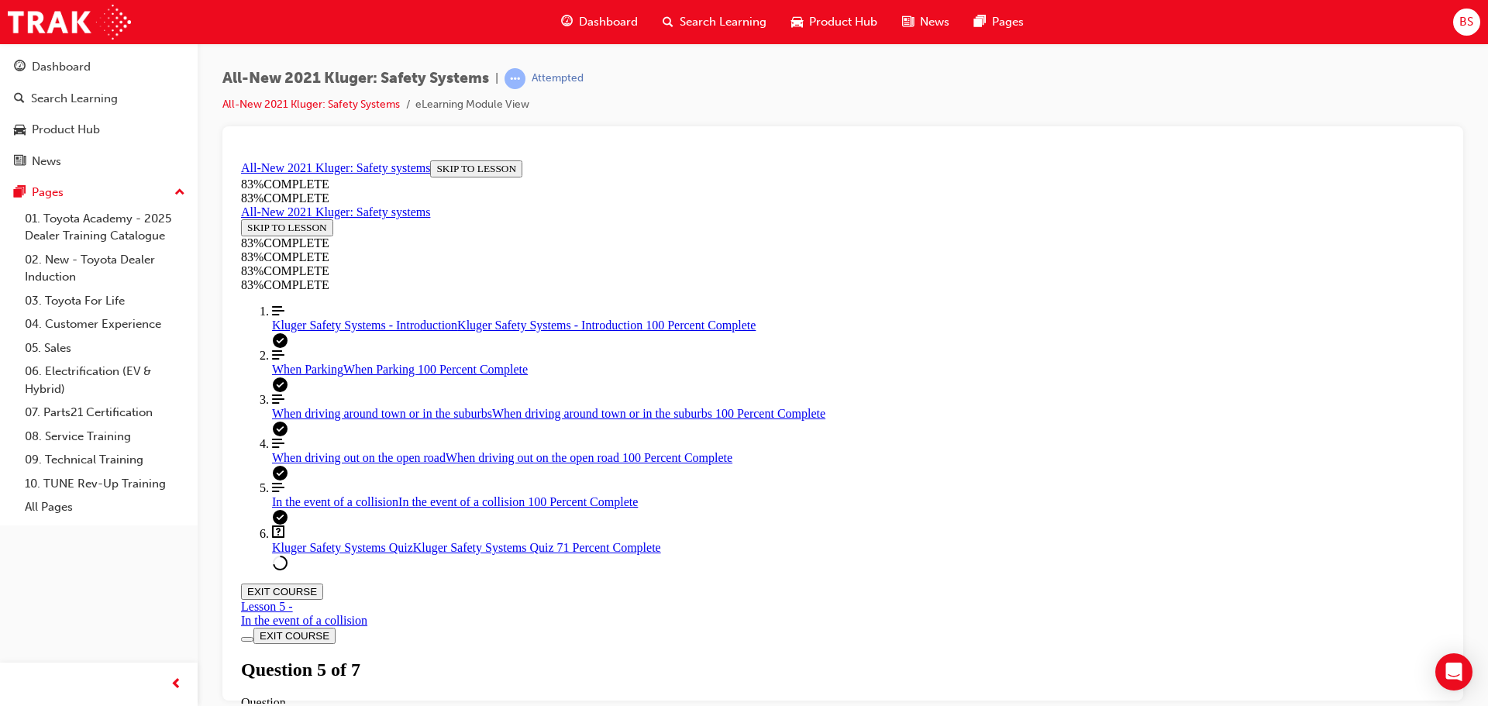
scroll to position [366, 0]
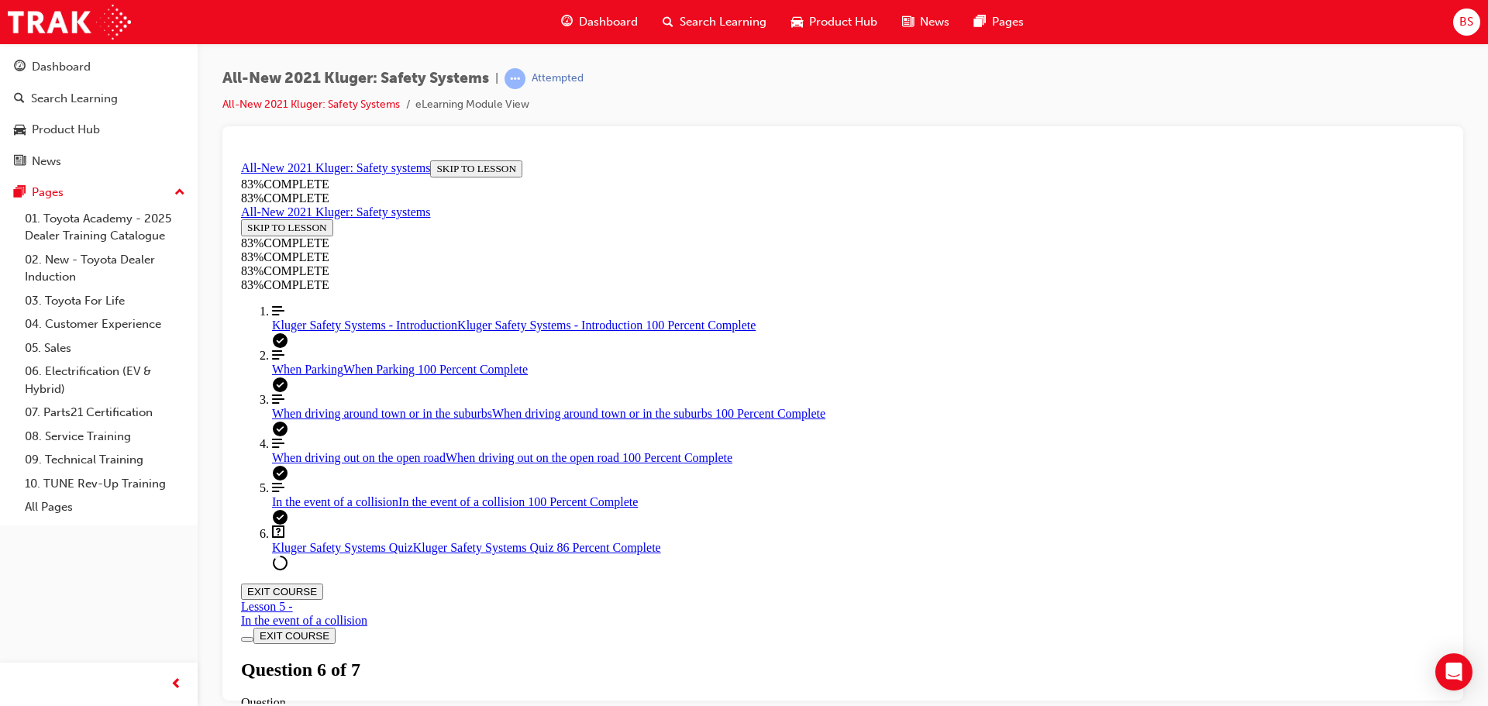
click at [323, 583] on button "EXIT COURSE" at bounding box center [282, 591] width 82 height 16
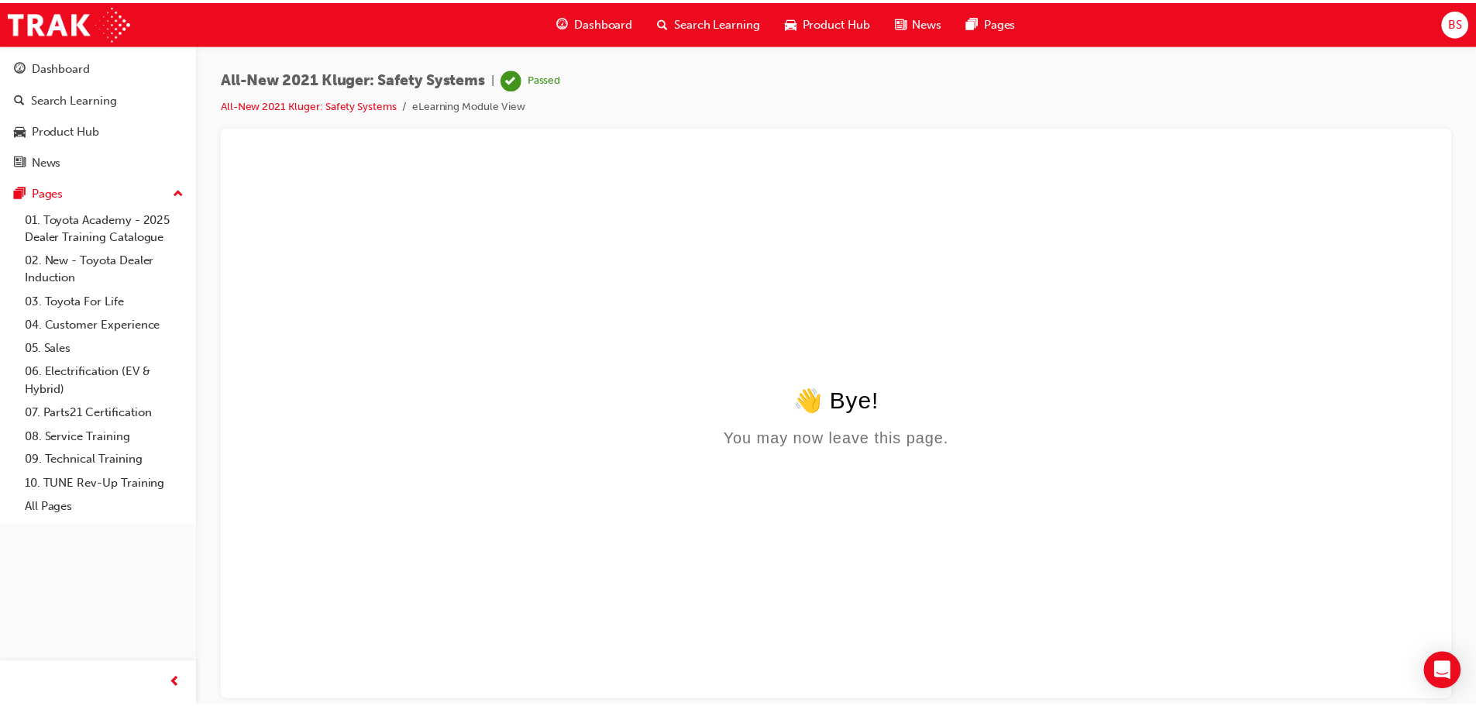
scroll to position [0, 0]
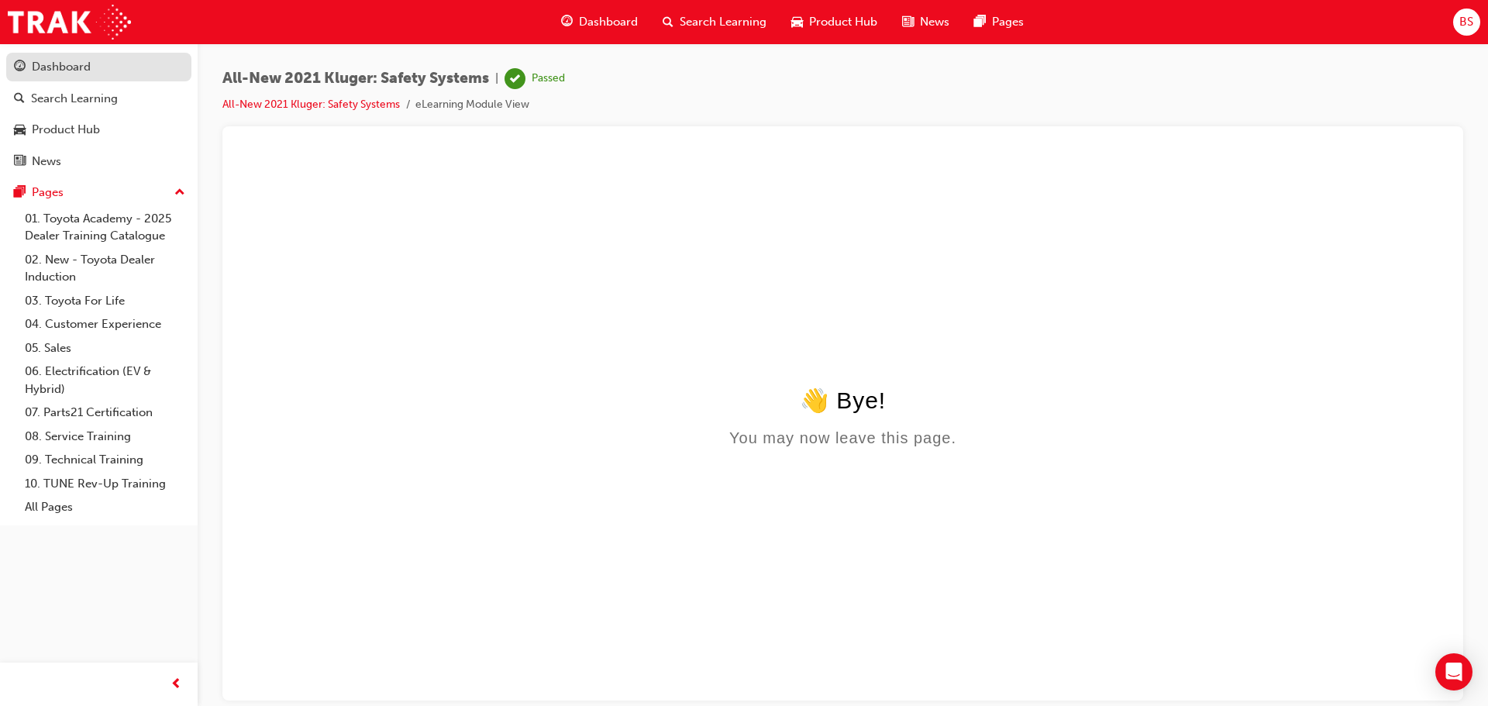
click at [39, 62] on div "Dashboard" at bounding box center [61, 67] width 59 height 18
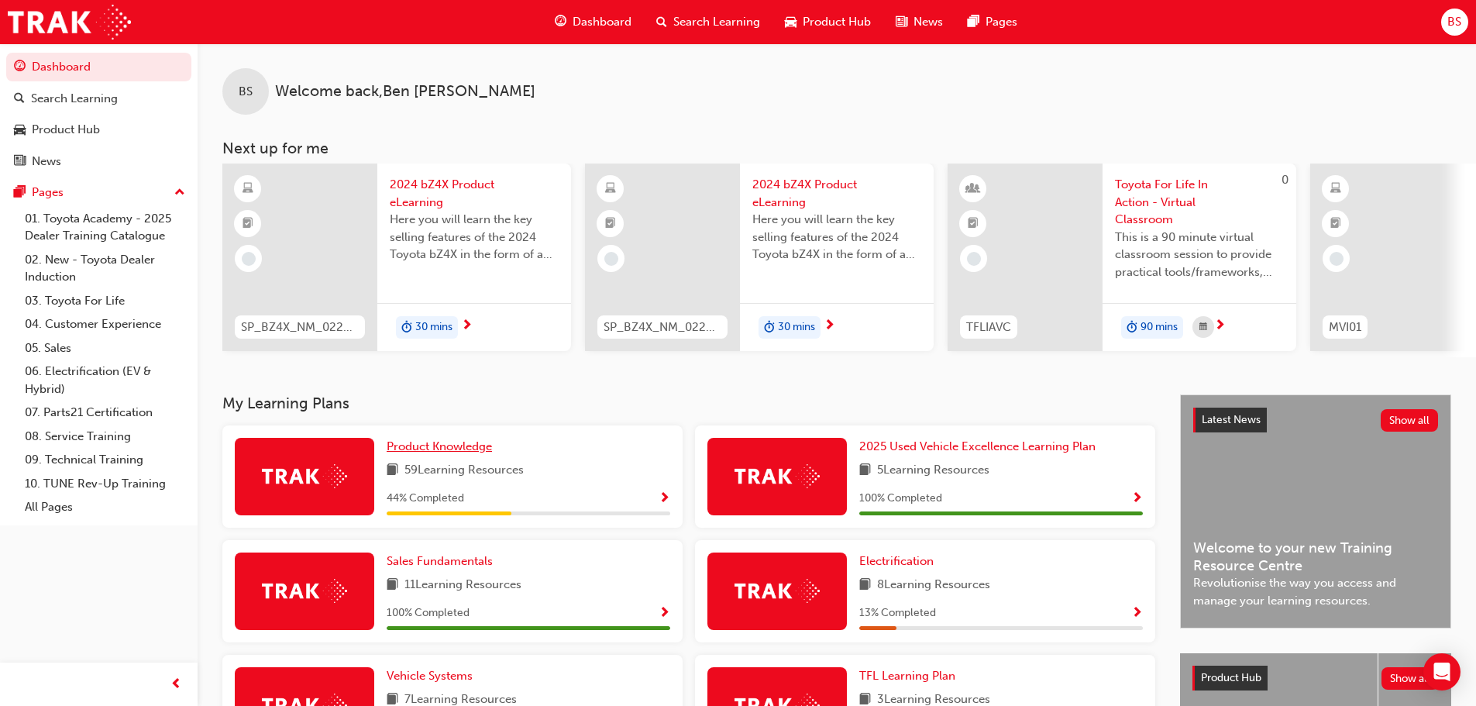
click at [422, 449] on span "Product Knowledge" at bounding box center [439, 446] width 105 height 14
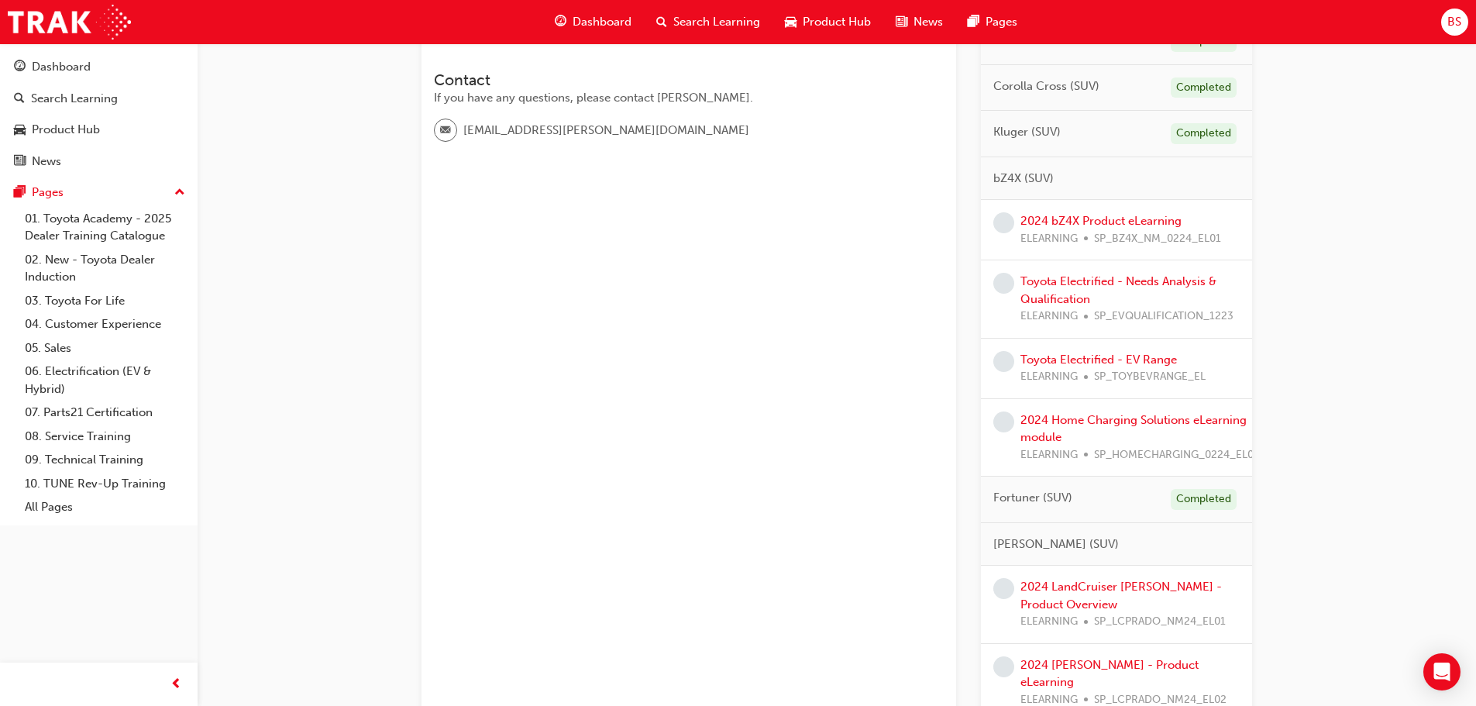
scroll to position [387, 0]
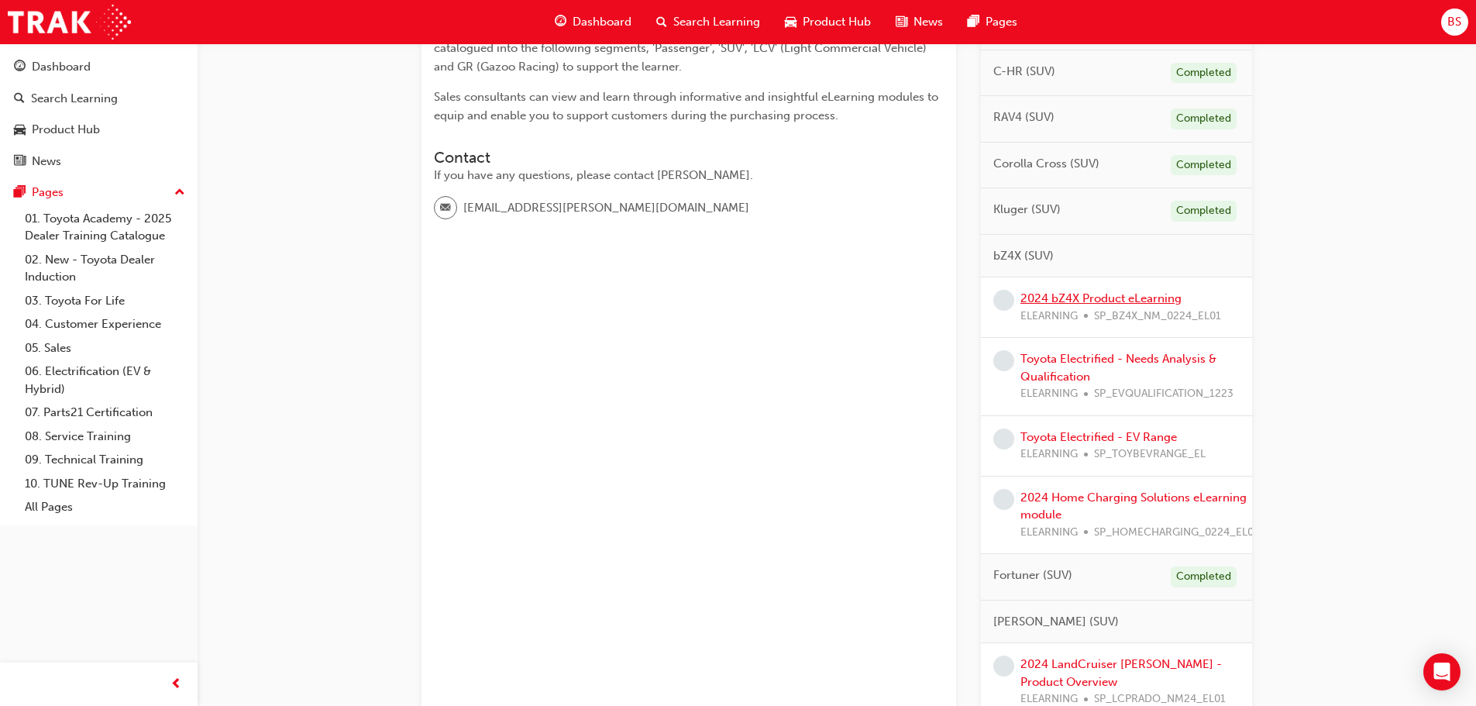
click at [1130, 298] on link "2024 bZ4X Product eLearning" at bounding box center [1100, 298] width 161 height 14
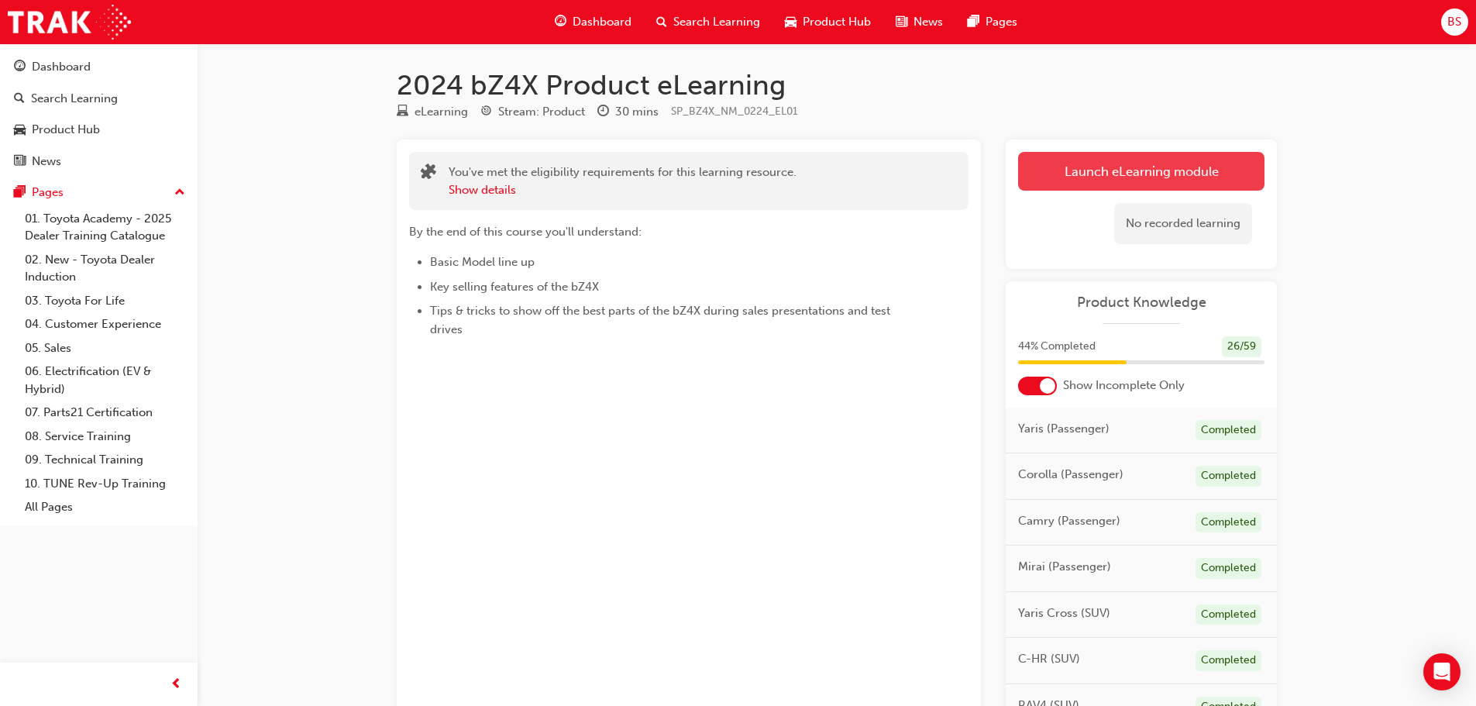
click at [1161, 166] on link "Launch eLearning module" at bounding box center [1141, 171] width 246 height 39
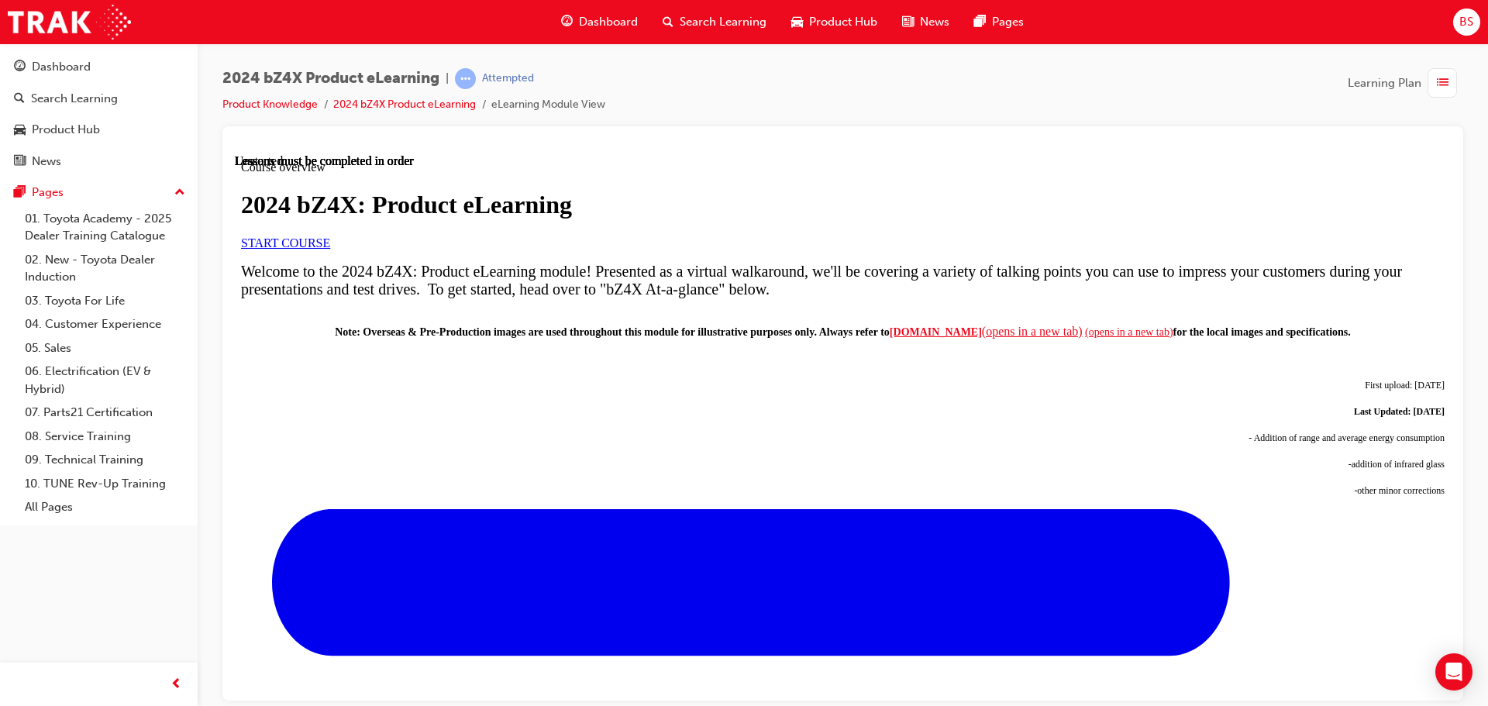
scroll to position [232, 0]
click at [330, 249] on link "START COURSE" at bounding box center [285, 242] width 89 height 13
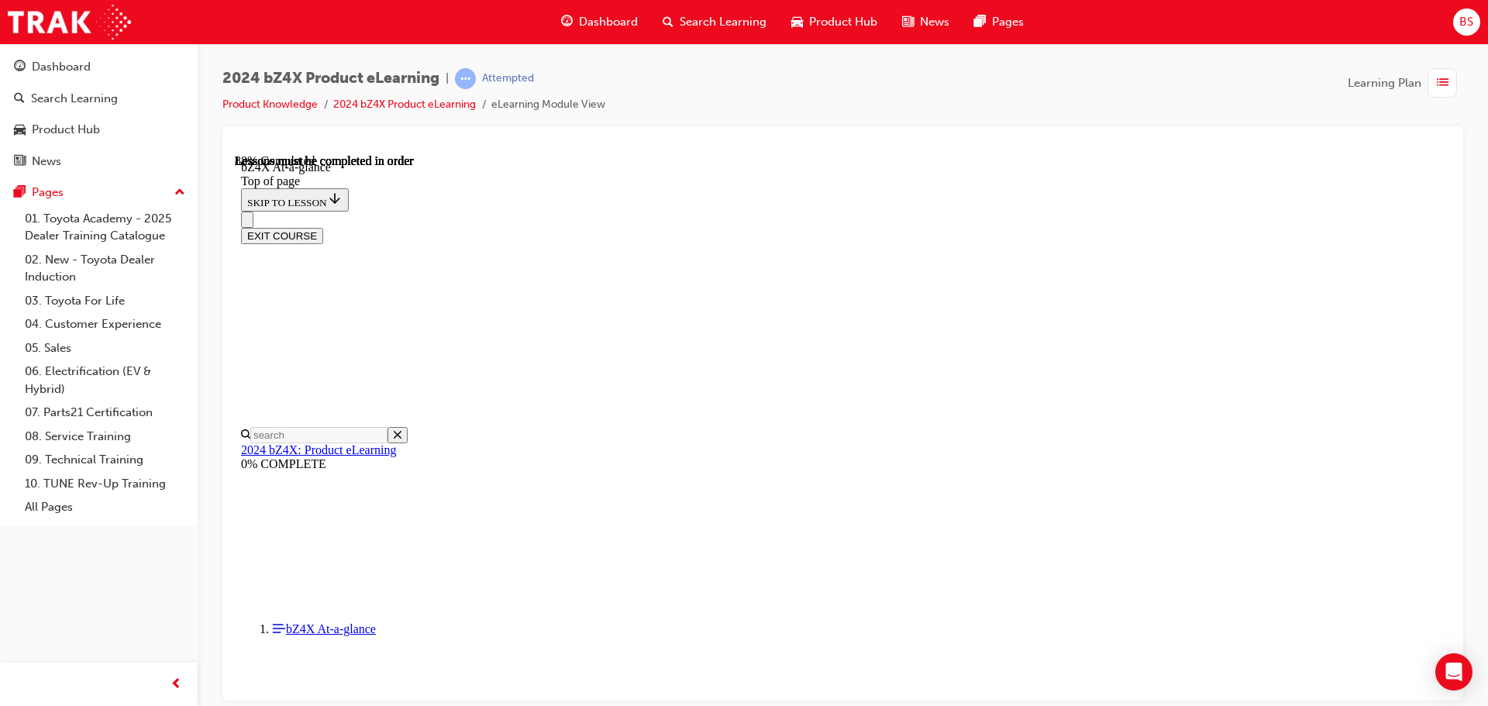
scroll to position [2294, 0]
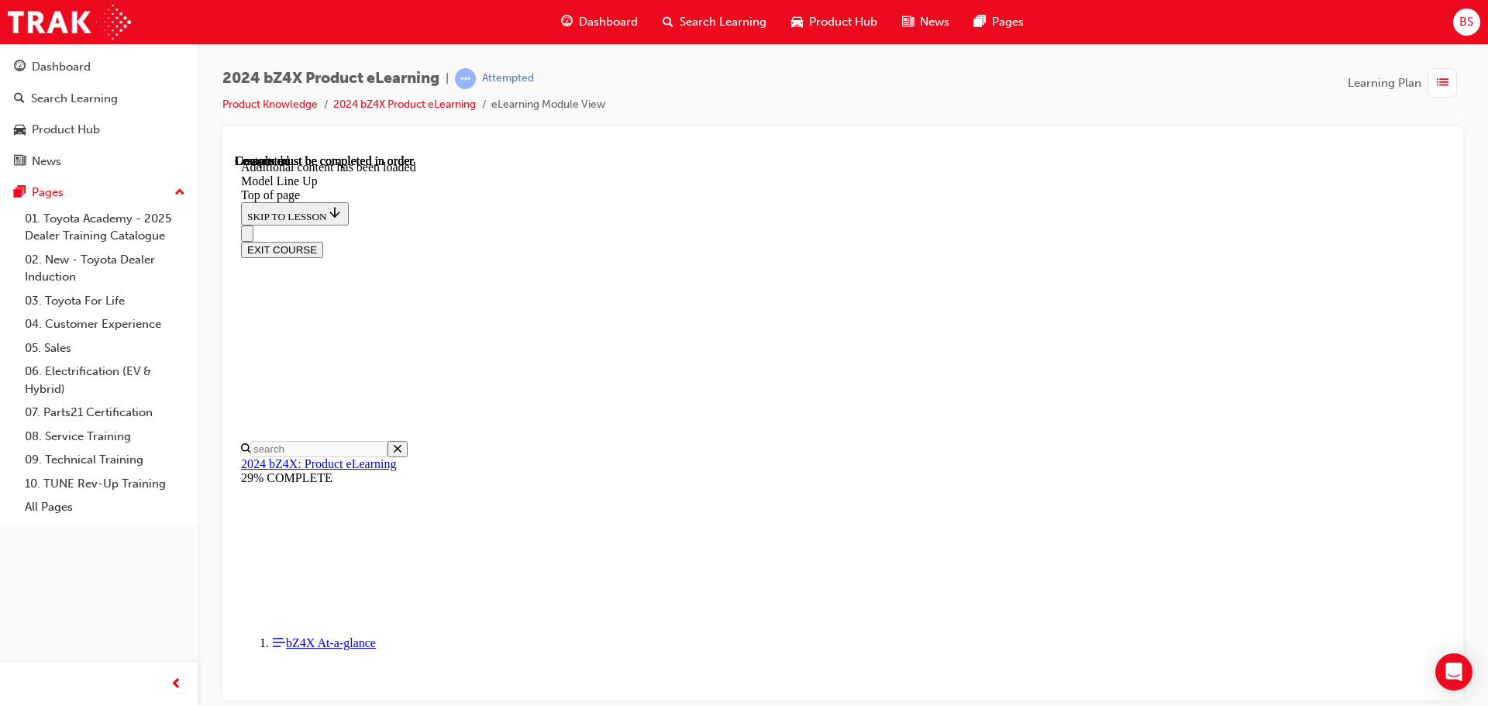
scroll to position [3062, 0]
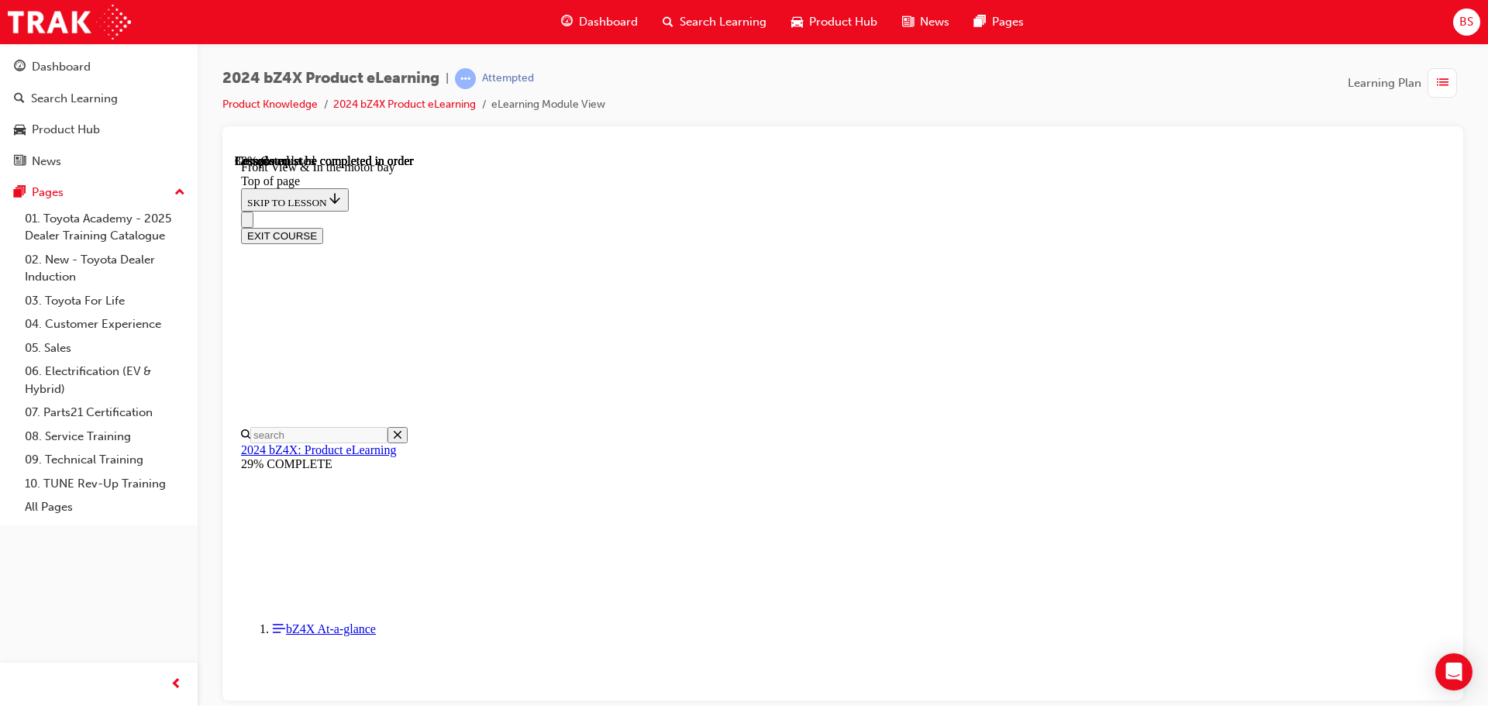
scroll to position [475, 0]
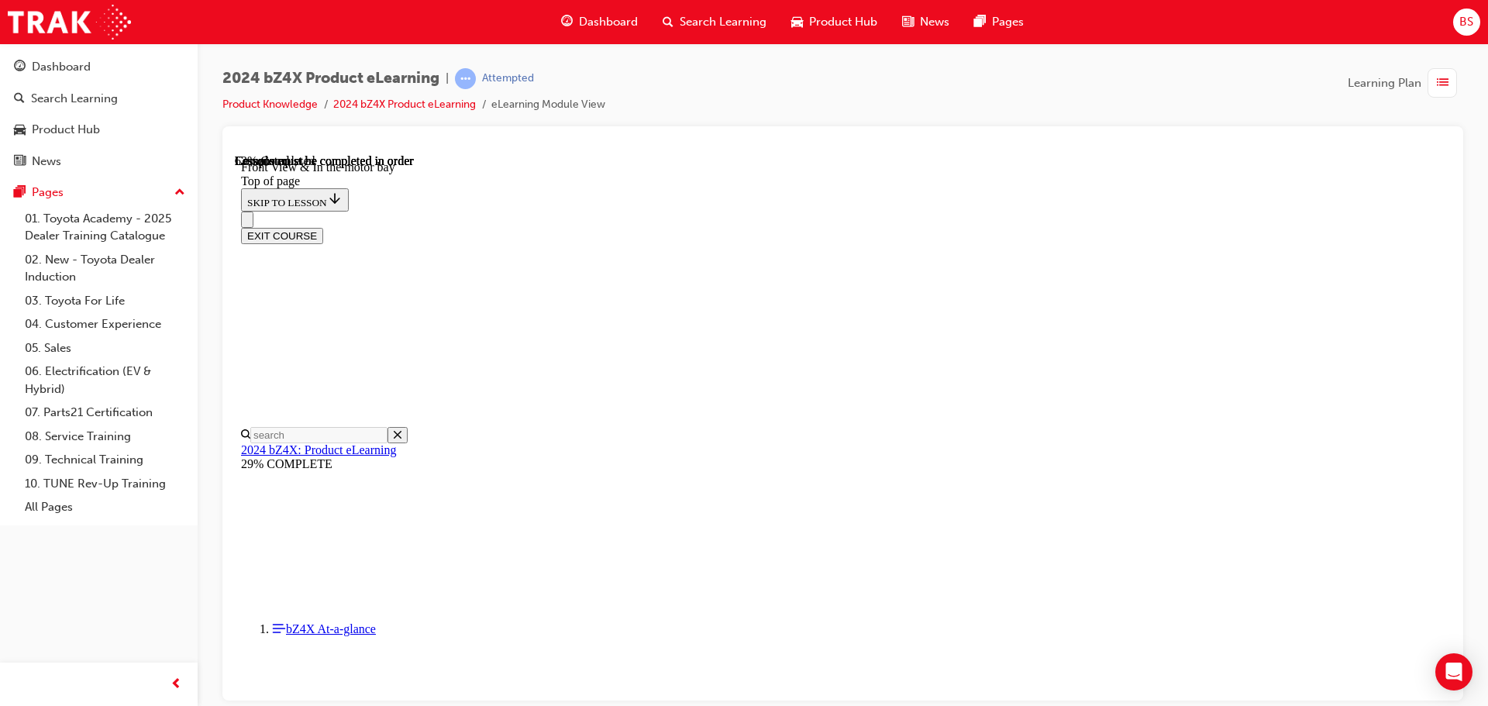
scroll to position [2180, 0]
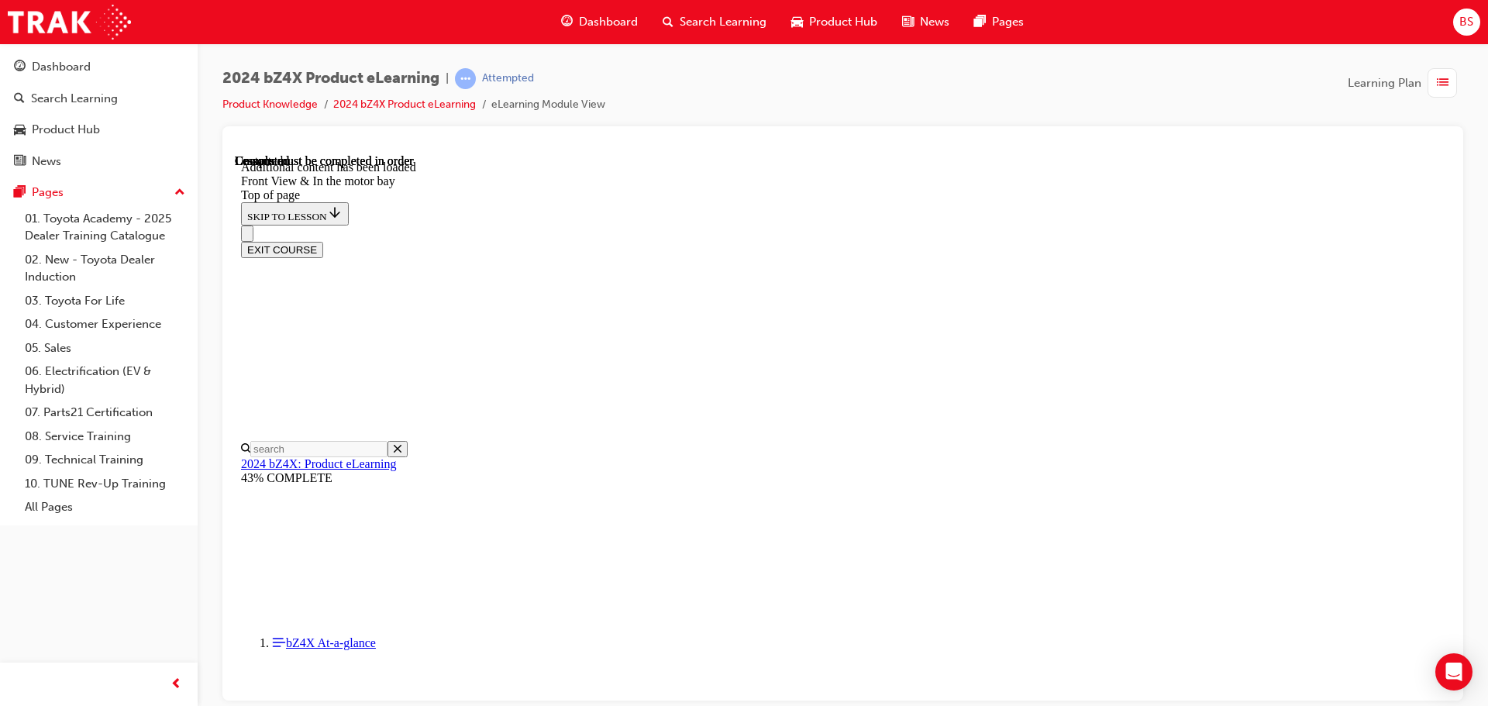
scroll to position [465, 0]
drag, startPoint x: 821, startPoint y: 347, endPoint x: 931, endPoint y: 342, distance: 110.2
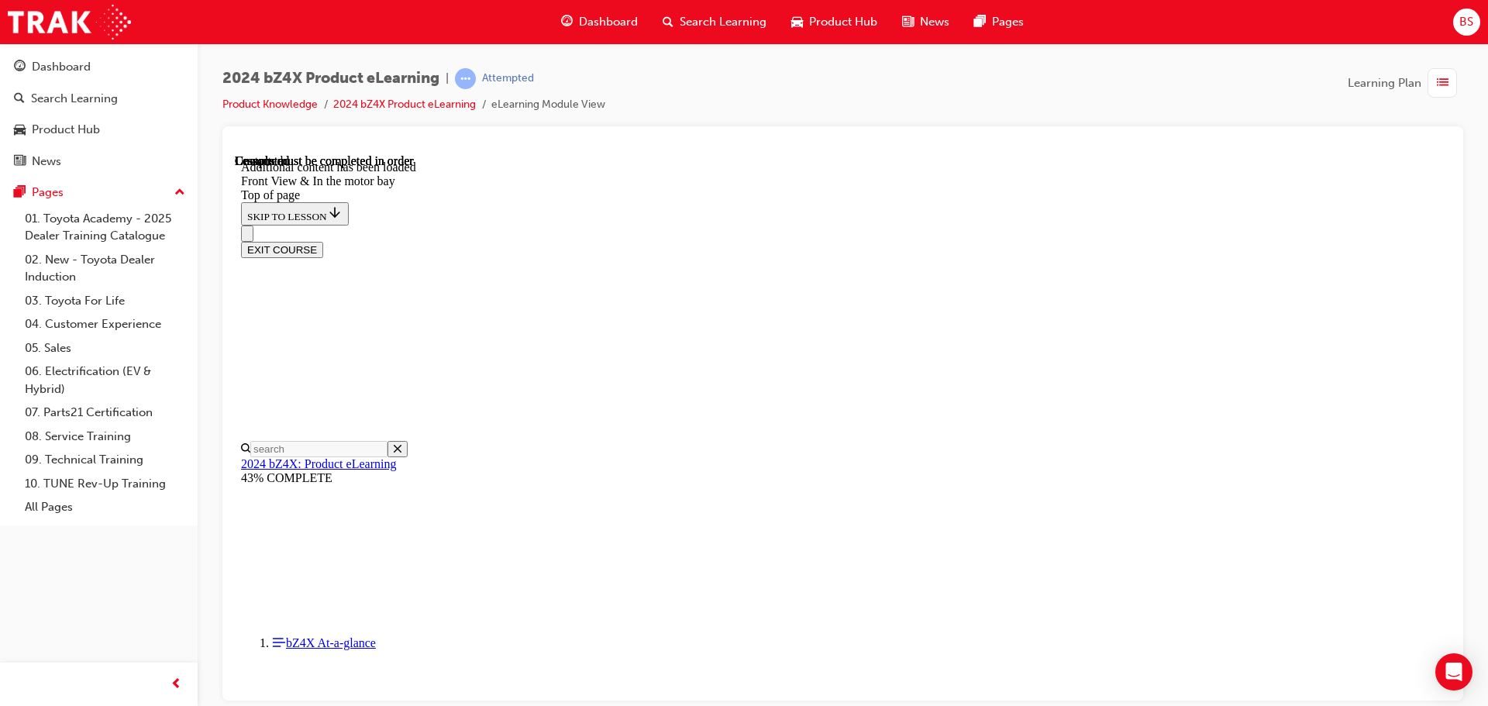
drag, startPoint x: 846, startPoint y: 403, endPoint x: 933, endPoint y: 403, distance: 86.8
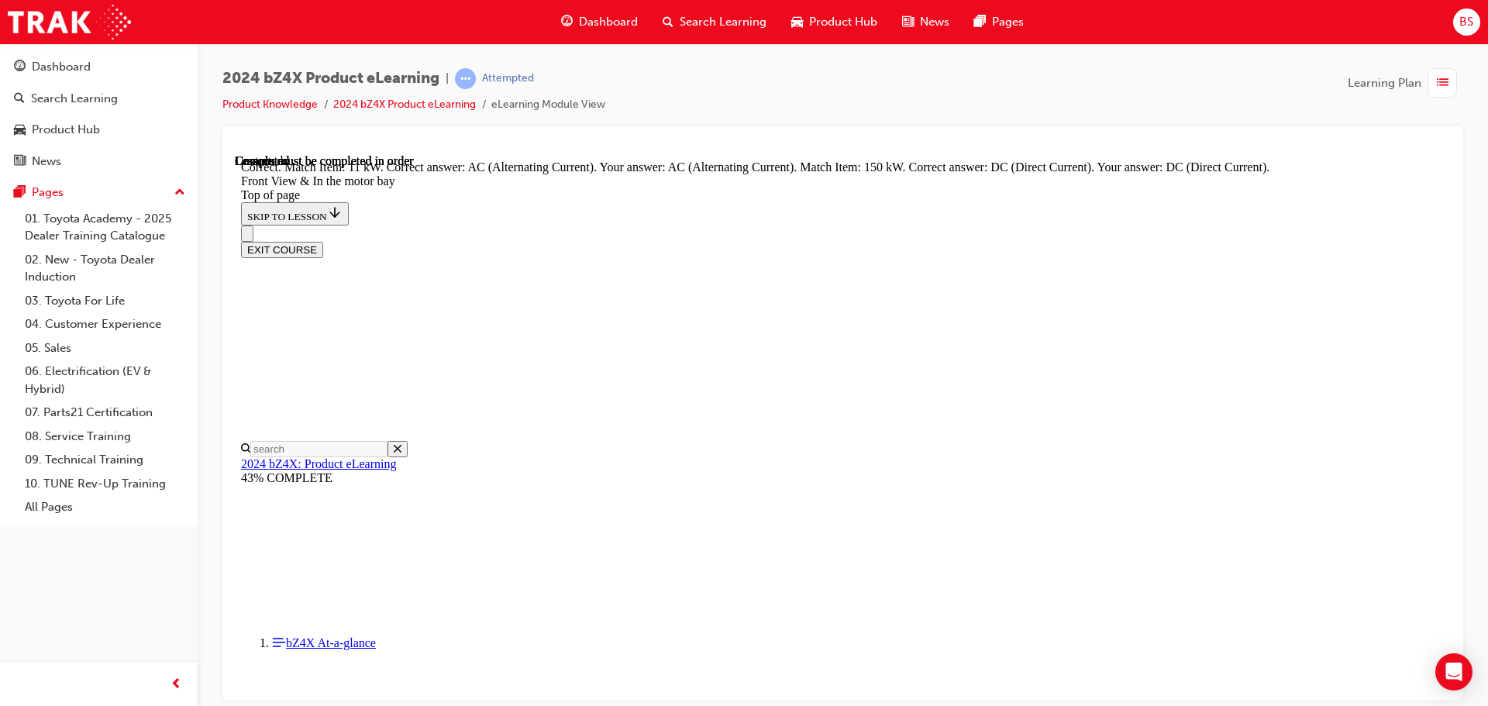
scroll to position [2807, 0]
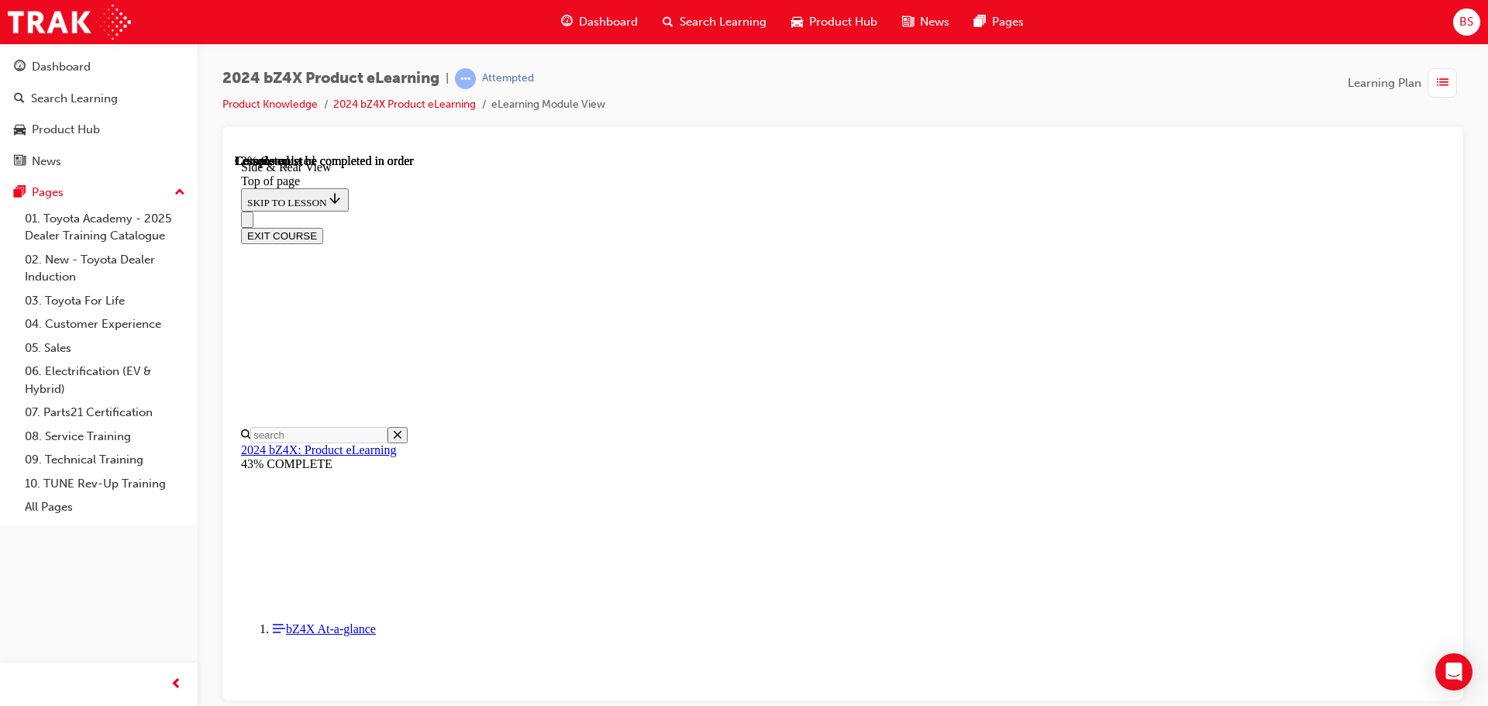
scroll to position [435, 0]
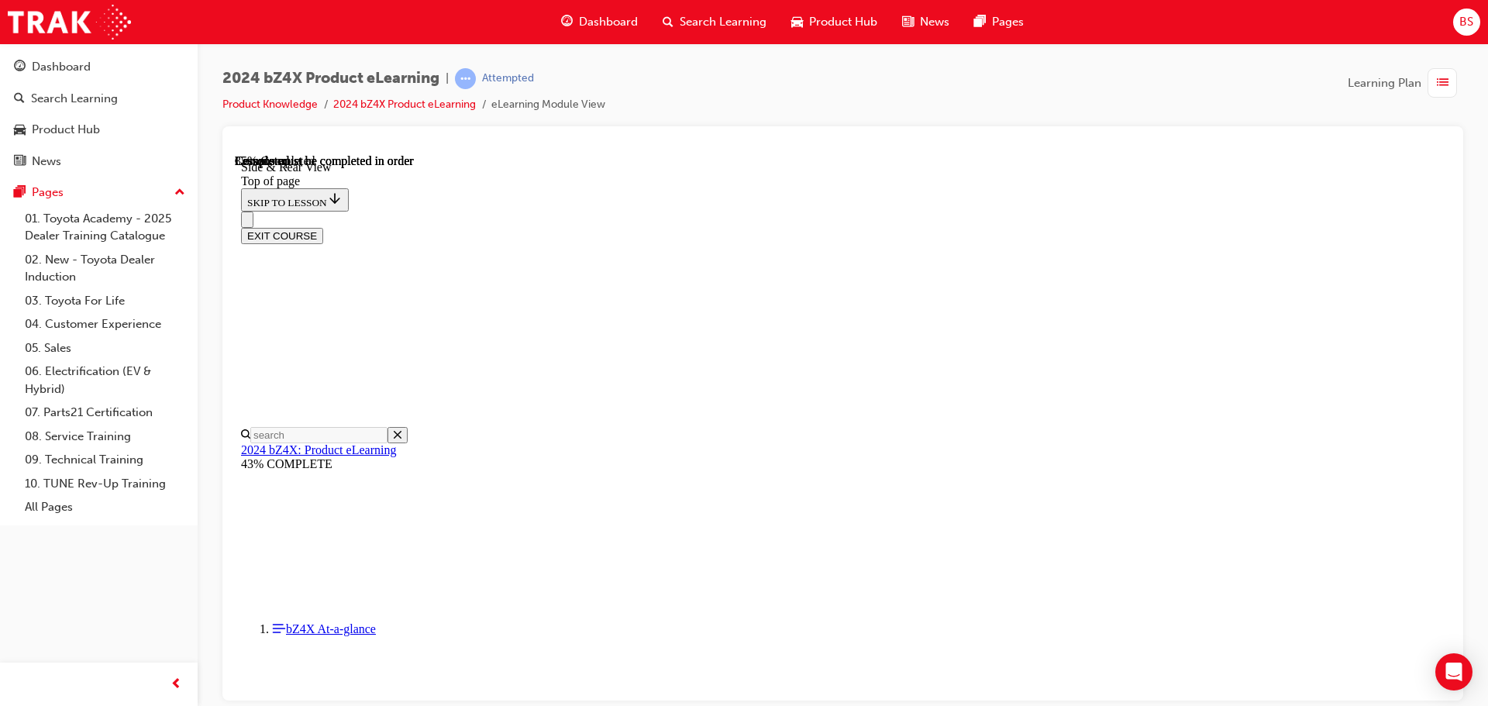
scroll to position [2204, 0]
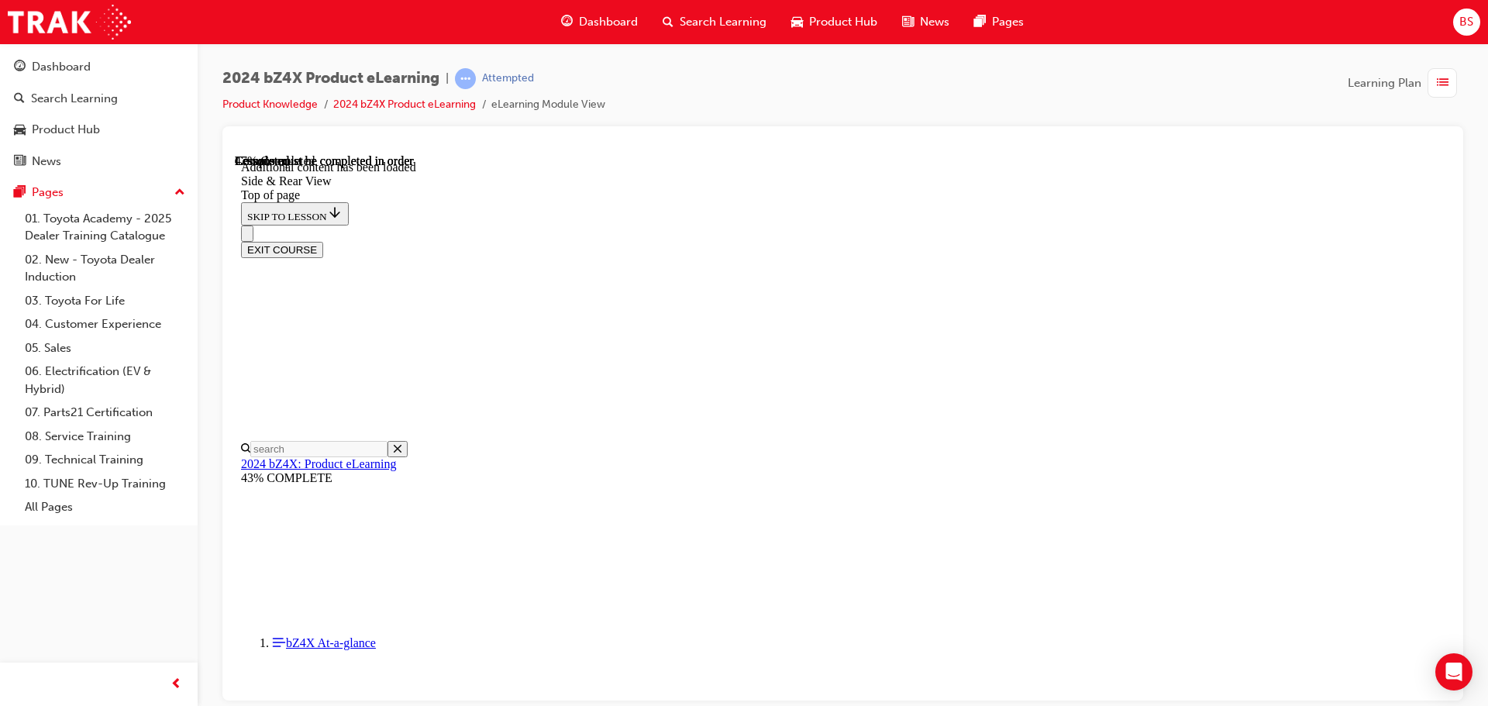
scroll to position [2665, 0]
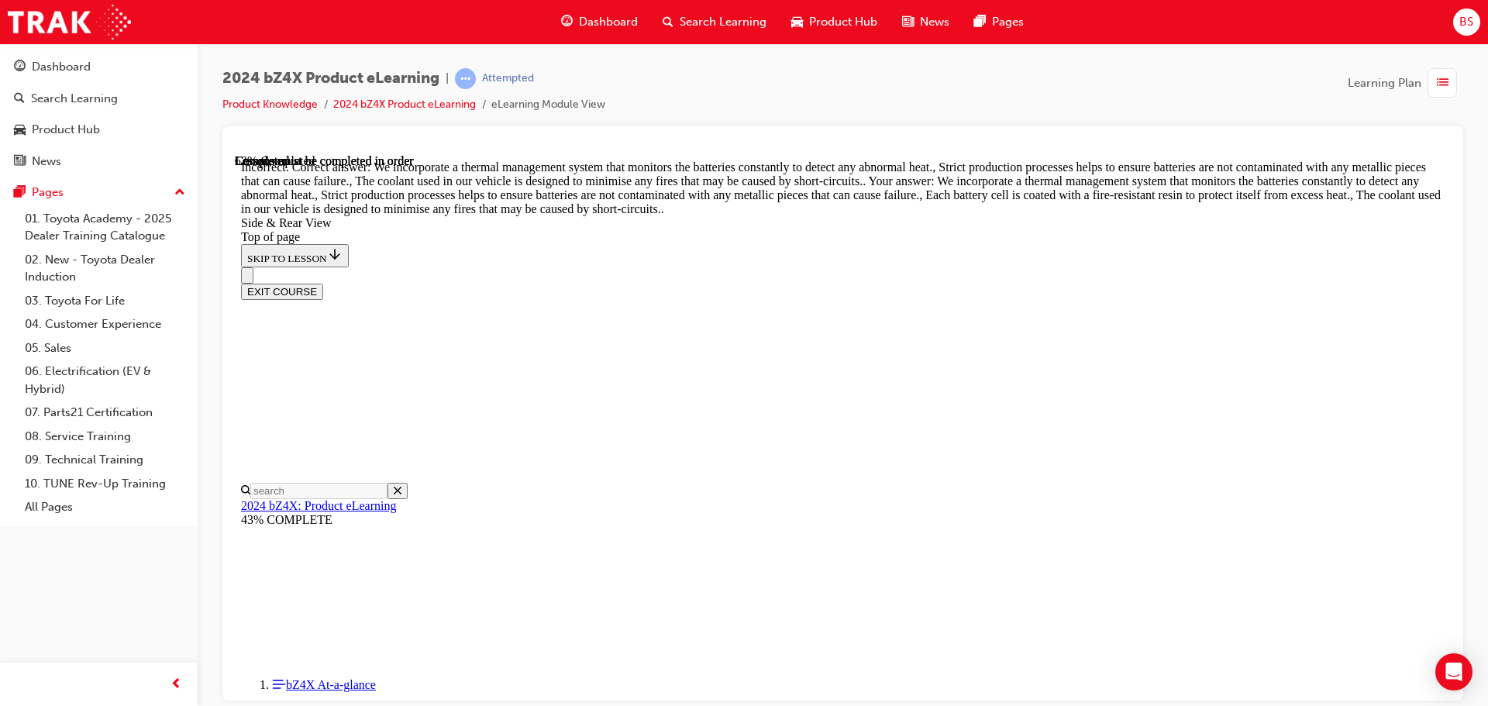
scroll to position [2888, 0]
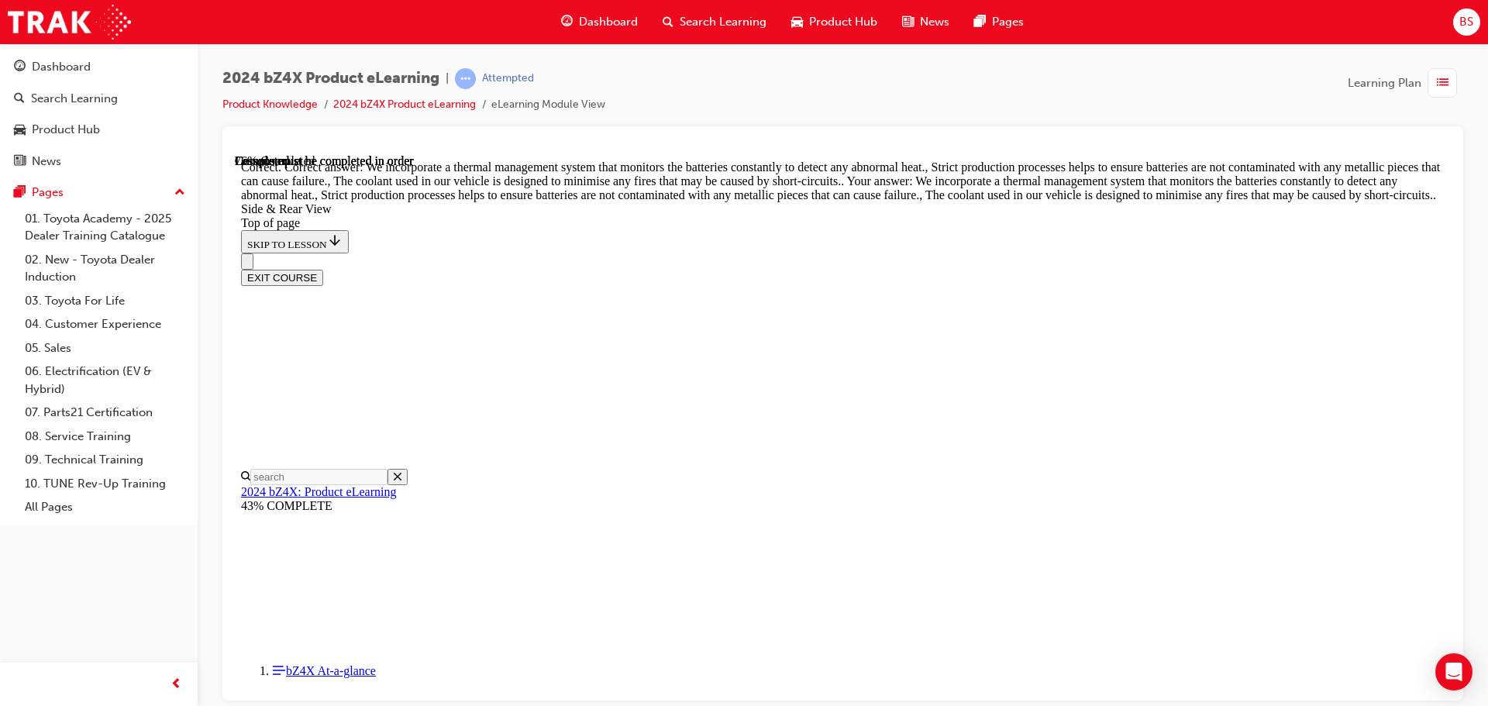
scroll to position [4072, 0]
drag, startPoint x: 625, startPoint y: 606, endPoint x: 1146, endPoint y: 602, distance: 520.7
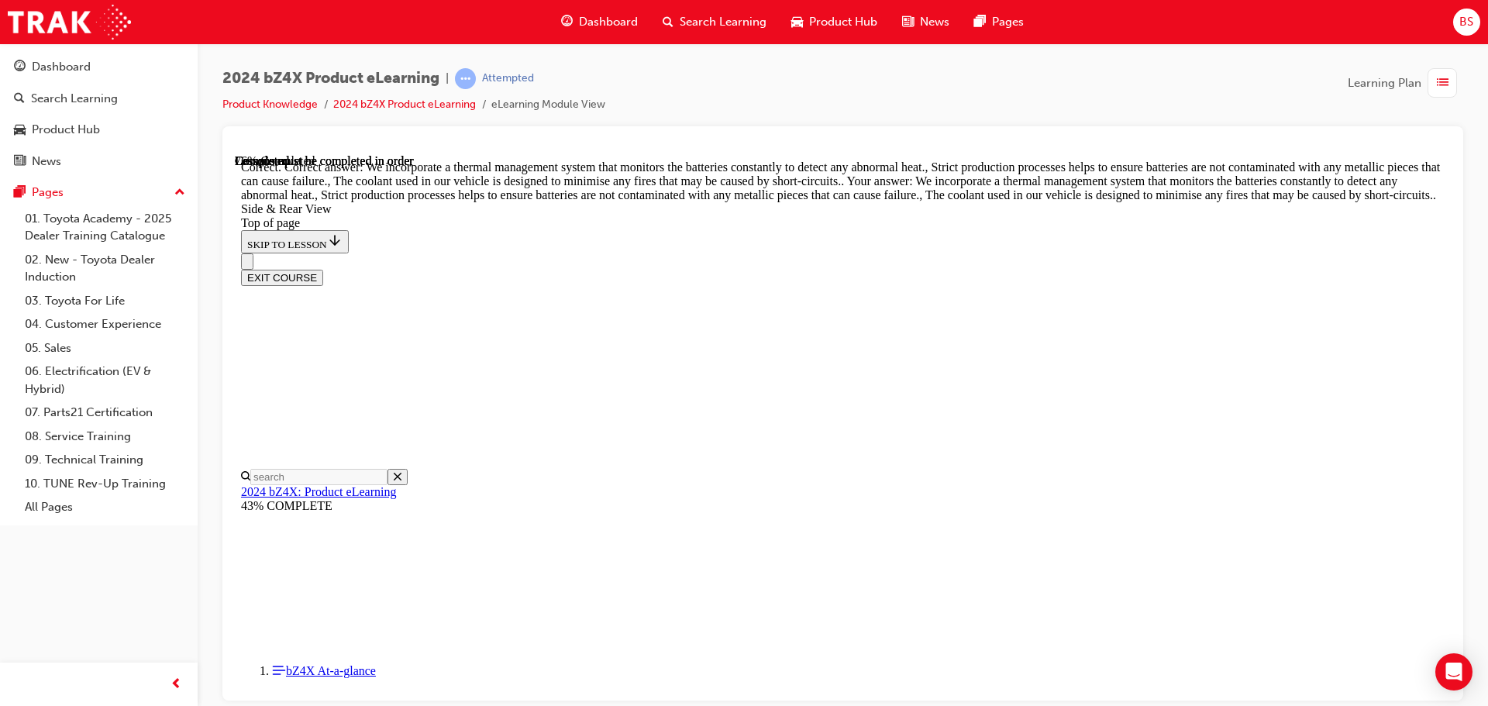
drag, startPoint x: 580, startPoint y: 468, endPoint x: 1154, endPoint y: 477, distance: 573.4
drag, startPoint x: 621, startPoint y: 474, endPoint x: 1118, endPoint y: 477, distance: 496.7
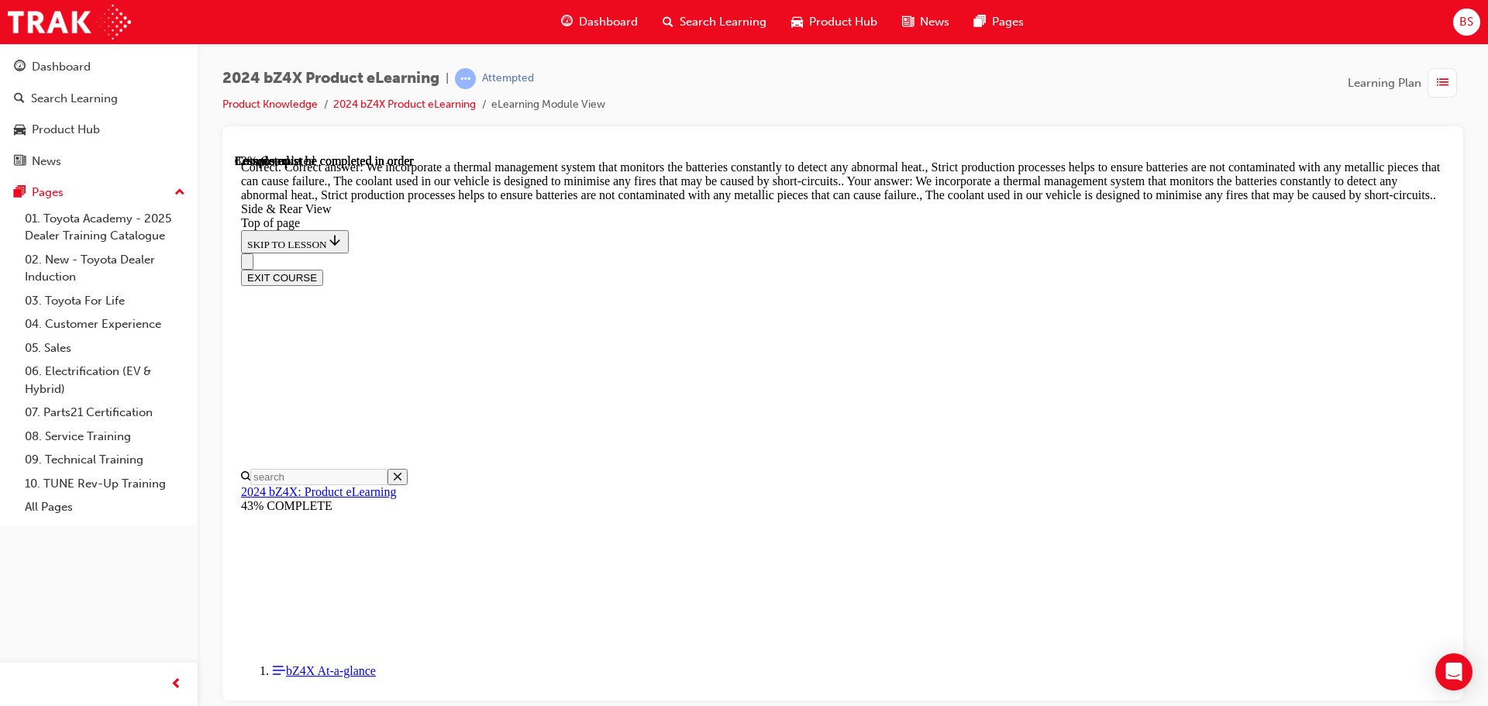
drag, startPoint x: 602, startPoint y: 469, endPoint x: 664, endPoint y: 470, distance: 62.0
drag, startPoint x: 698, startPoint y: 468, endPoint x: 738, endPoint y: 468, distance: 40.3
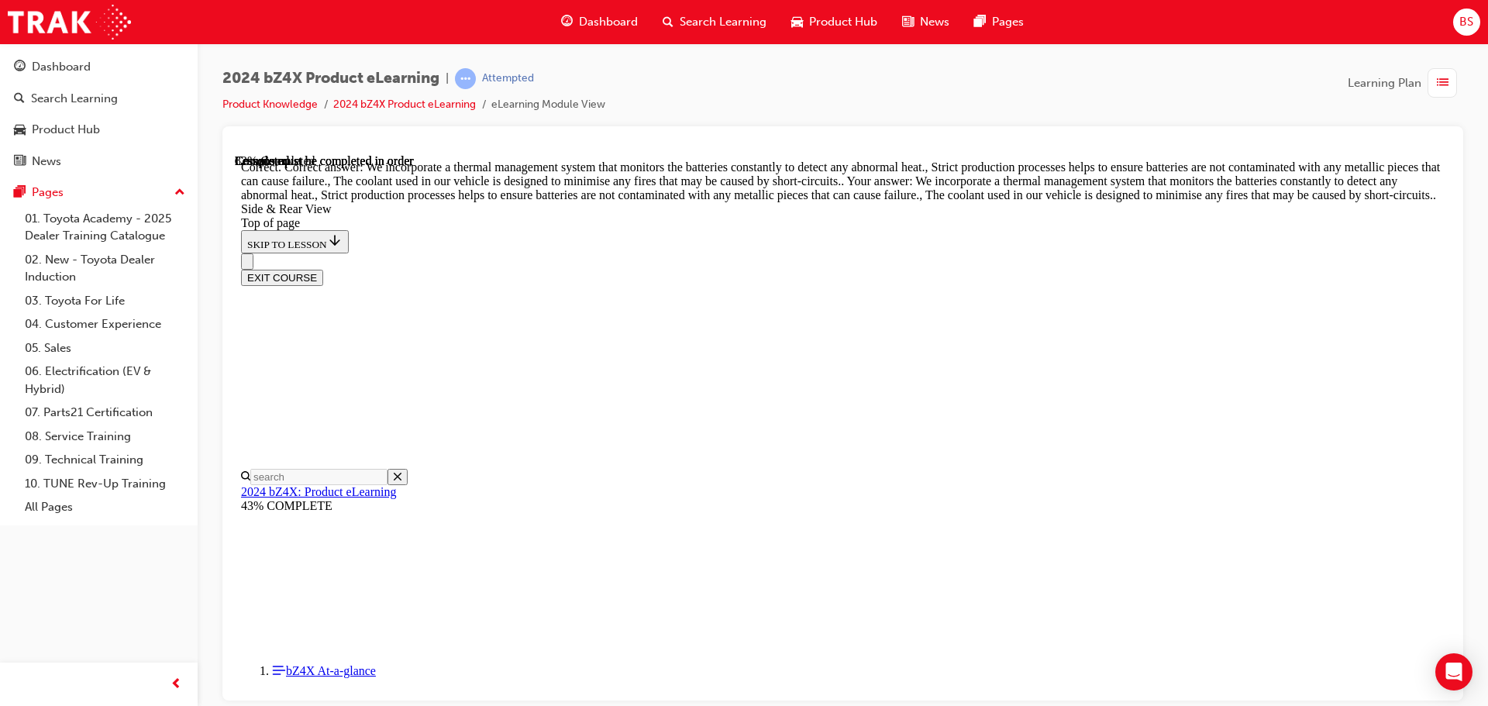
drag, startPoint x: 751, startPoint y: 469, endPoint x: 826, endPoint y: 470, distance: 75.2
drag, startPoint x: 849, startPoint y: 473, endPoint x: 886, endPoint y: 467, distance: 36.8
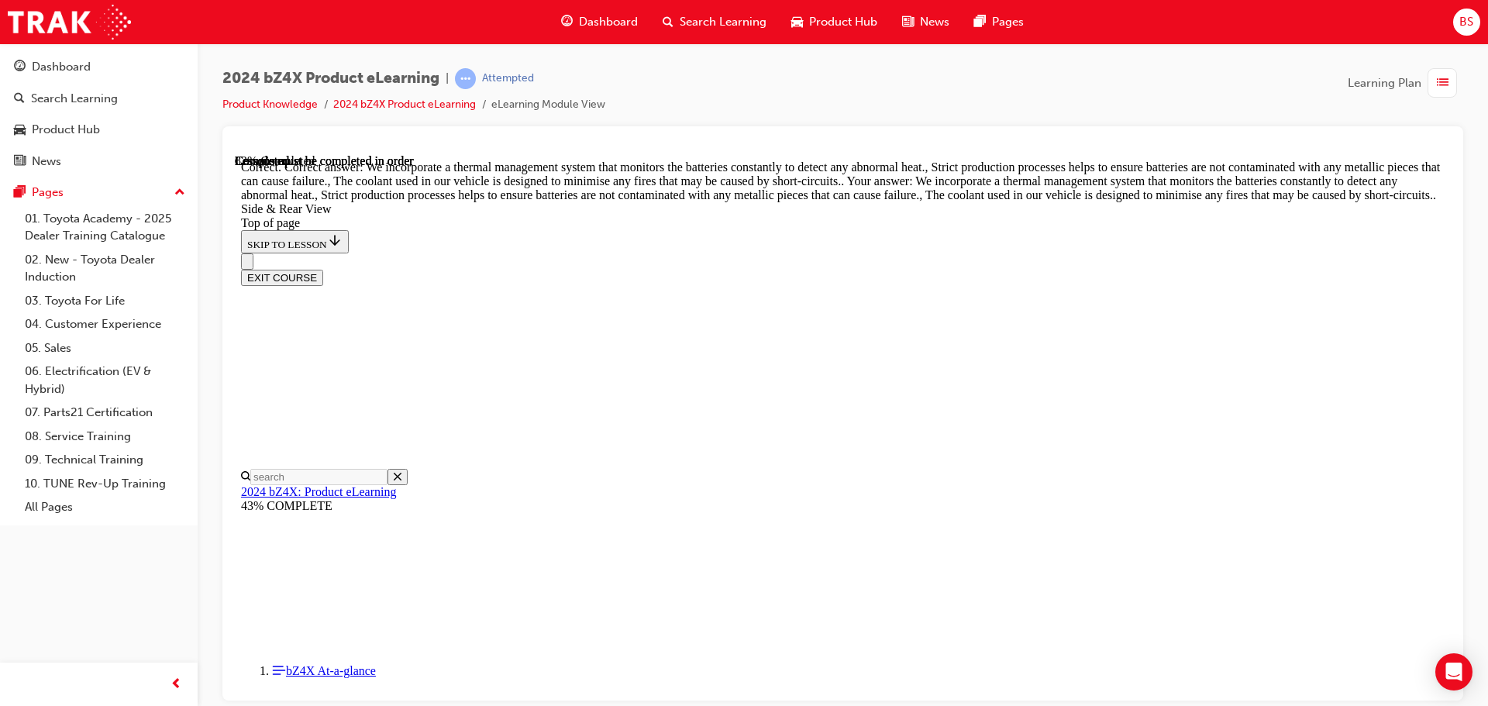
drag, startPoint x: 941, startPoint y: 470, endPoint x: 975, endPoint y: 470, distance: 33.3
drag, startPoint x: 1001, startPoint y: 470, endPoint x: 1017, endPoint y: 470, distance: 15.5
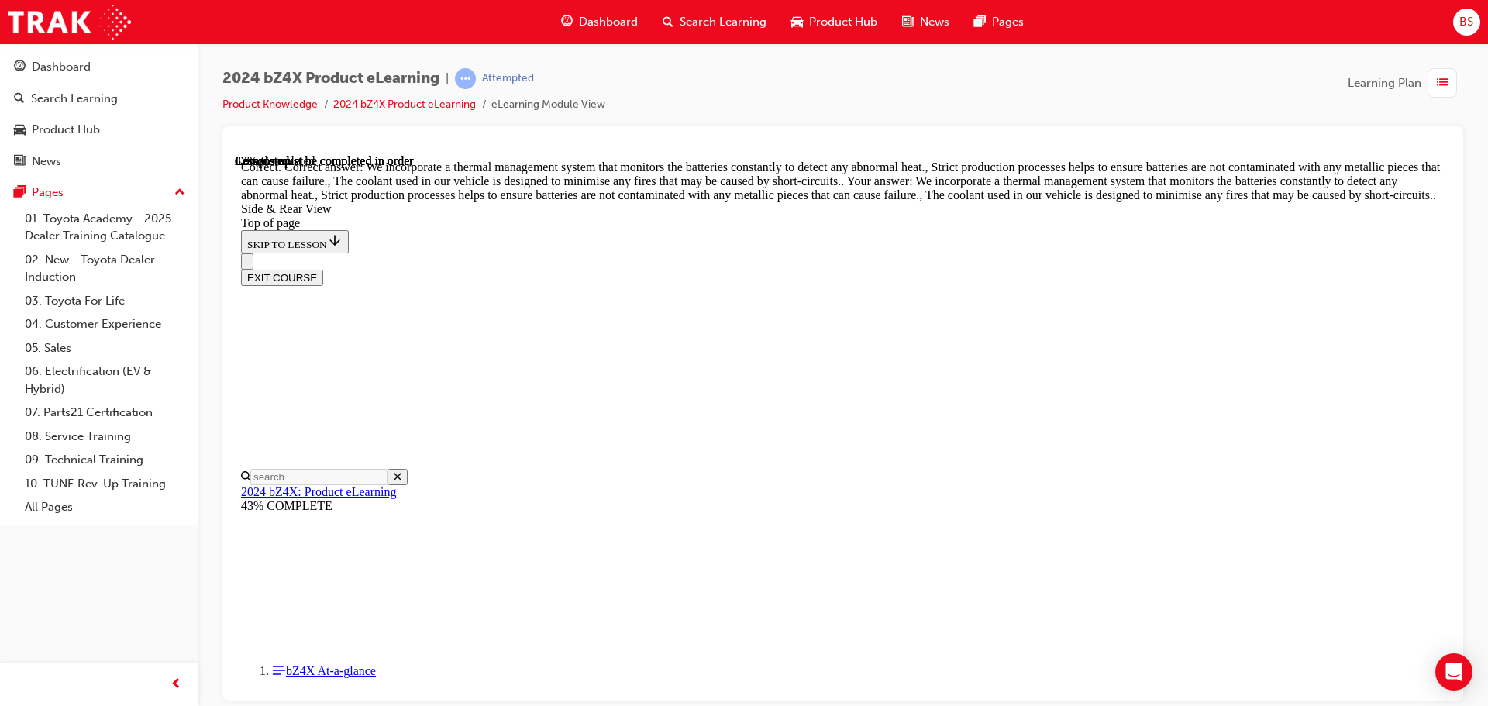
drag, startPoint x: 1027, startPoint y: 470, endPoint x: 1057, endPoint y: 471, distance: 29.5
drag, startPoint x: 1065, startPoint y: 471, endPoint x: 1089, endPoint y: 469, distance: 24.9
drag, startPoint x: 1095, startPoint y: 468, endPoint x: 1136, endPoint y: 463, distance: 41.4
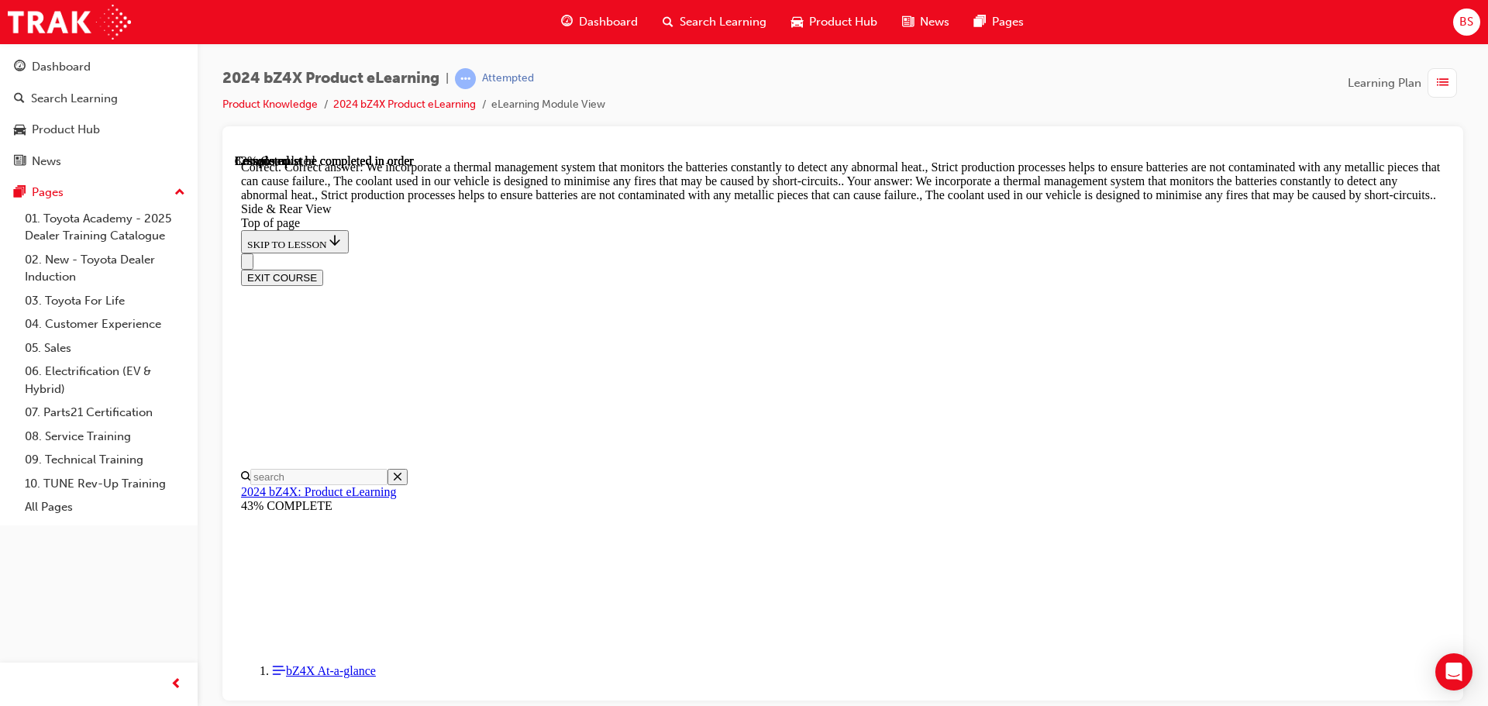
scroll to position [4119, 0]
drag, startPoint x: 873, startPoint y: 518, endPoint x: 883, endPoint y: 519, distance: 9.3
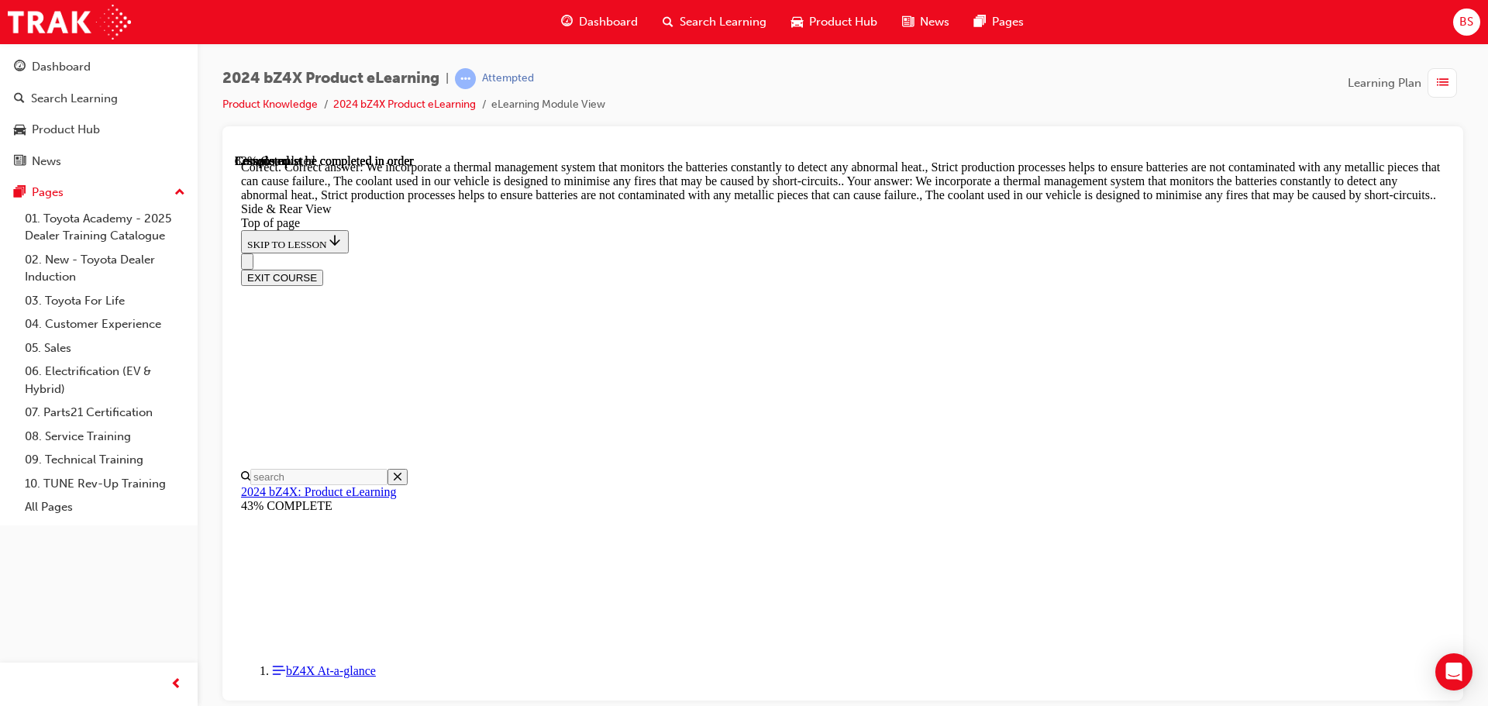
drag, startPoint x: 1041, startPoint y: 518, endPoint x: 1093, endPoint y: 515, distance: 52.0
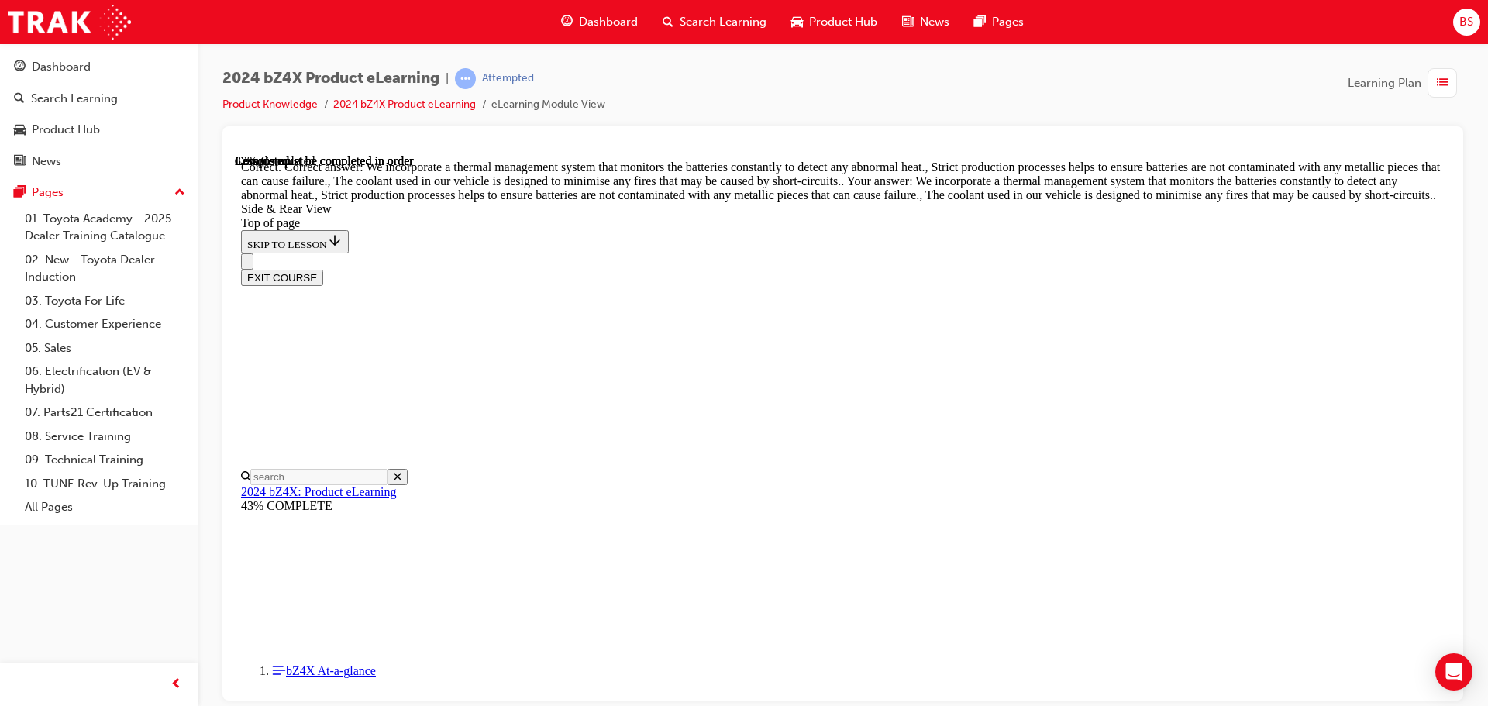
scroll to position [4770, 0]
click at [323, 269] on button "EXIT COURSE" at bounding box center [282, 277] width 82 height 16
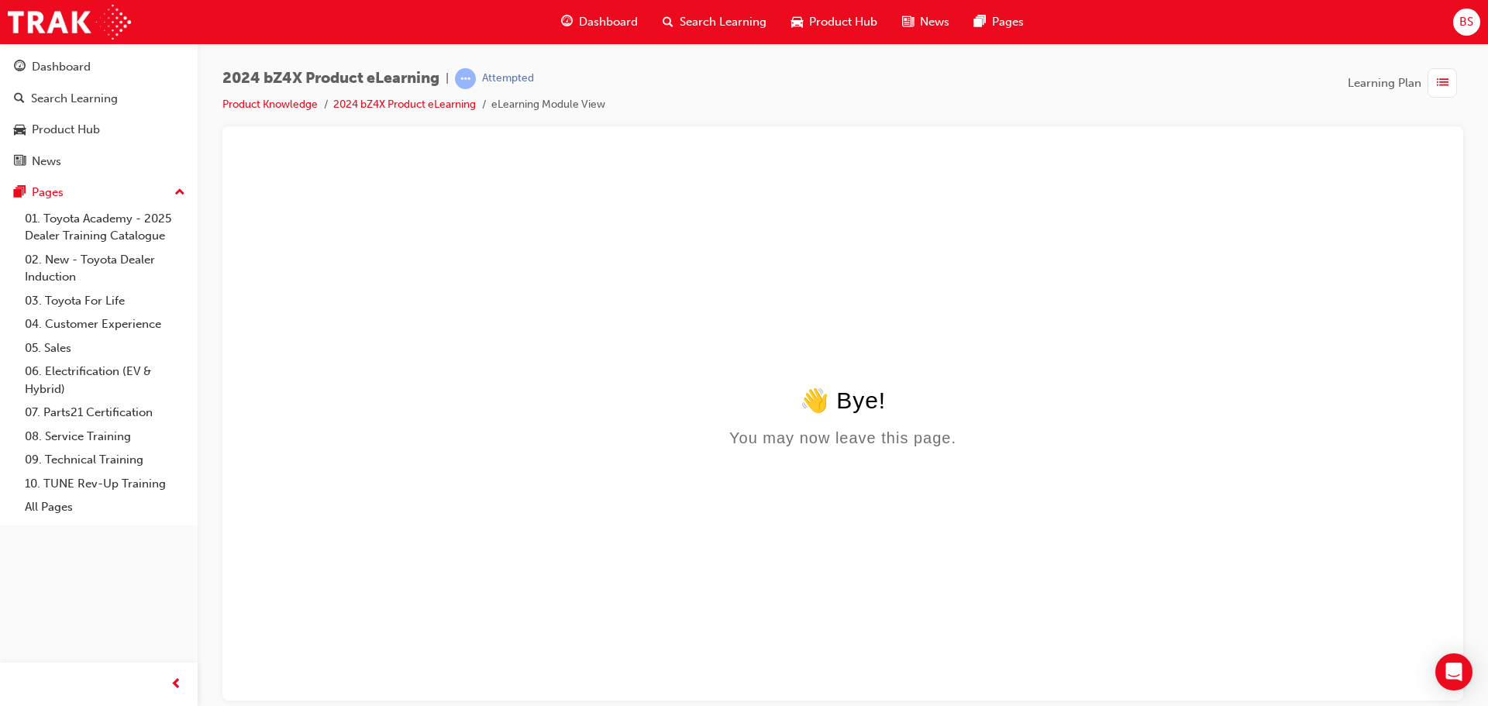
scroll to position [0, 0]
